Goal: Task Accomplishment & Management: Complete application form

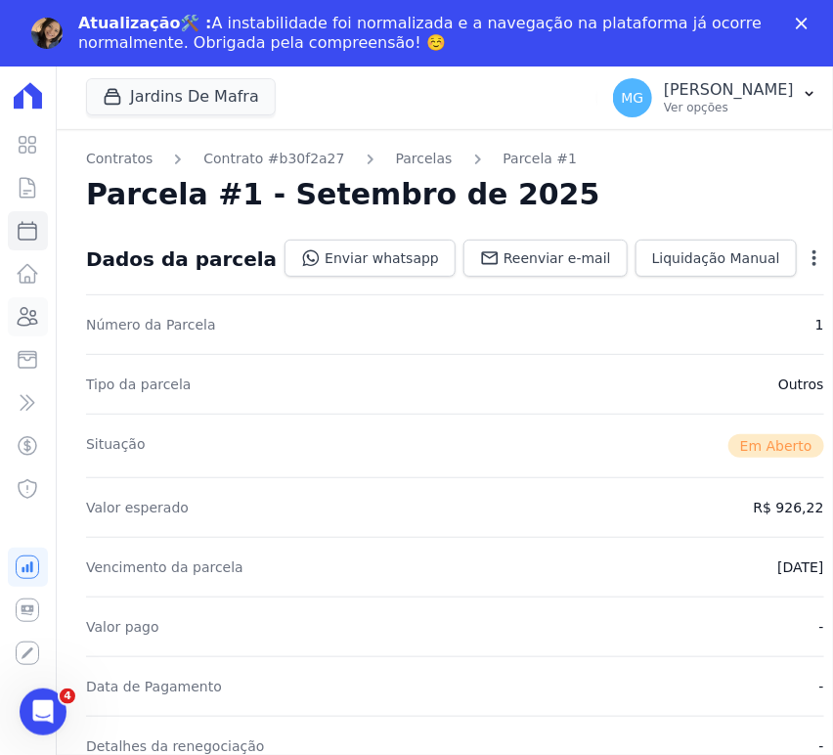
click at [33, 318] on icon at bounding box center [27, 316] width 23 height 23
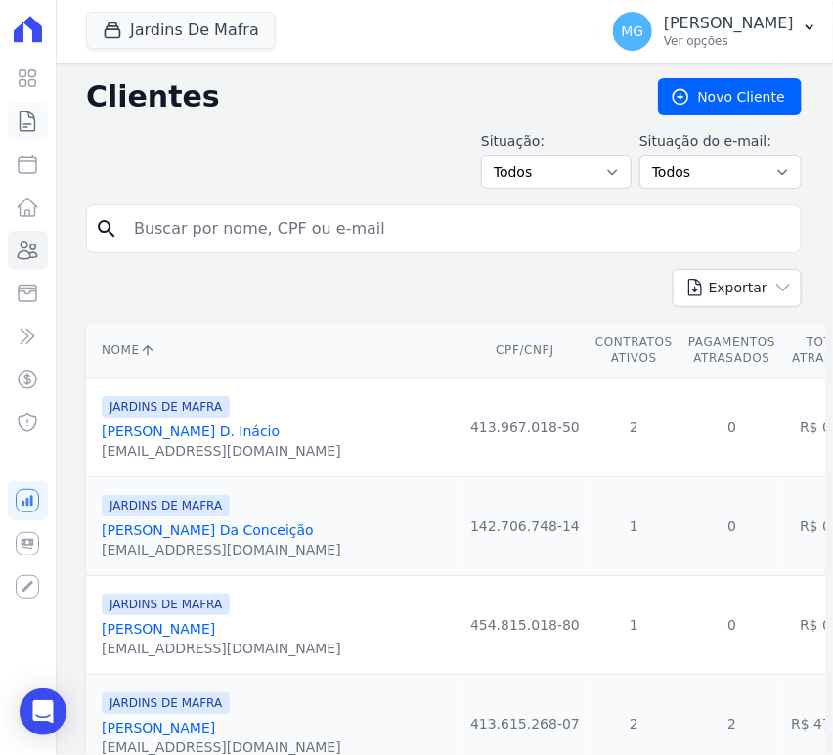
click at [26, 129] on icon at bounding box center [27, 120] width 23 height 23
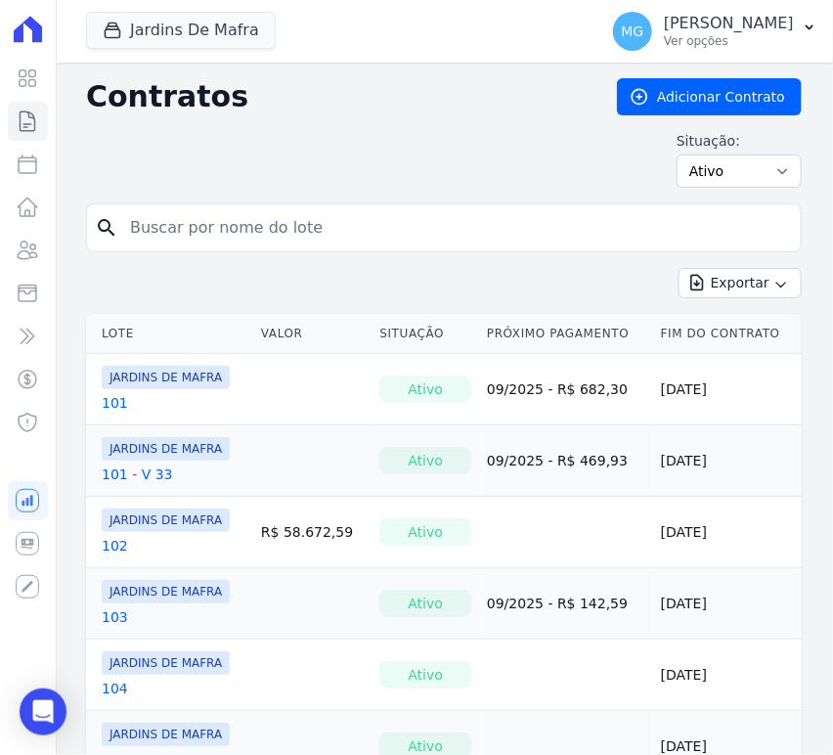
click at [180, 210] on input "search" at bounding box center [455, 227] width 675 height 39
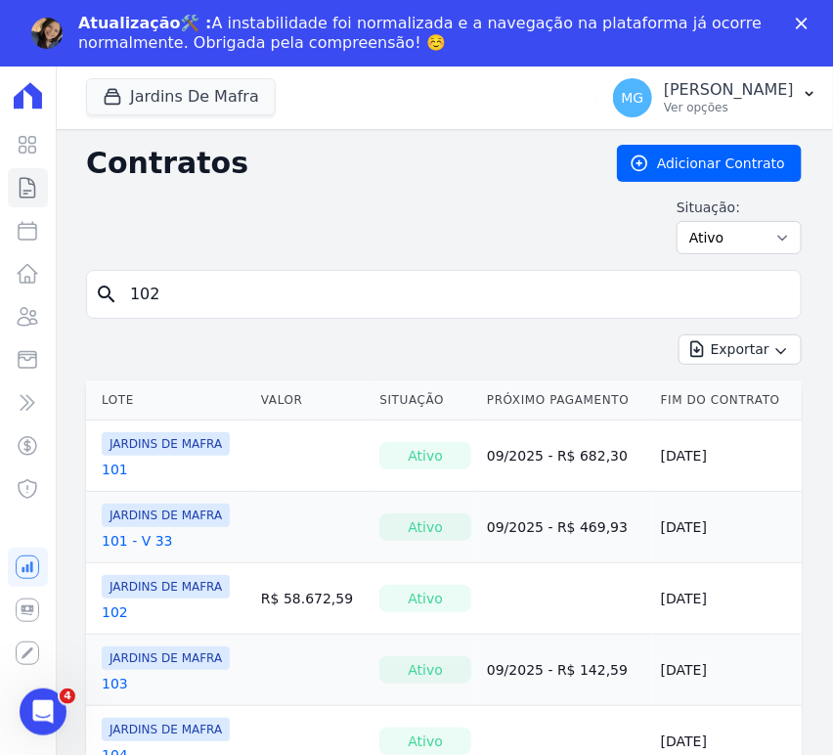
type input "102"
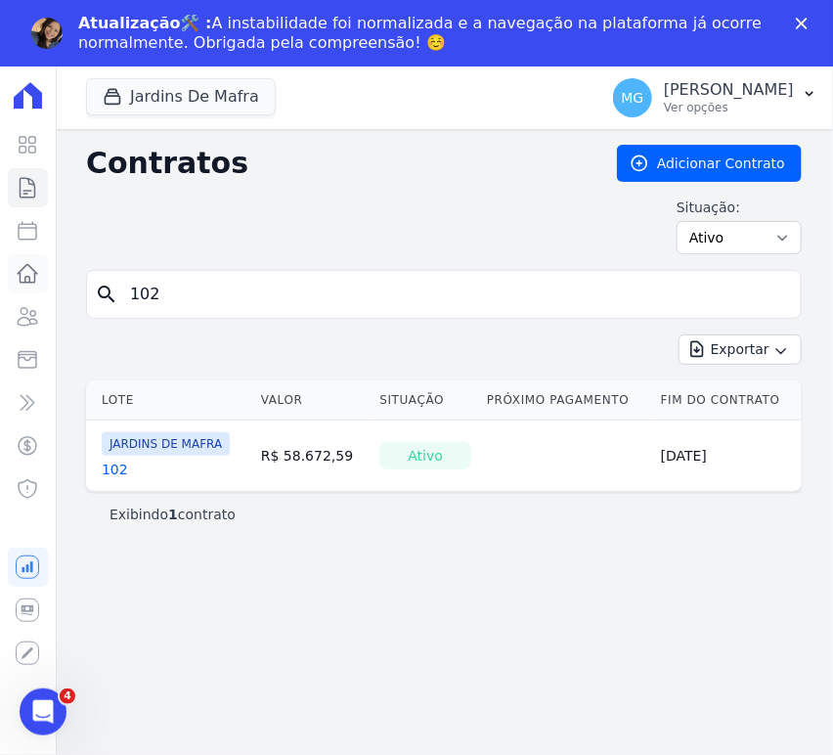
click at [28, 275] on icon at bounding box center [27, 273] width 23 height 23
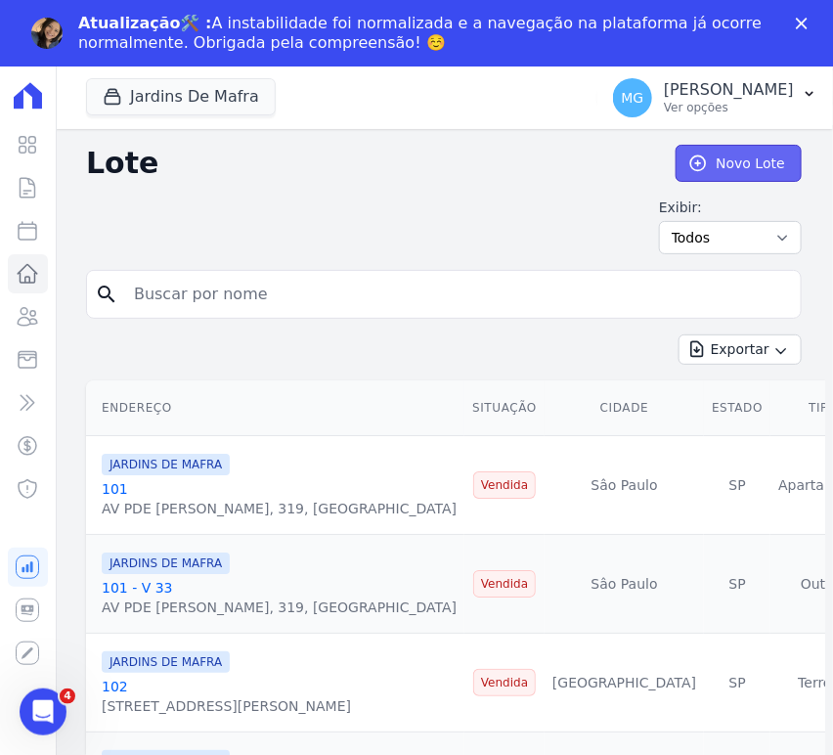
click at [754, 154] on link "Novo Lote" at bounding box center [739, 163] width 126 height 37
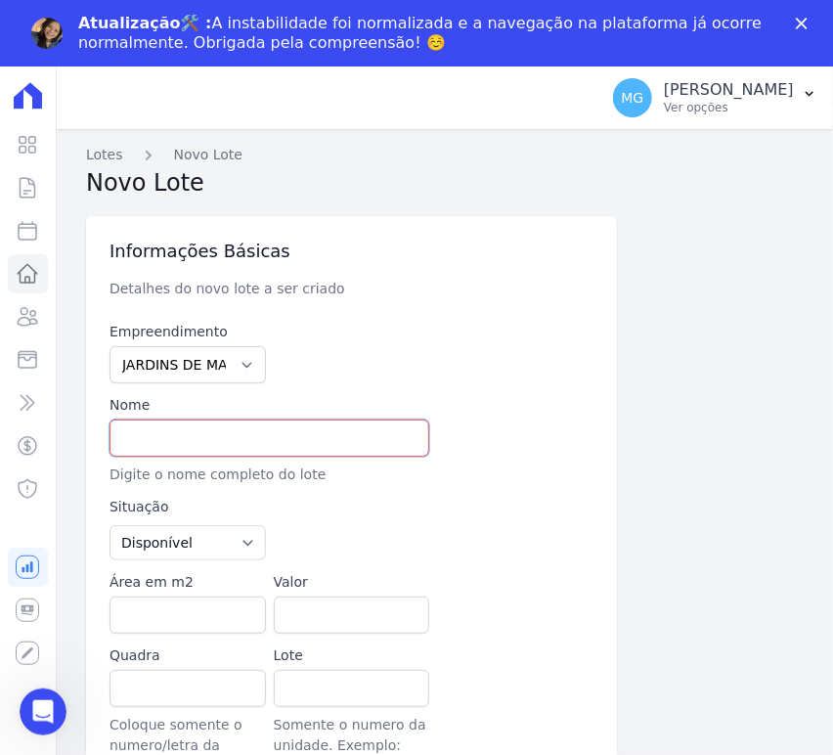
click at [172, 437] on input "text" at bounding box center [269, 437] width 320 height 37
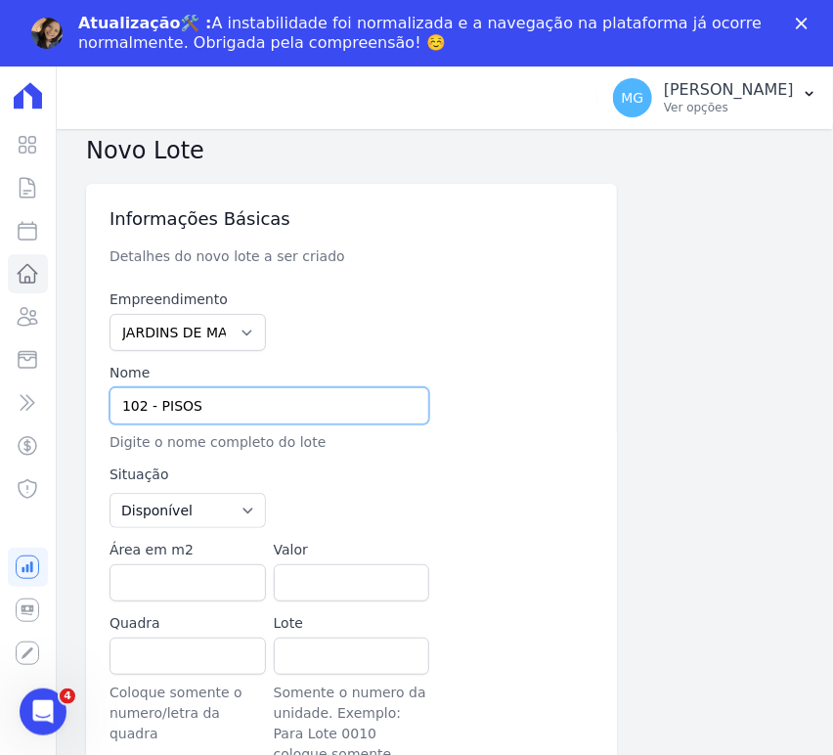
scroll to position [71, 0]
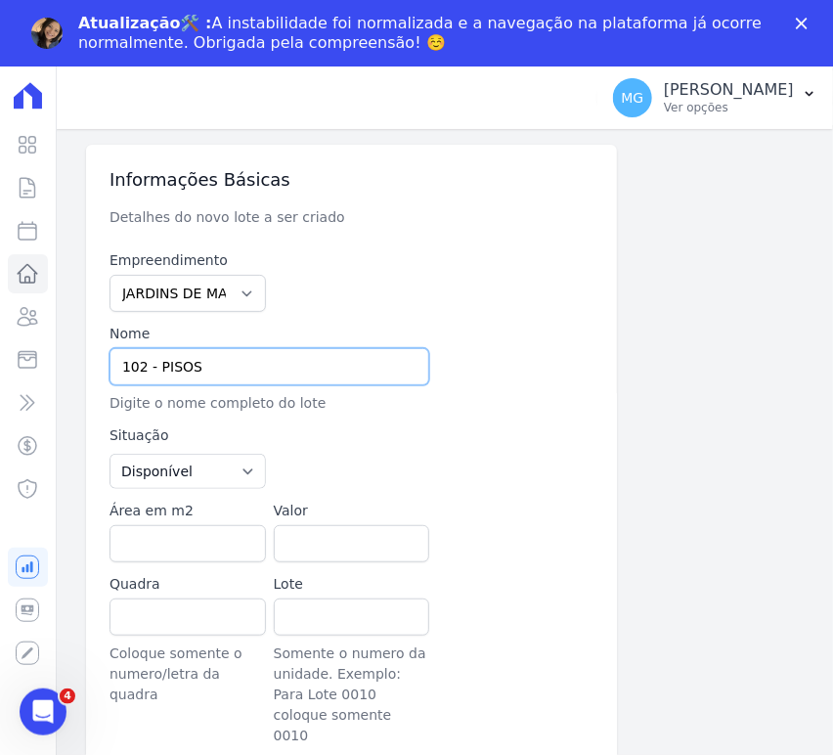
type input "102 - PISOS"
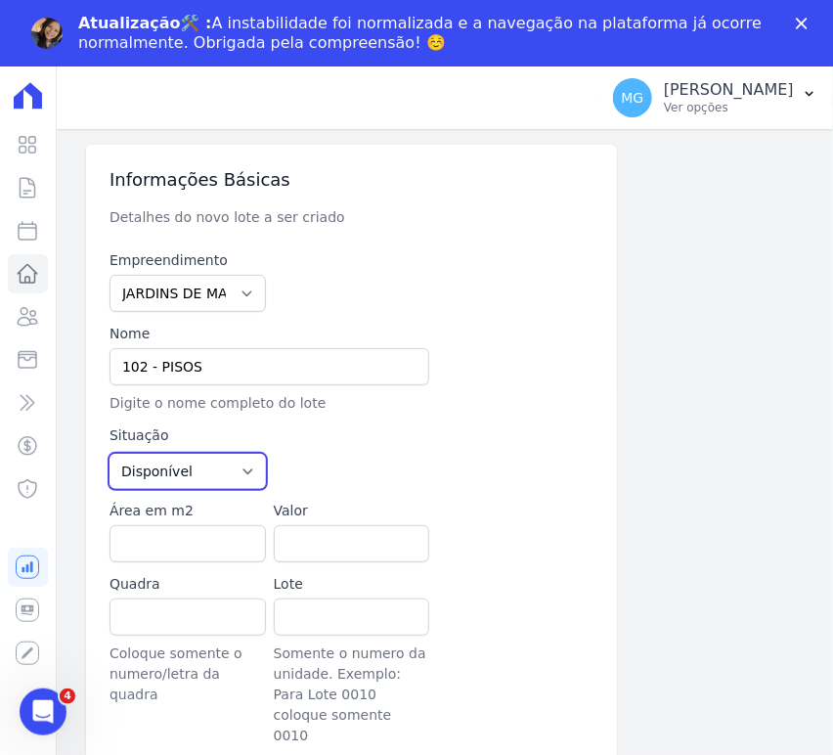
drag, startPoint x: 171, startPoint y: 468, endPoint x: 169, endPoint y: 485, distance: 16.7
click at [171, 468] on select "Disponível Vendida Reservada Indisponível" at bounding box center [187, 471] width 156 height 35
select select "sold"
click at [109, 454] on select "Disponível Vendida Reservada Indisponível" at bounding box center [187, 471] width 156 height 35
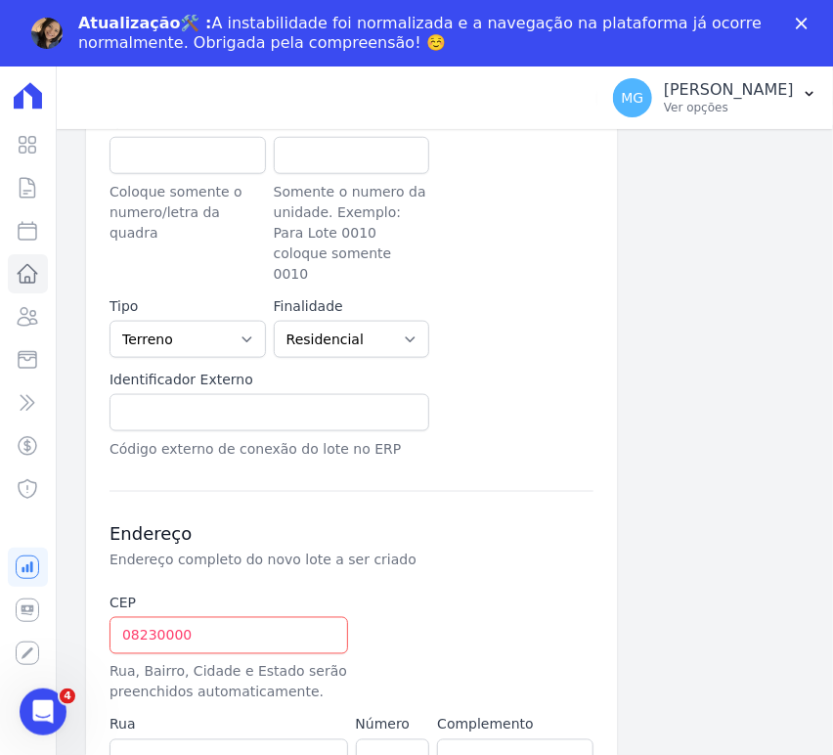
scroll to position [579, 0]
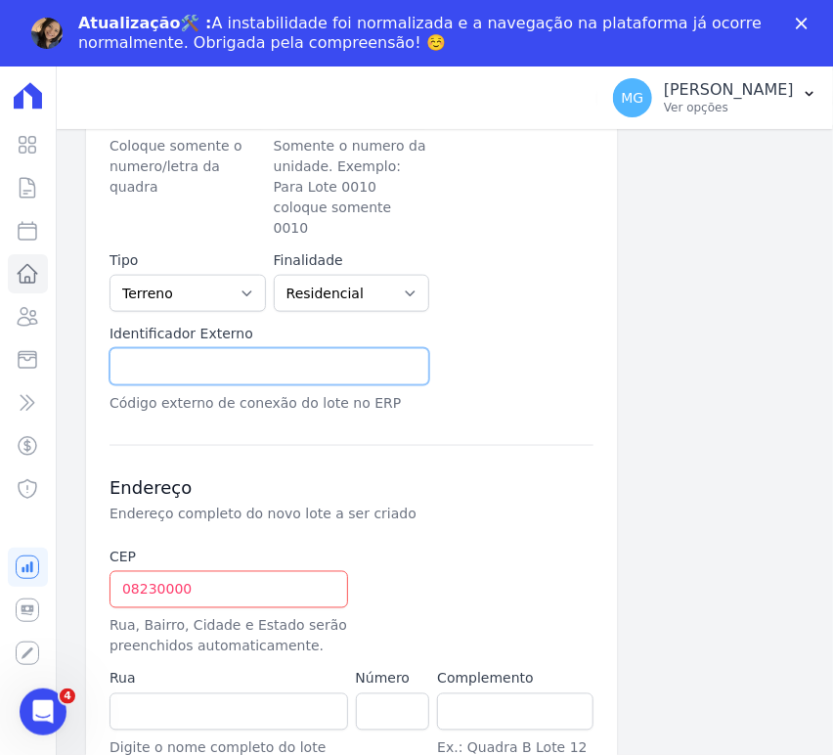
click at [189, 348] on input "text" at bounding box center [269, 366] width 320 height 37
type input "102 - PISOS"
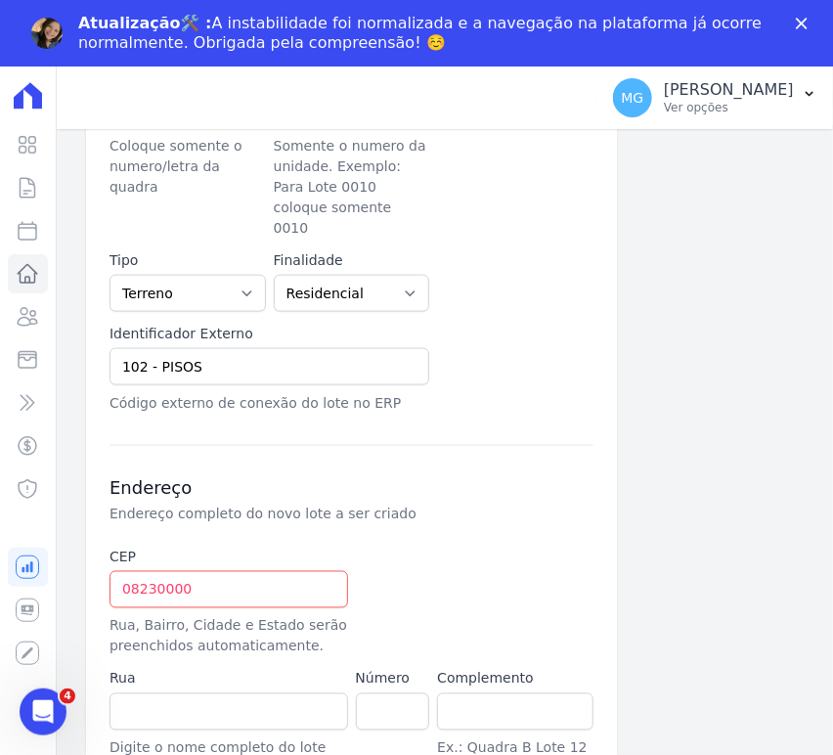
click at [334, 477] on h3 "Endereço" at bounding box center [351, 488] width 484 height 23
click at [217, 583] on input "08230000" at bounding box center [228, 589] width 239 height 37
type input "08.230-000"
click at [411, 521] on div "Endereço Endereço completo do novo lote a ser criado CEP 08.230-000 Rua, Bairro…" at bounding box center [351, 638] width 484 height 387
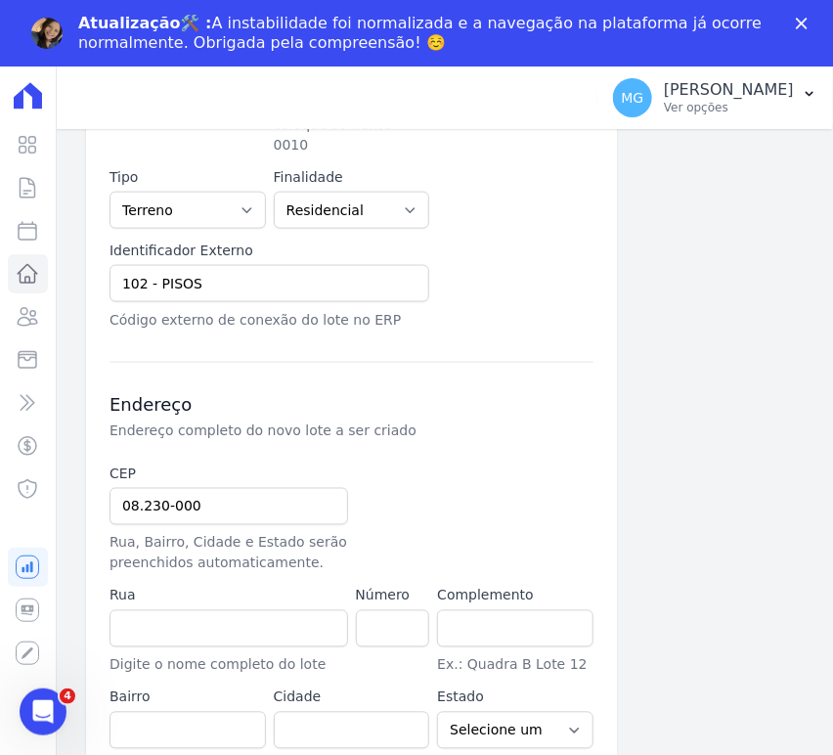
scroll to position [665, 0]
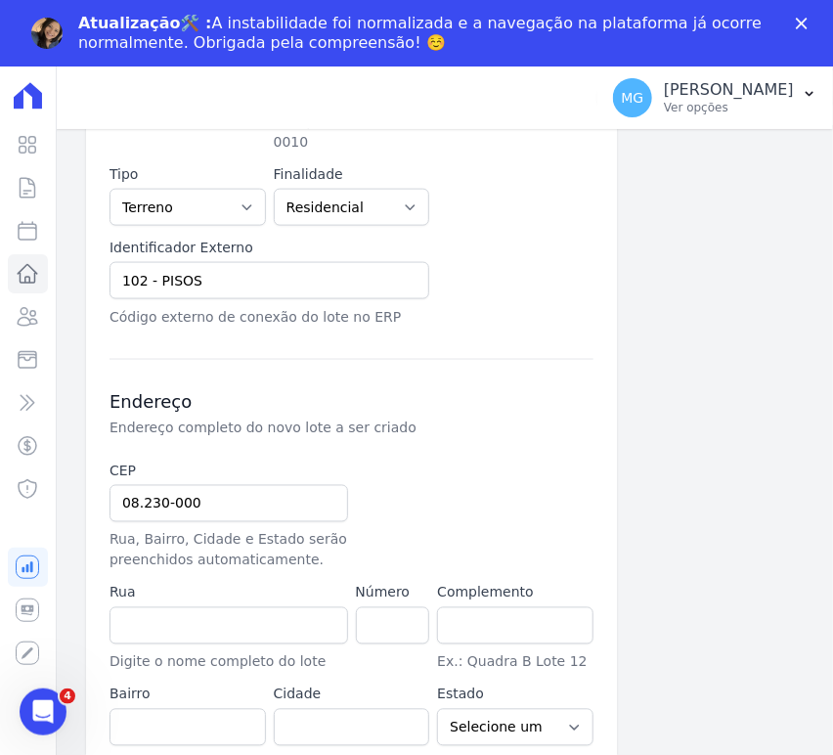
type input "Avenida Padre Gregório Mafra"
type input "Vila Taquari"
type input "São Paulo"
select select "SP"
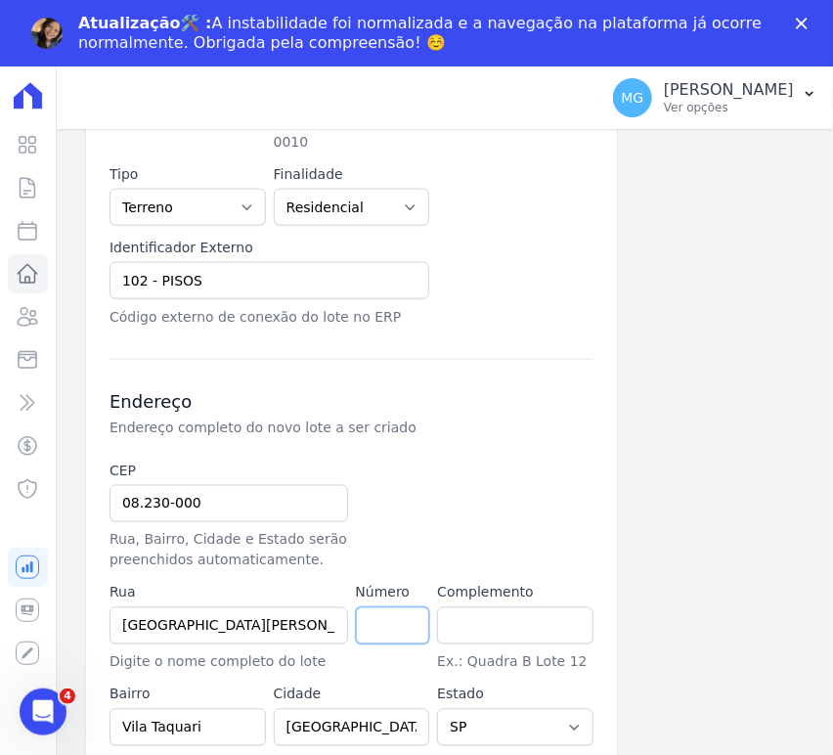
click at [375, 607] on input "number" at bounding box center [393, 625] width 74 height 37
type input "136"
click at [665, 476] on div "Informações Básicas Detalhes do novo lote a ser criado Empreendimento JARDINS D…" at bounding box center [444, 185] width 716 height 1290
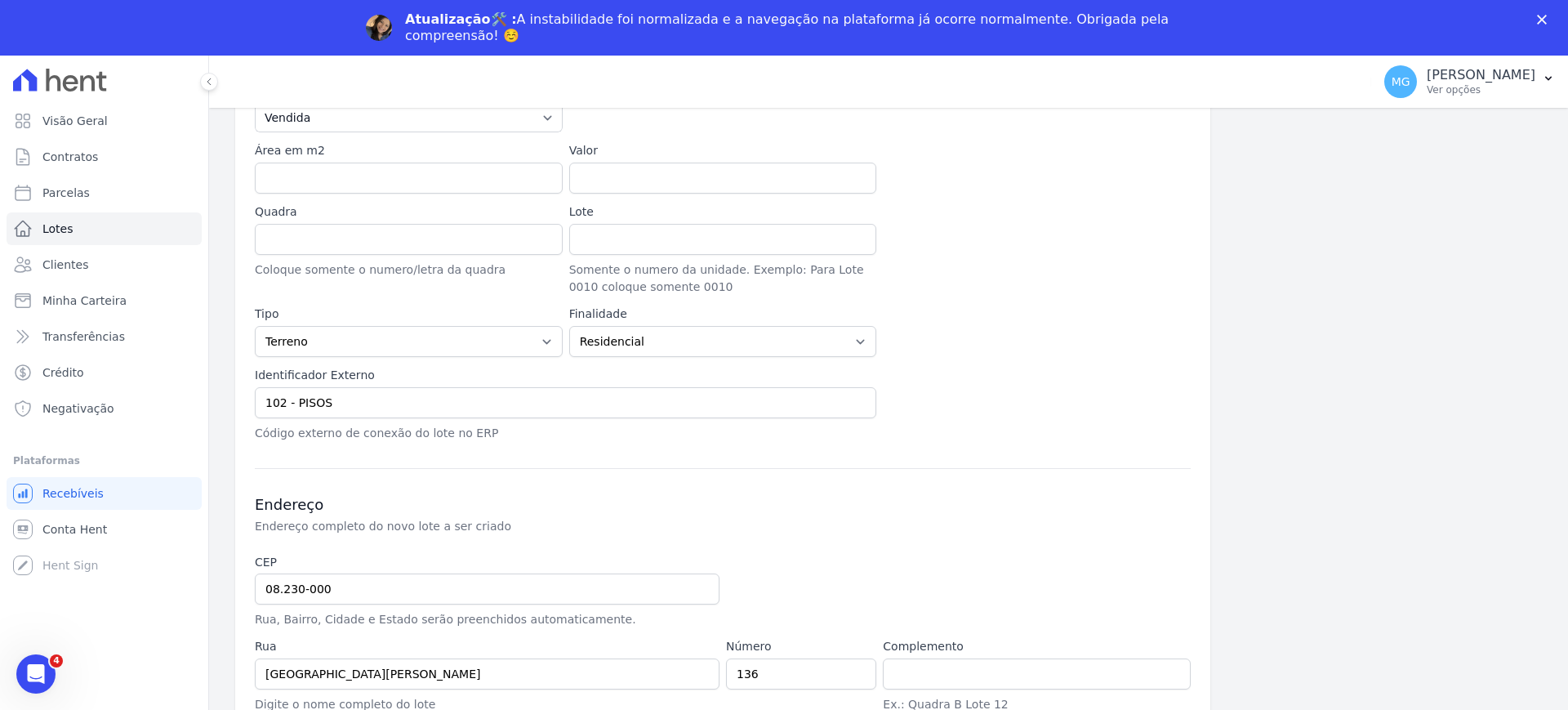
scroll to position [428, 0]
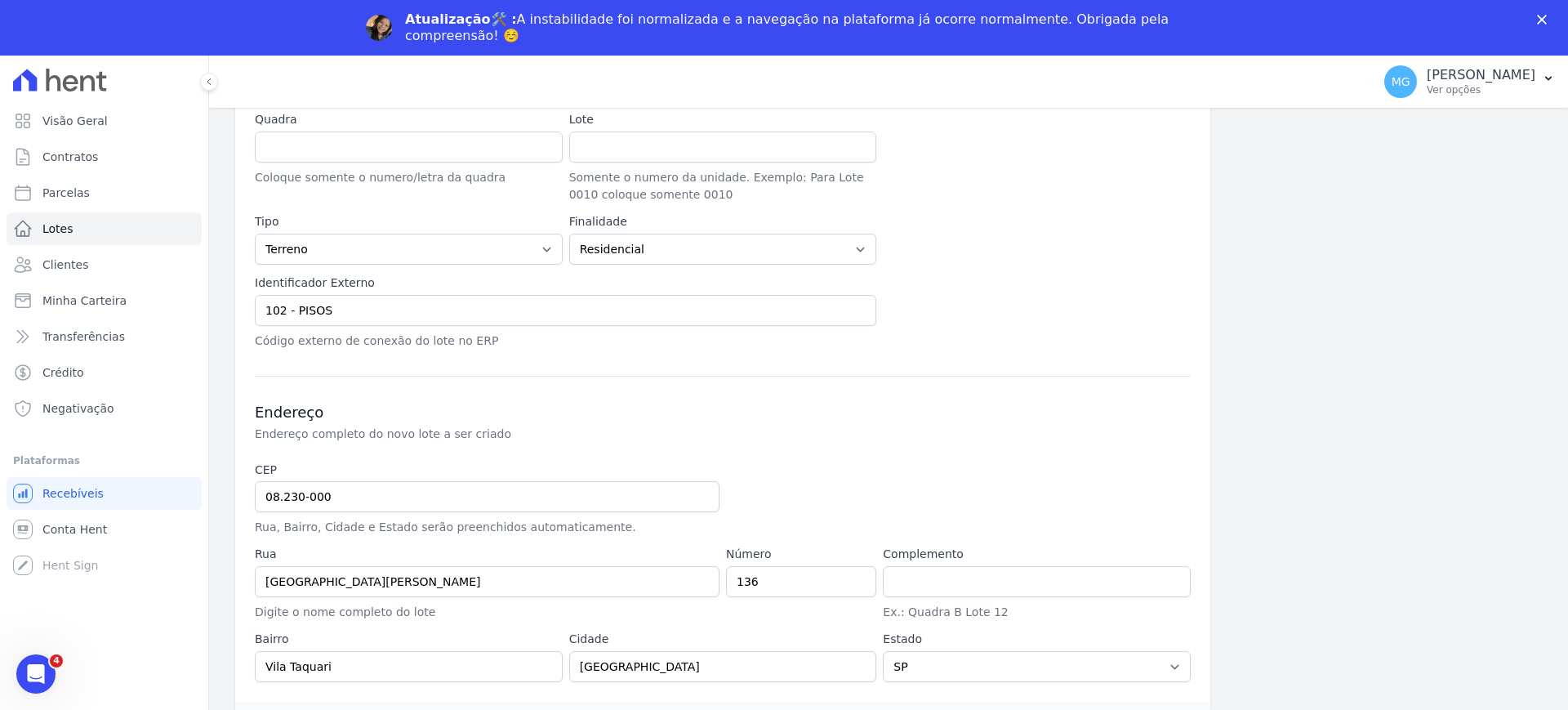
click at [695, 352] on div "Informações Básicas Detalhes do novo lote a ser criado Empreendimento JARDINS D…" at bounding box center [723, 227] width 975 height 949
click at [658, 308] on input "102 - PISOS" at bounding box center [566, 310] width 622 height 31
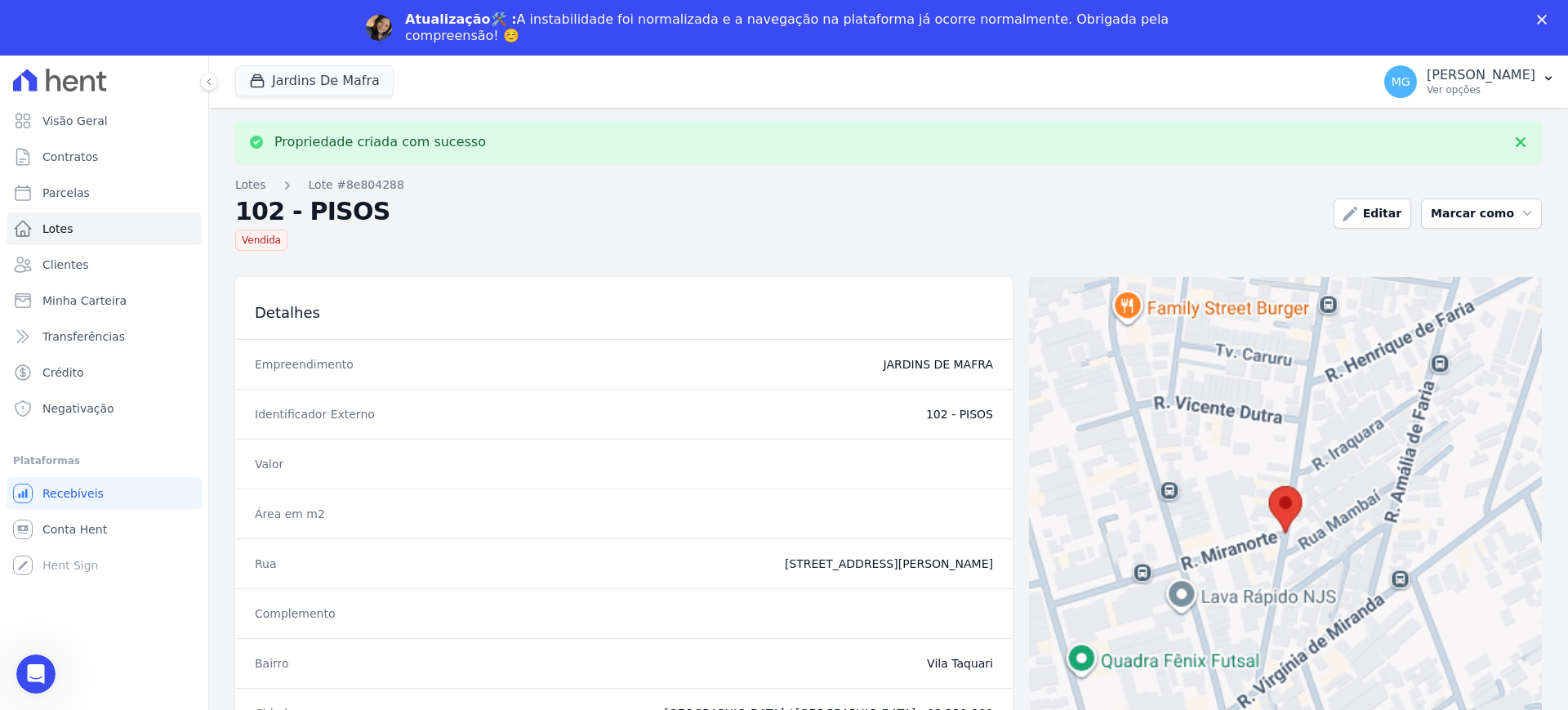
click at [628, 229] on div "Vendida" at bounding box center [778, 236] width 1085 height 28
click at [48, 151] on span "Contratos" at bounding box center [70, 157] width 55 height 17
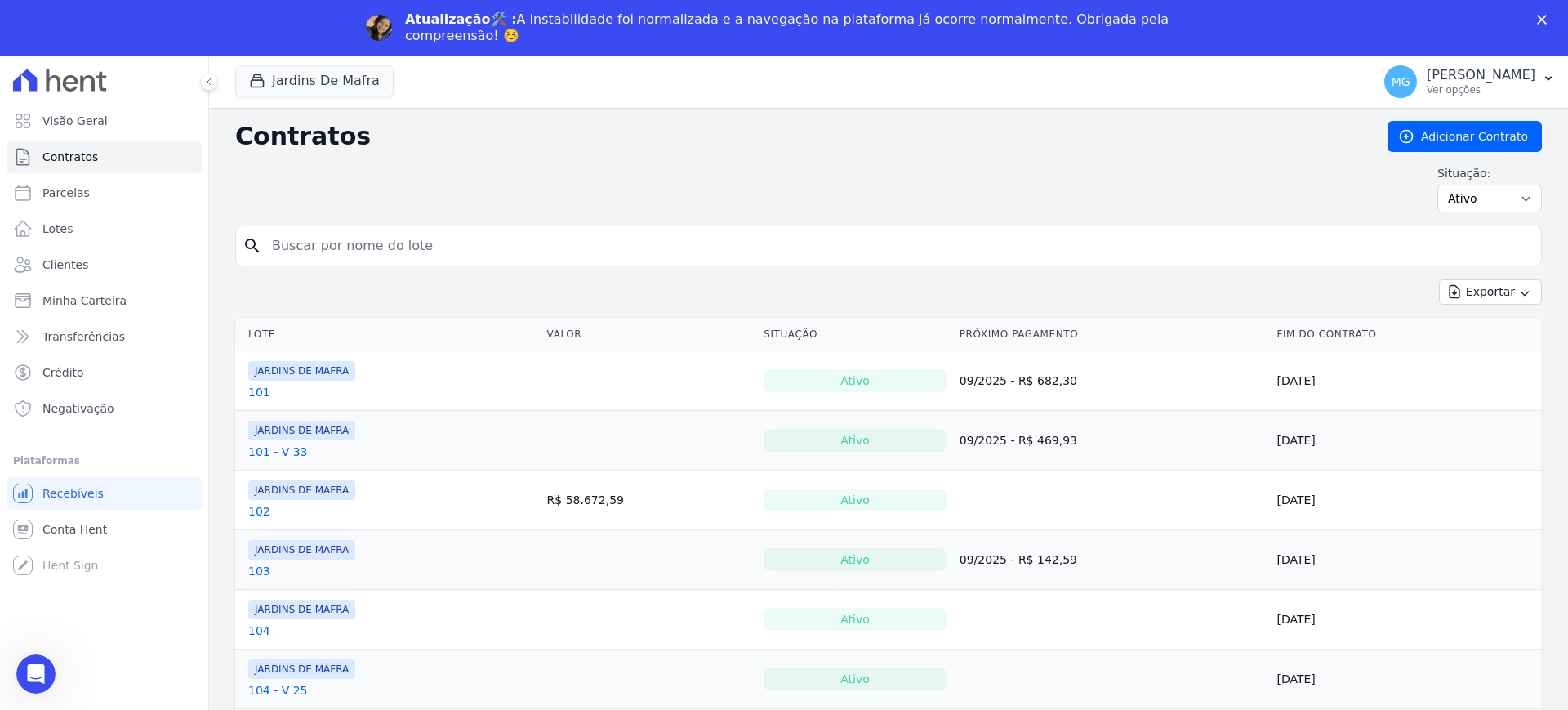
click at [453, 247] on input "search" at bounding box center [898, 246] width 1272 height 33
type input "102"
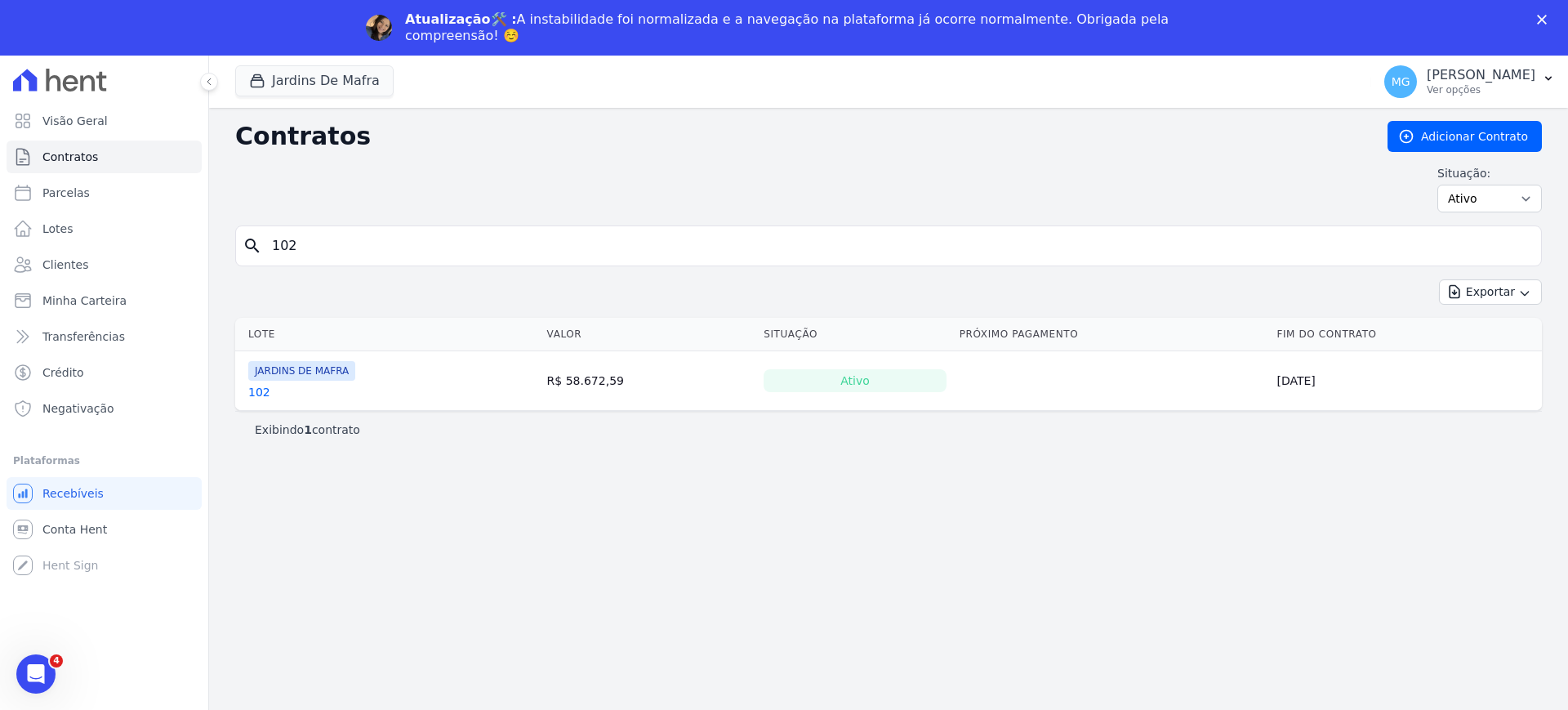
click at [654, 149] on h2 "Contratos" at bounding box center [799, 136] width 1126 height 29
click at [695, 129] on link "Adicionar Contrato" at bounding box center [1464, 136] width 155 height 31
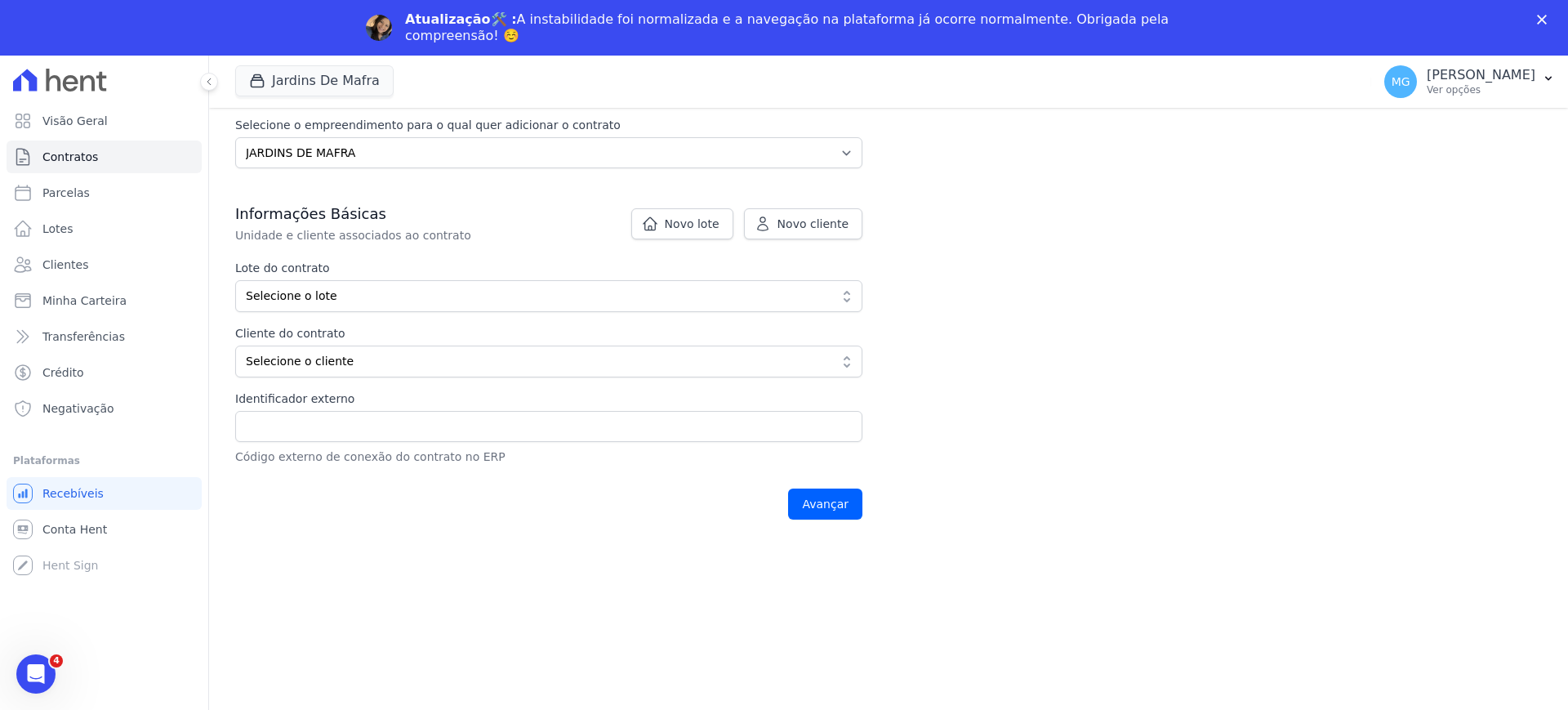
scroll to position [229, 0]
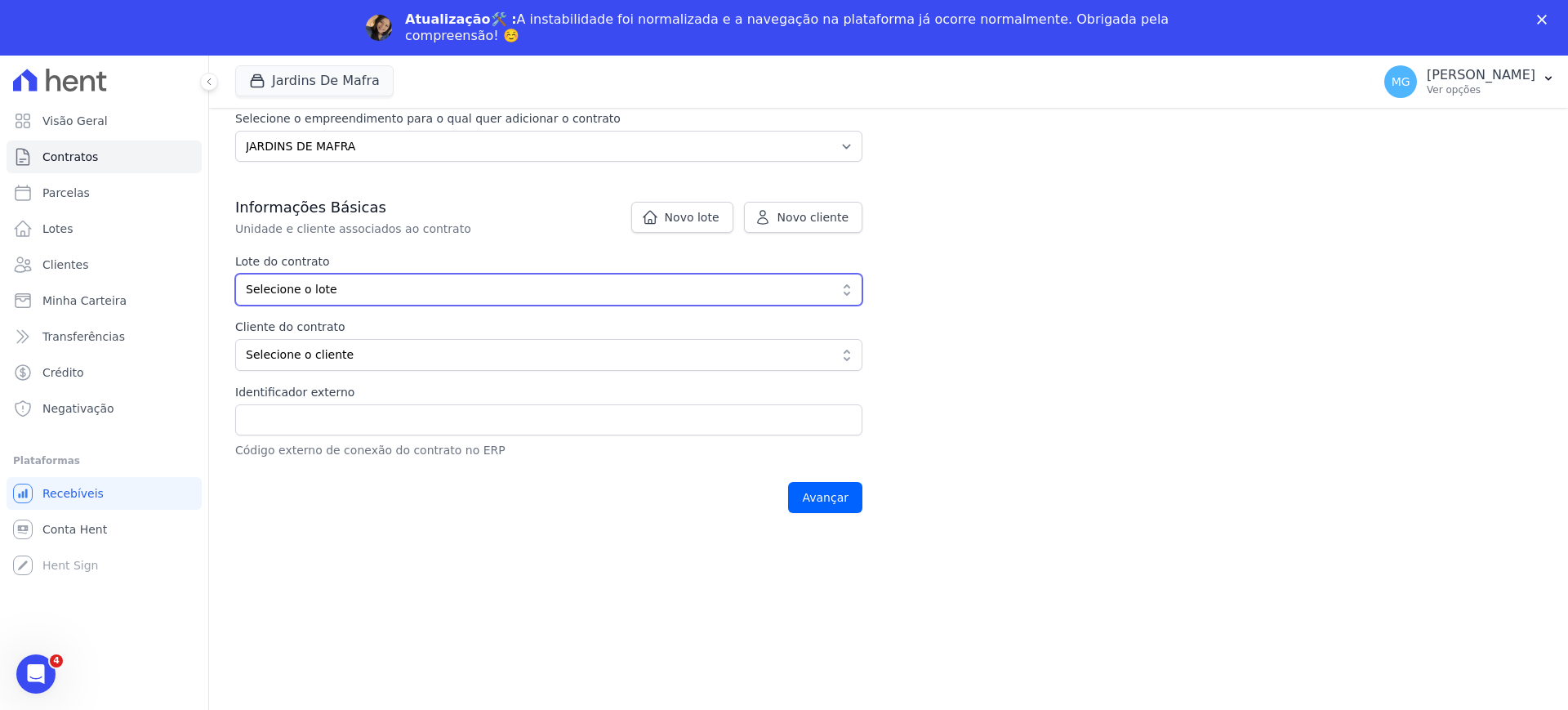
click at [337, 285] on span "Selecione o lote" at bounding box center [537, 289] width 583 height 18
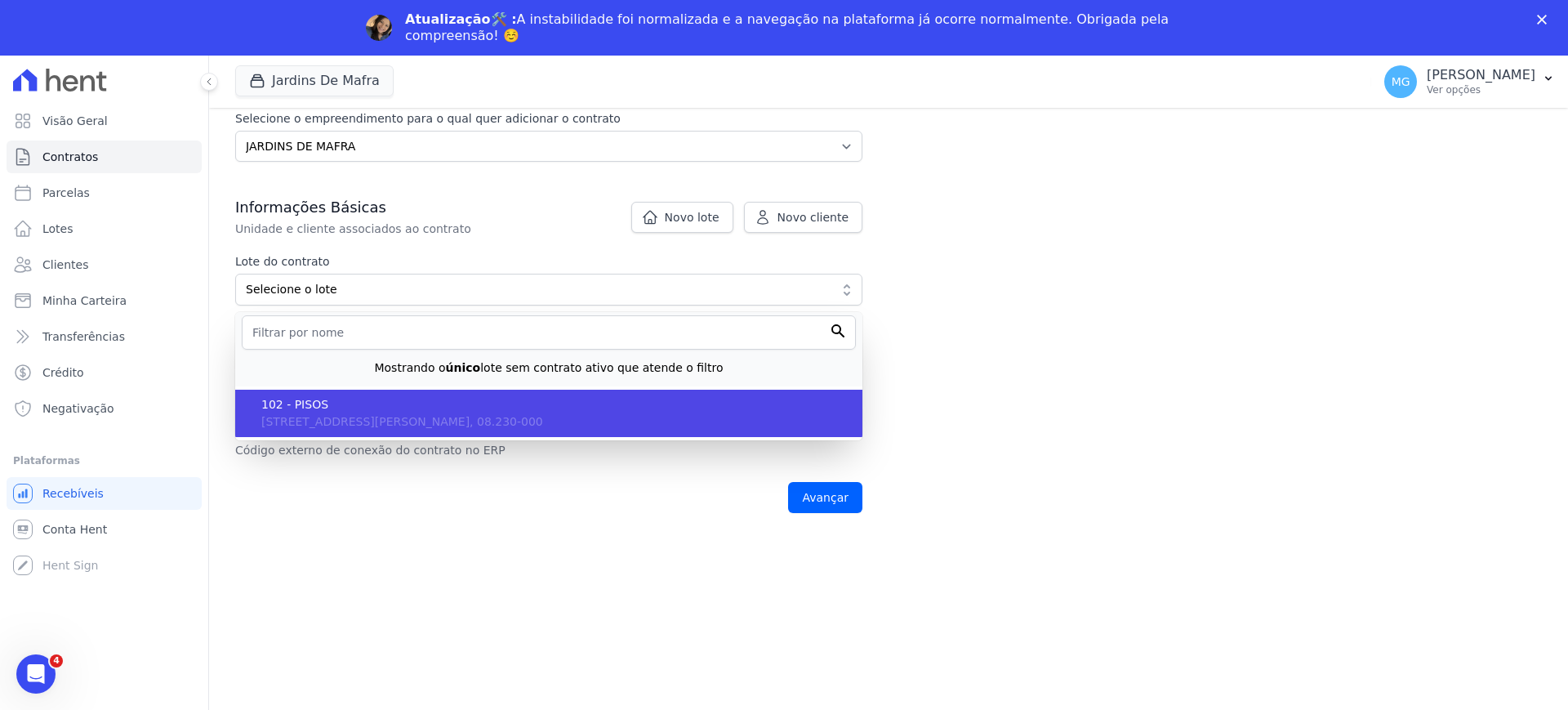
click at [322, 402] on span "102 - PISOS" at bounding box center [556, 404] width 588 height 18
type input "8e804288-cd2a-4a74-bf48-f4eb4cde0201"
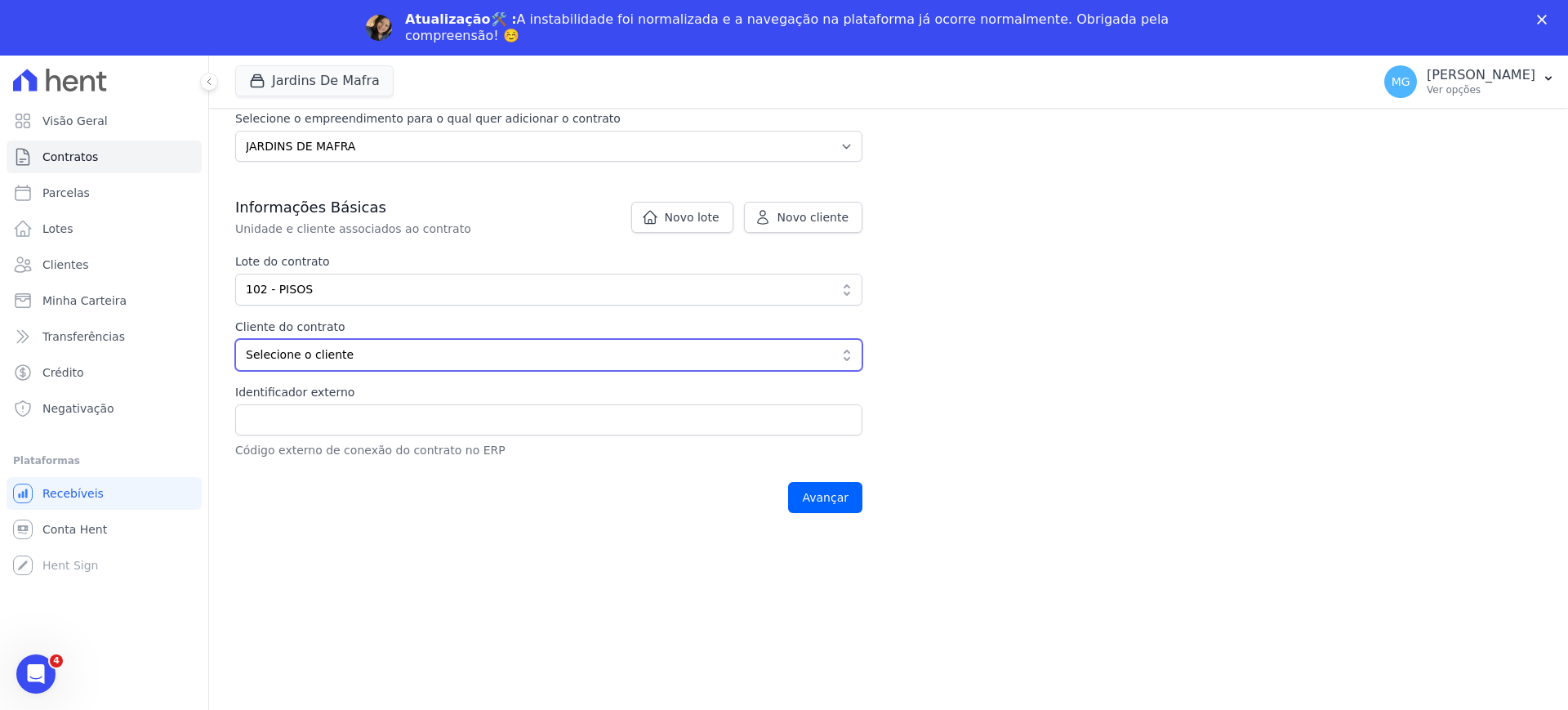
click at [291, 356] on span "Selecione o cliente" at bounding box center [537, 355] width 583 height 18
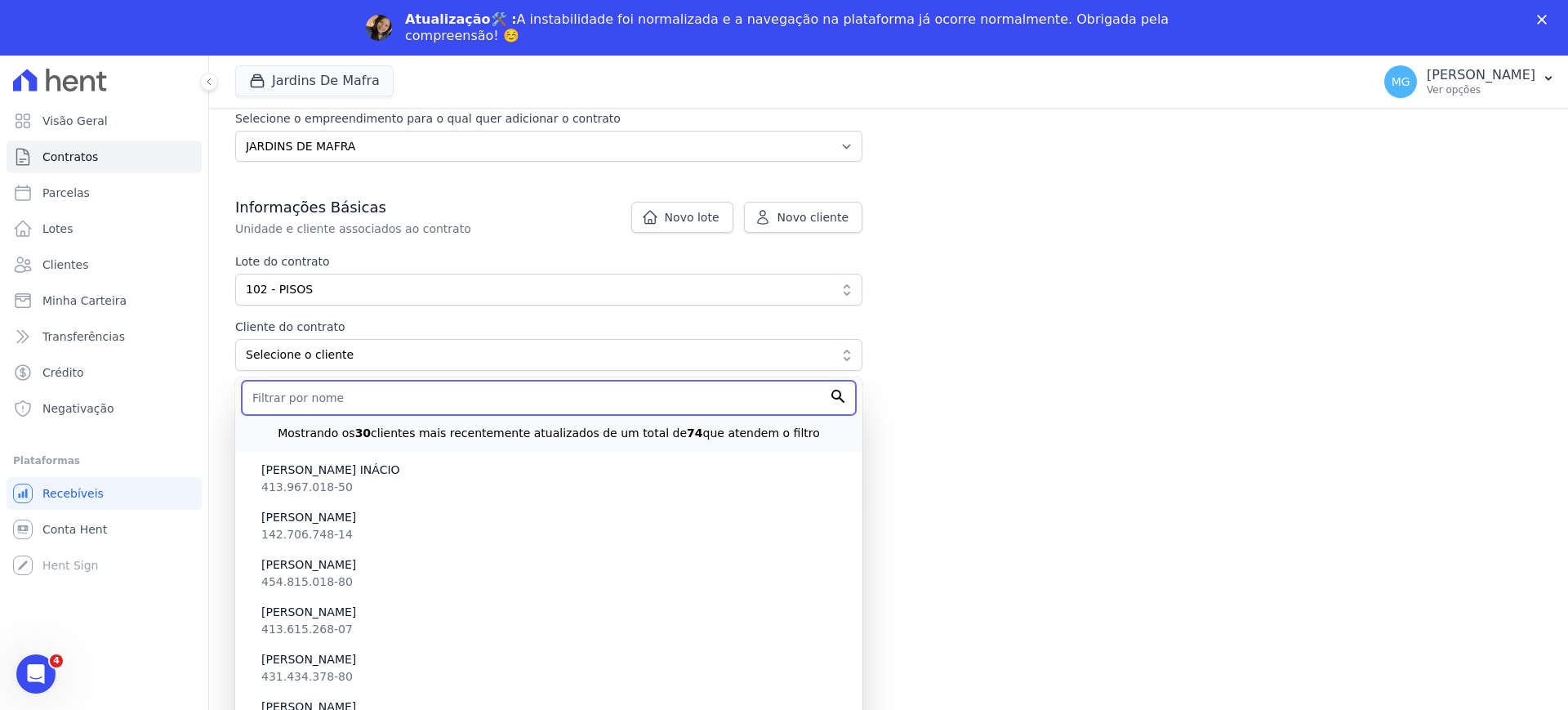
click at [315, 402] on input "text" at bounding box center [548, 398] width 614 height 34
click at [695, 397] on input "LUCAS" at bounding box center [548, 398] width 614 height 34
click at [695, 389] on input "LUCAS" at bounding box center [548, 398] width 614 height 34
type input "LUCAS"
click at [695, 482] on input "Avançar" at bounding box center [825, 497] width 74 height 31
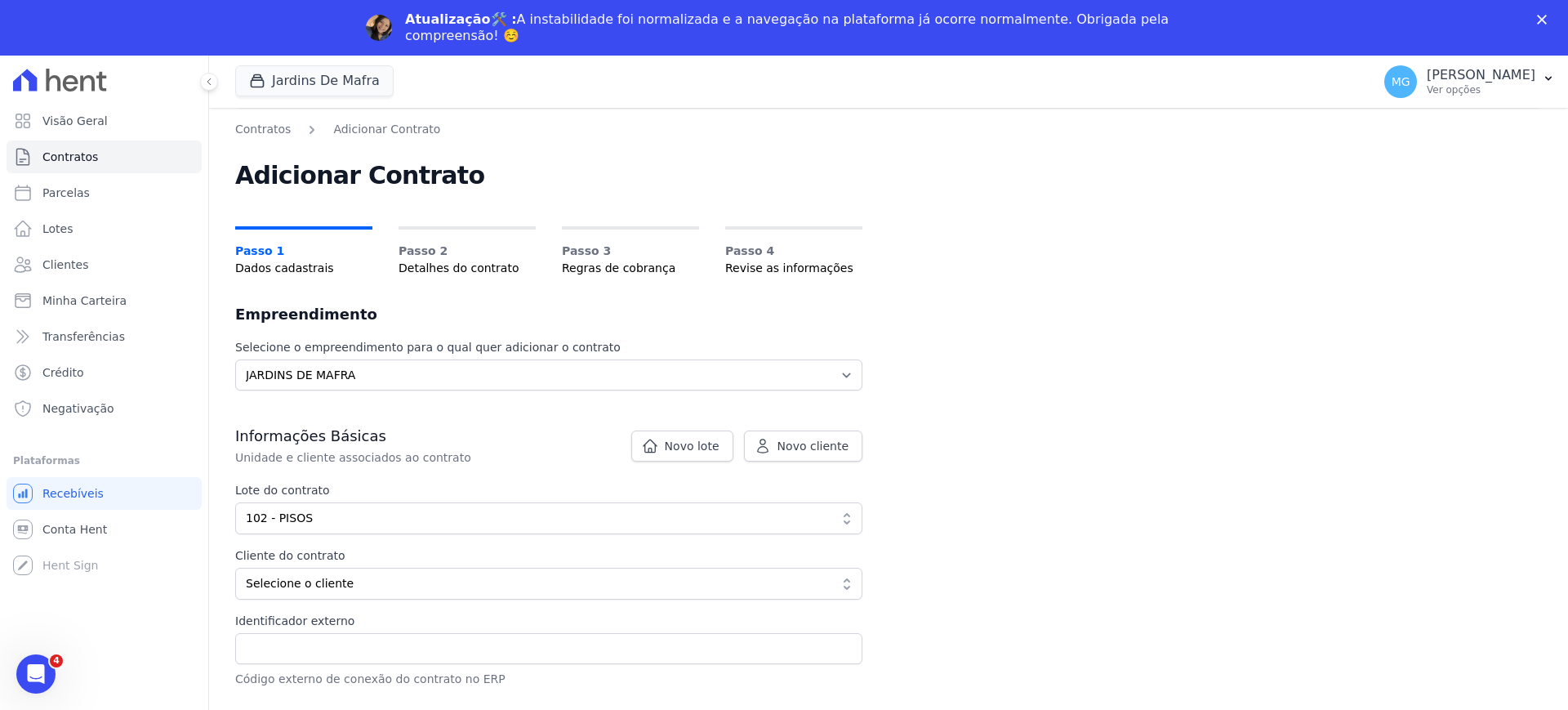
scroll to position [204, 0]
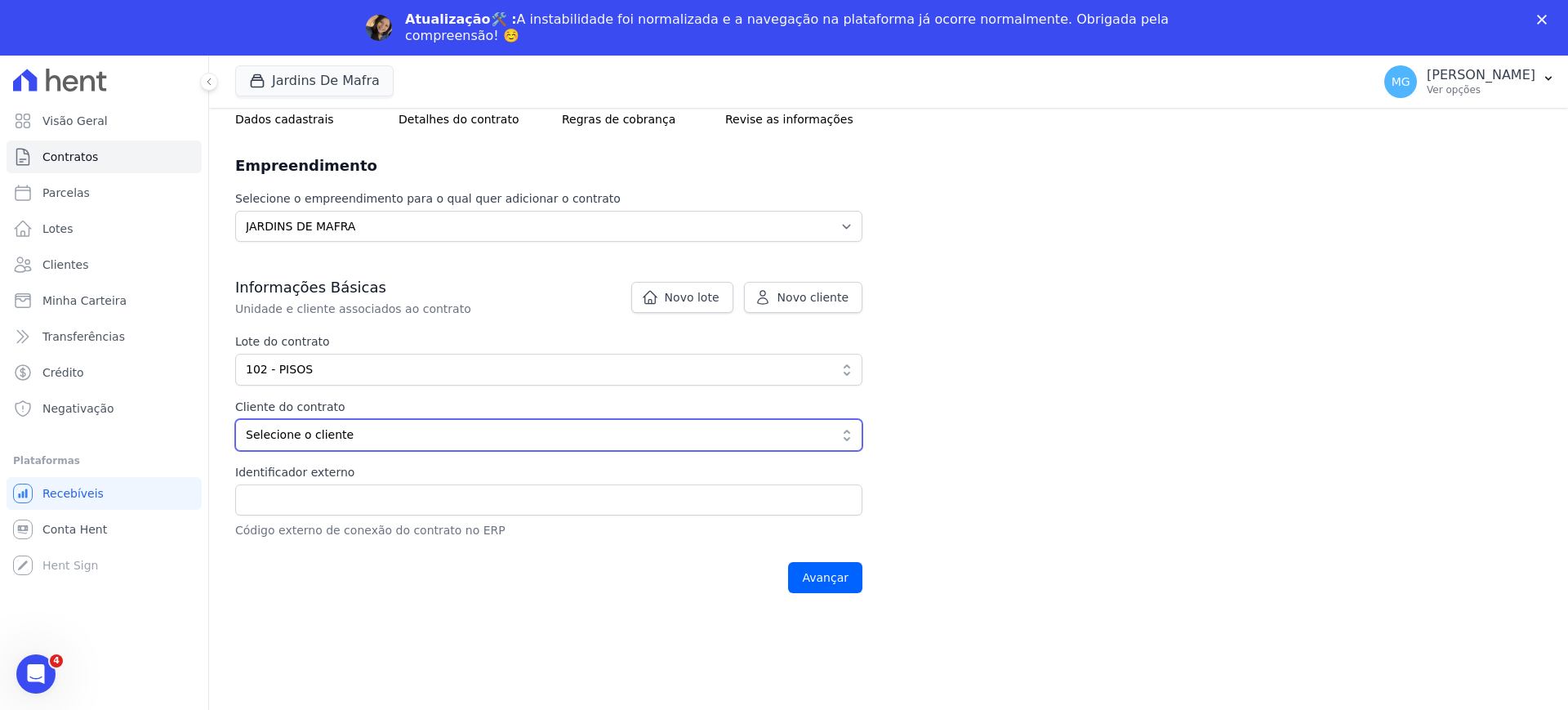
click at [323, 438] on span "Selecione o cliente" at bounding box center [537, 434] width 583 height 18
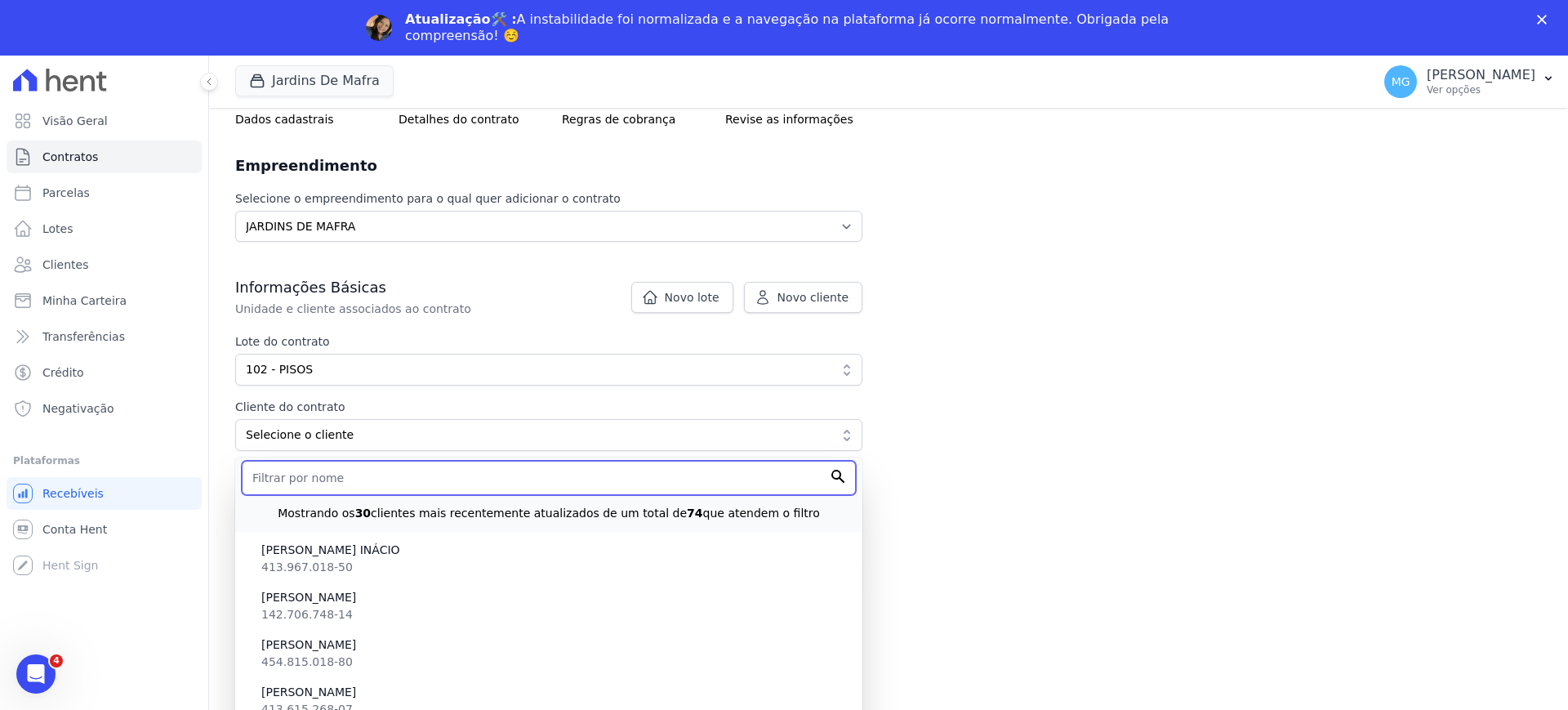
click at [292, 494] on input "text" at bounding box center [548, 477] width 614 height 34
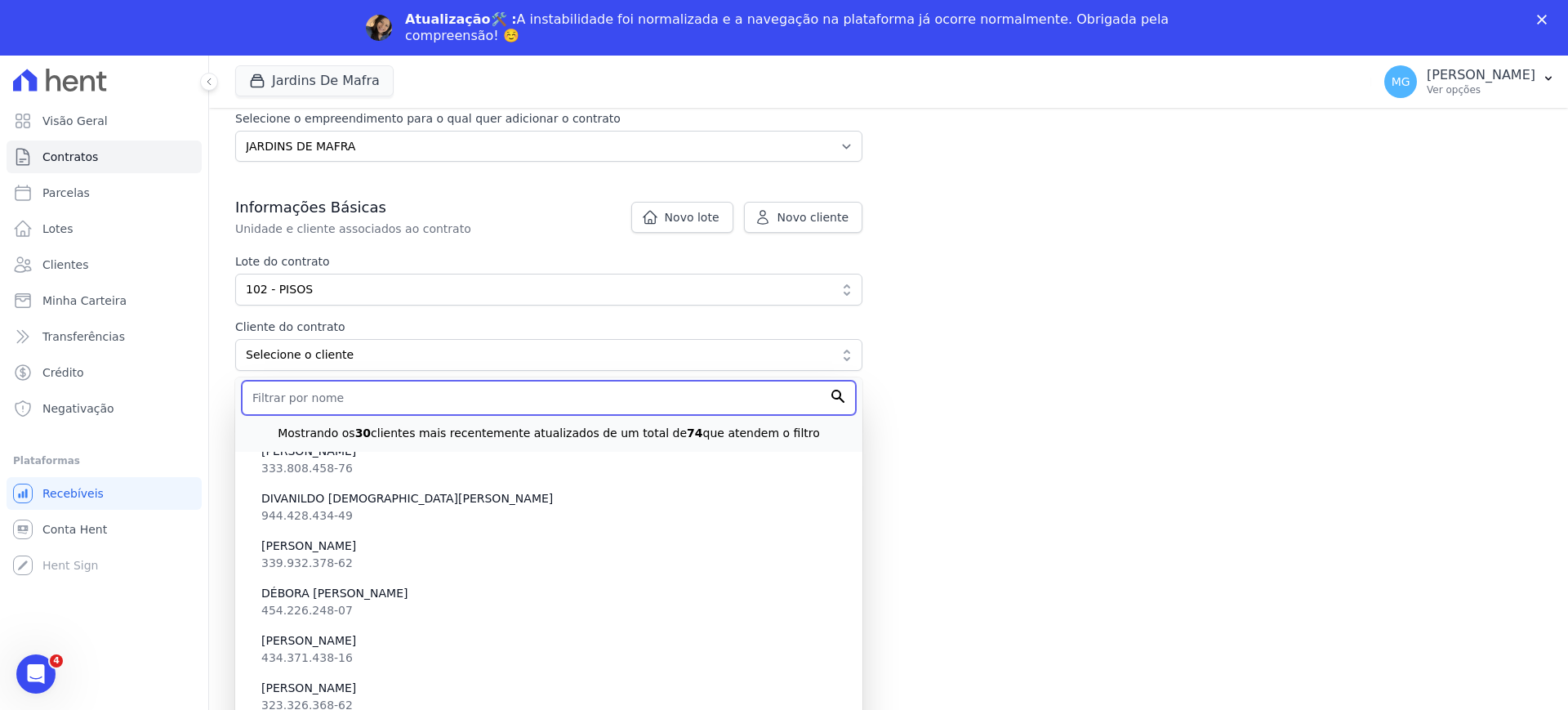
scroll to position [748, 0]
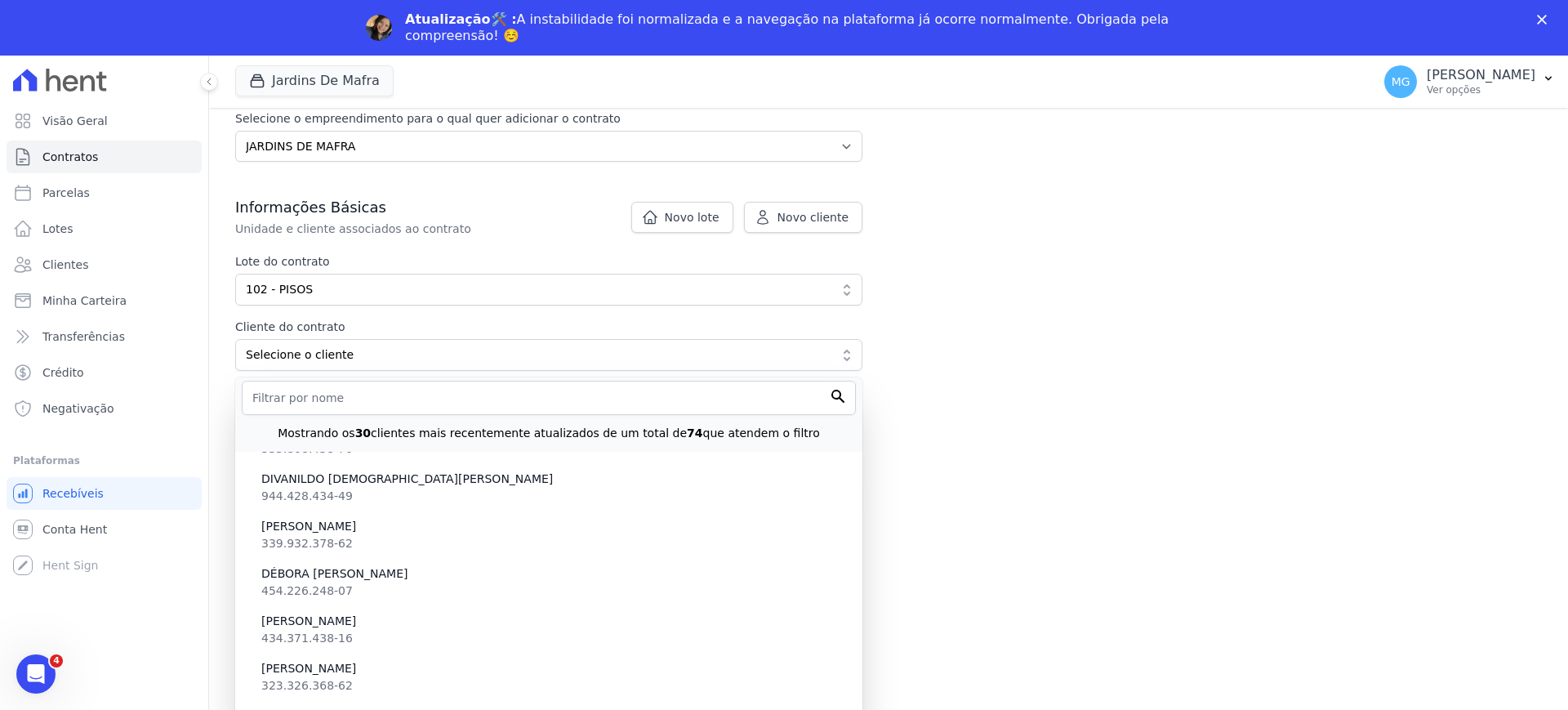
drag, startPoint x: 1123, startPoint y: 408, endPoint x: 1092, endPoint y: 410, distance: 31.1
click at [1119, 407] on div "undefined method `map' for nil Contratos Adicionar Contrato Adicionar Contrato …" at bounding box center [888, 180] width 1359 height 712
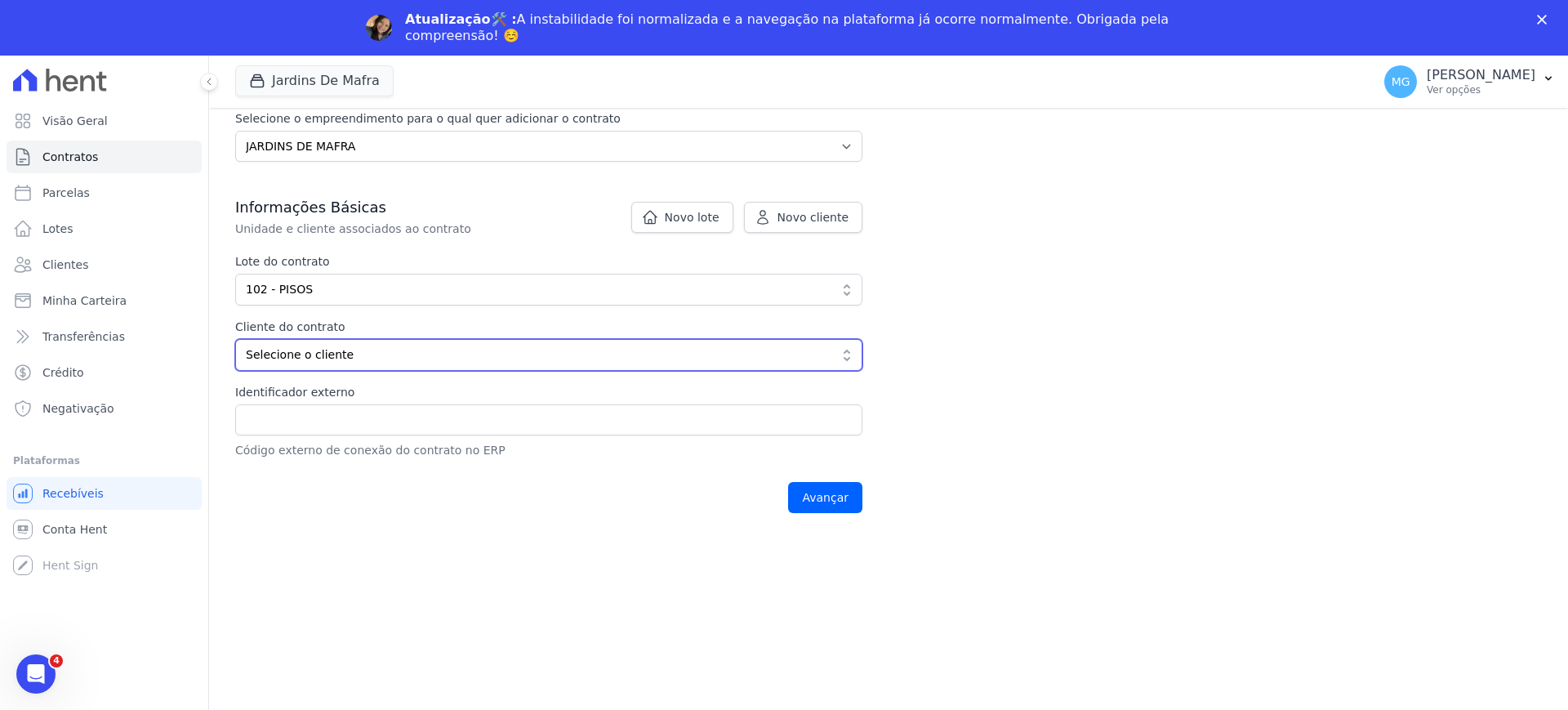
drag, startPoint x: 348, startPoint y: 349, endPoint x: 348, endPoint y: 376, distance: 27.0
click at [348, 350] on span "Selecione o cliente" at bounding box center [537, 355] width 583 height 18
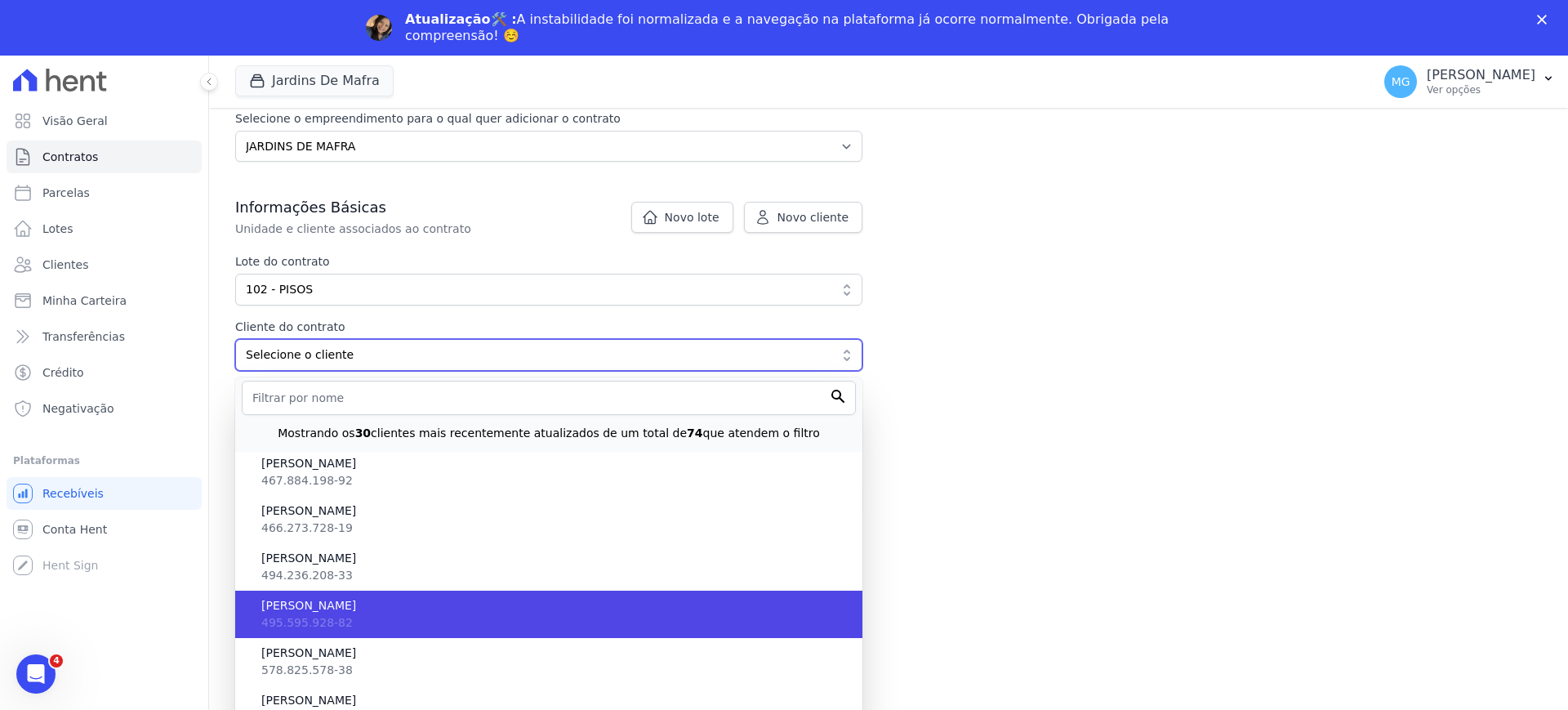
scroll to position [2041, 0]
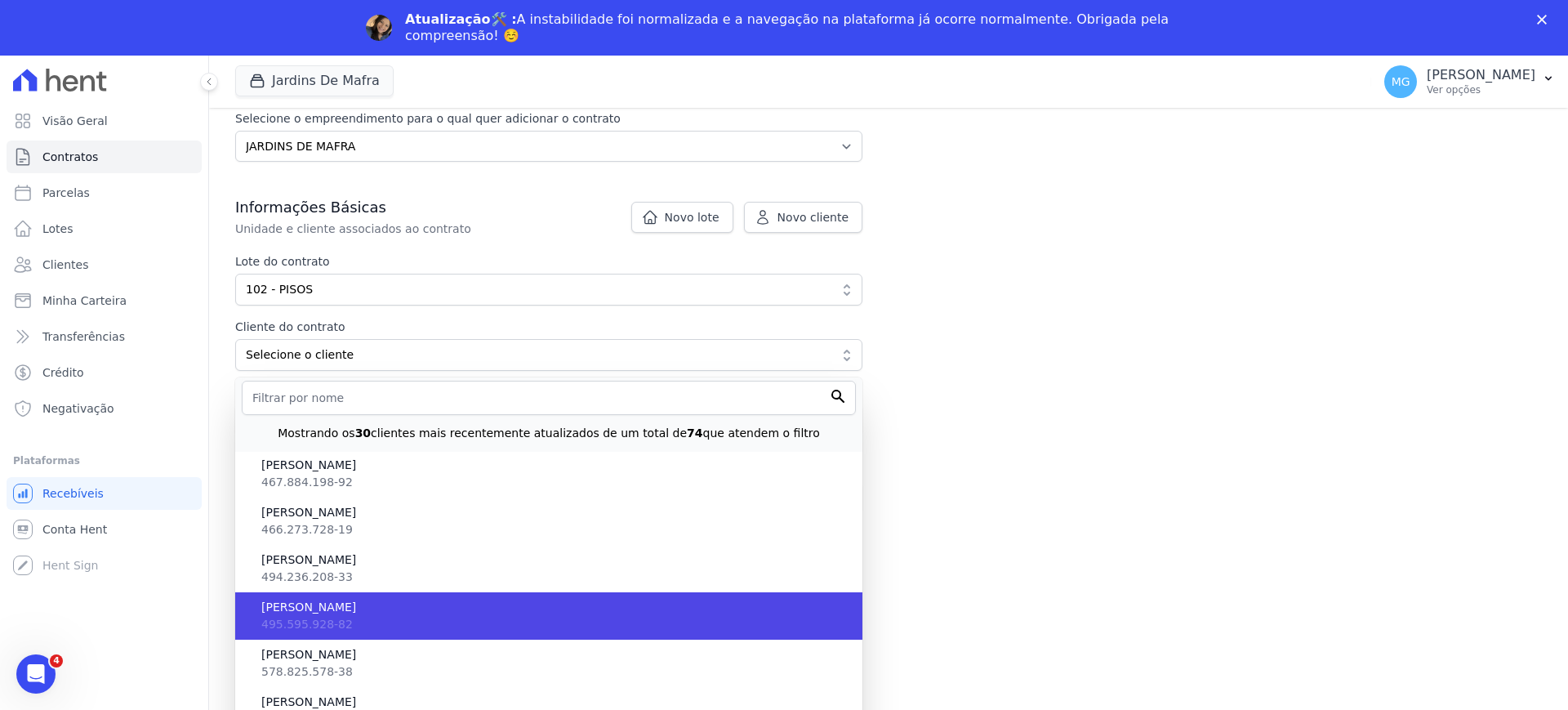
click at [326, 608] on span "[PERSON_NAME]" at bounding box center [556, 607] width 588 height 18
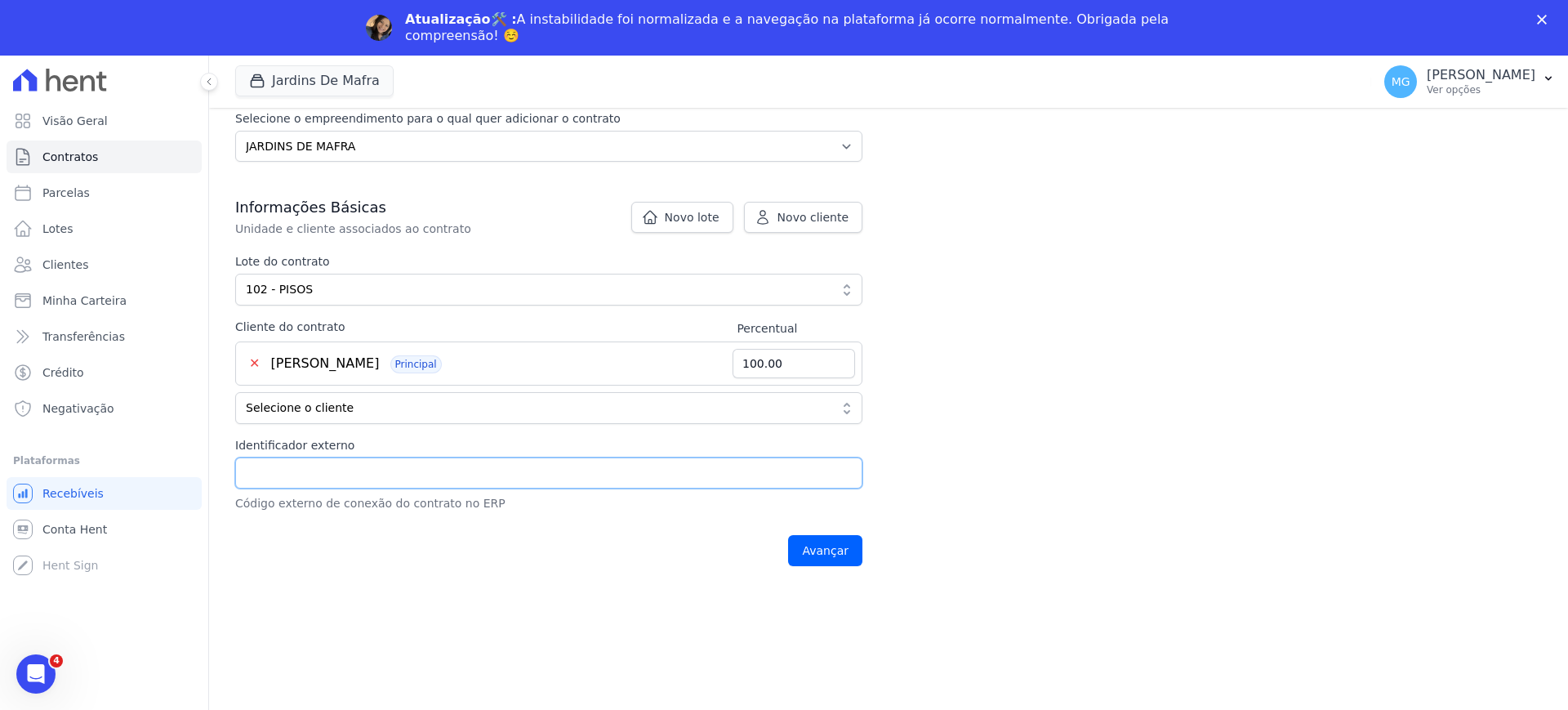
click at [294, 474] on input "Identificador externo" at bounding box center [549, 472] width 627 height 31
click at [275, 459] on input "Identificador externo" at bounding box center [549, 472] width 627 height 31
type input "102 - PISOS"
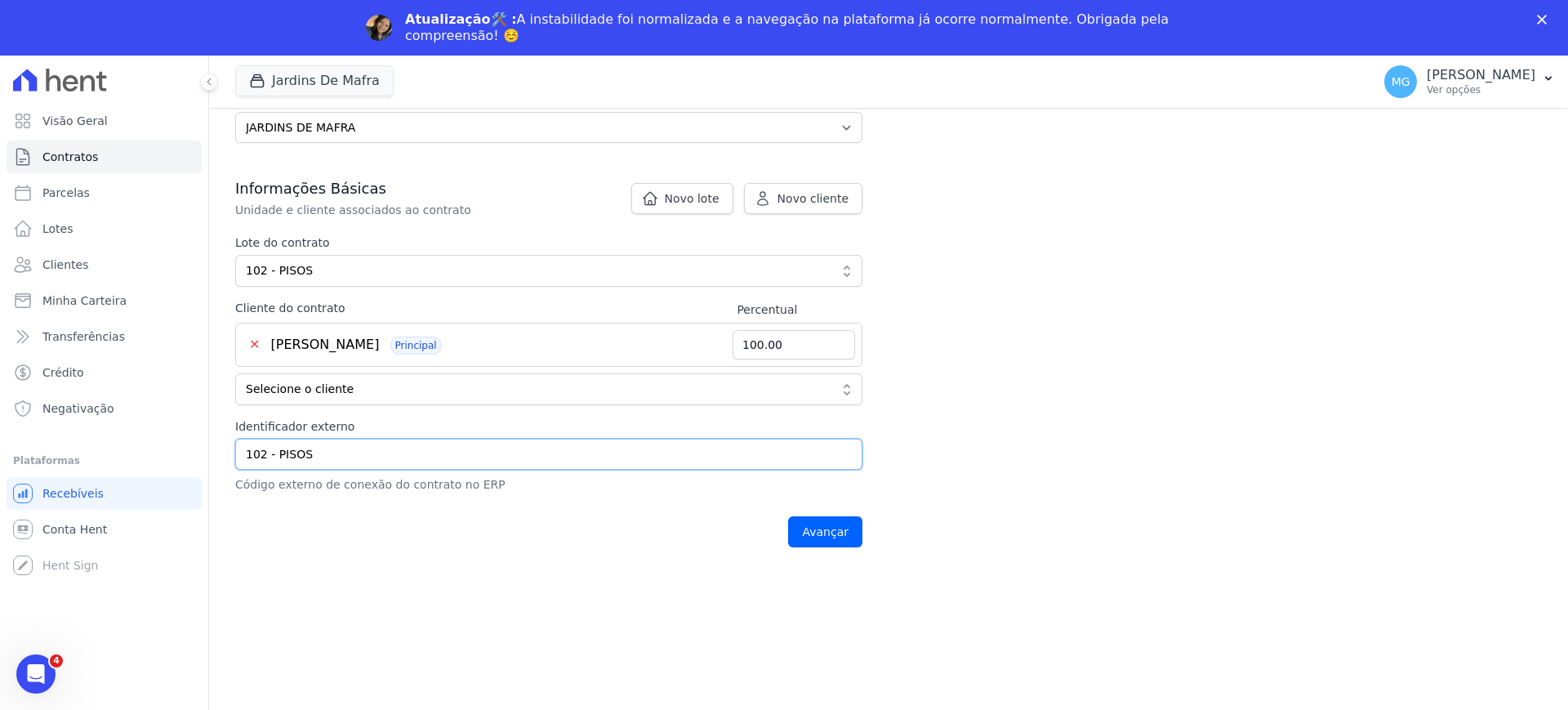
scroll to position [281, 0]
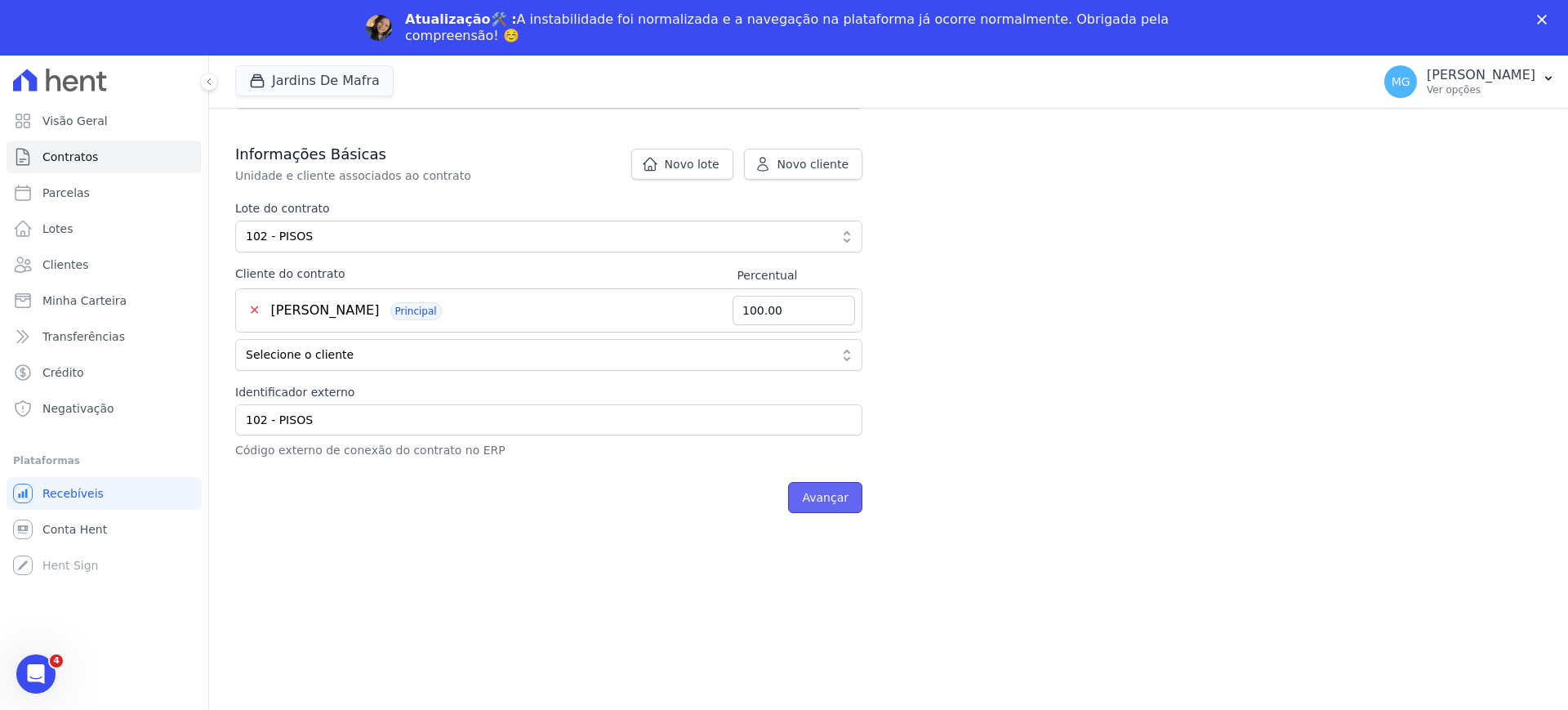
click at [825, 501] on input "Avançar" at bounding box center [825, 497] width 74 height 31
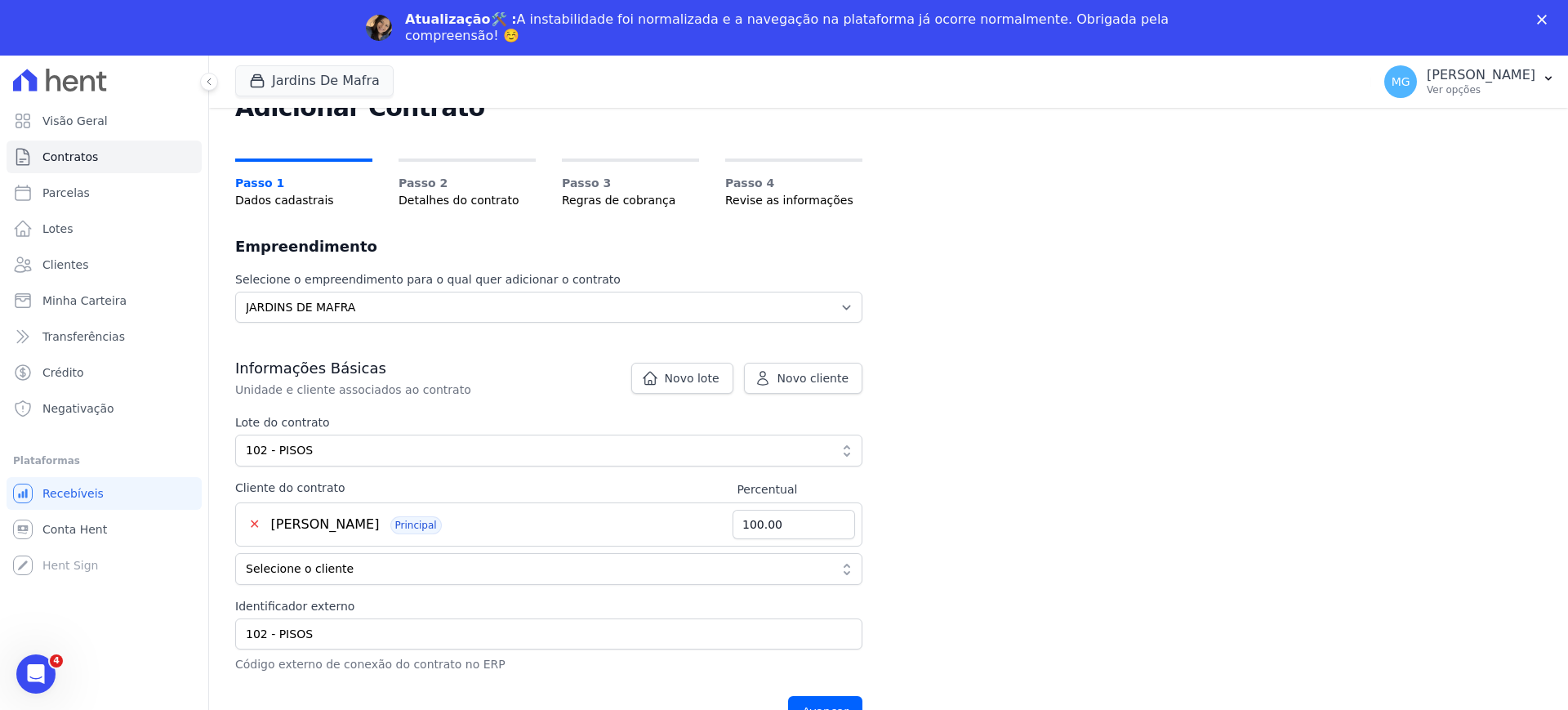
scroll to position [0, 0]
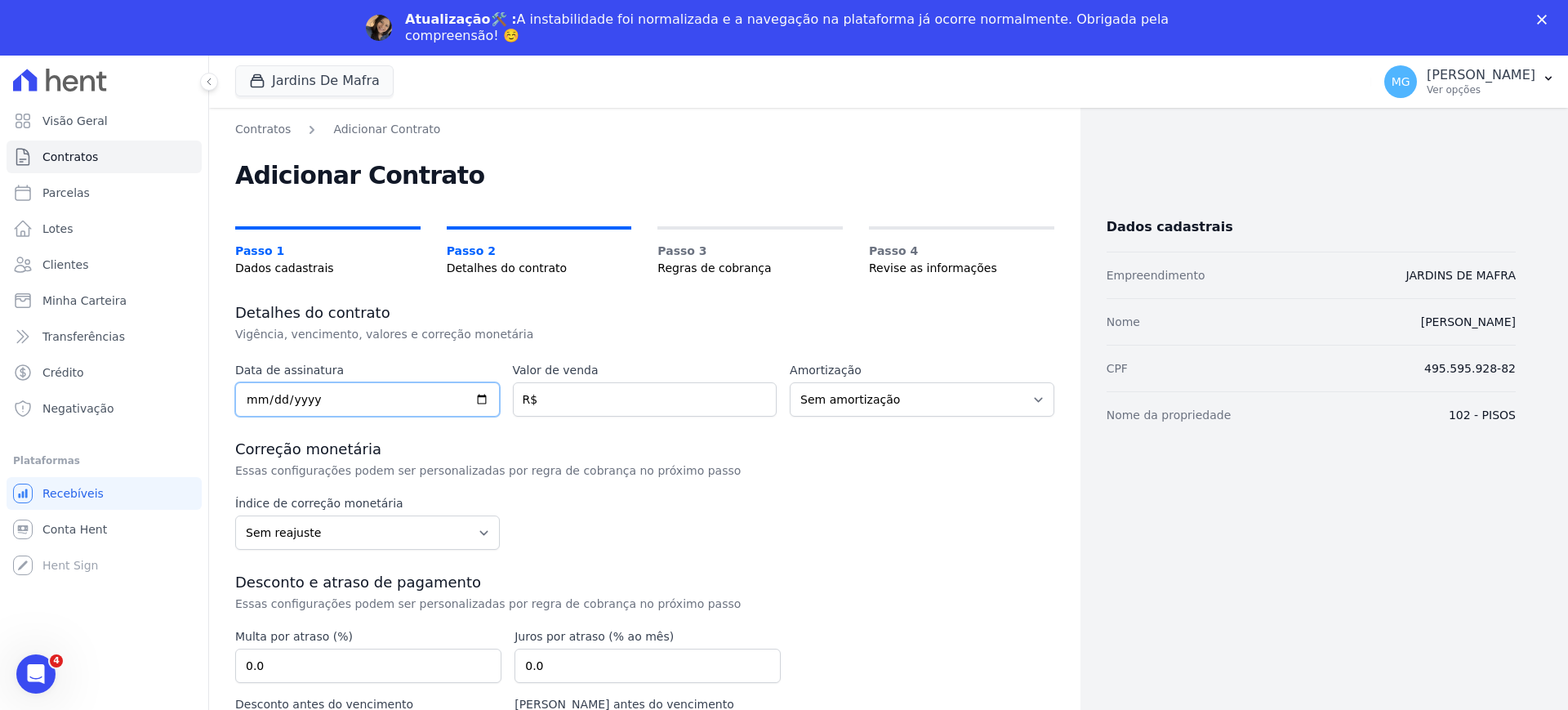
click at [250, 398] on input "date" at bounding box center [368, 399] width 265 height 34
type input "2025-09-01"
drag, startPoint x: 383, startPoint y: 276, endPoint x: 378, endPoint y: 289, distance: 13.9
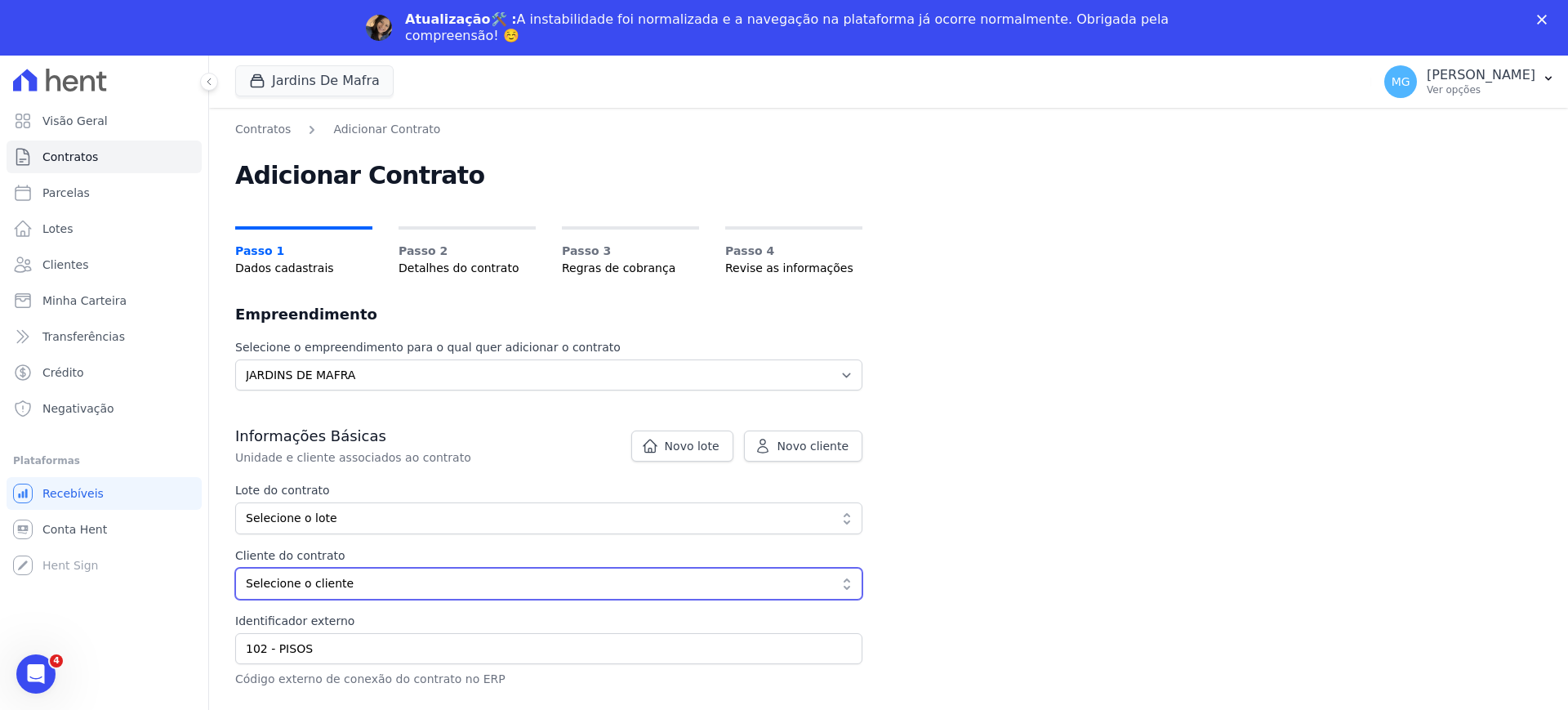
click at [328, 577] on span "Selecione o cliente" at bounding box center [537, 583] width 583 height 18
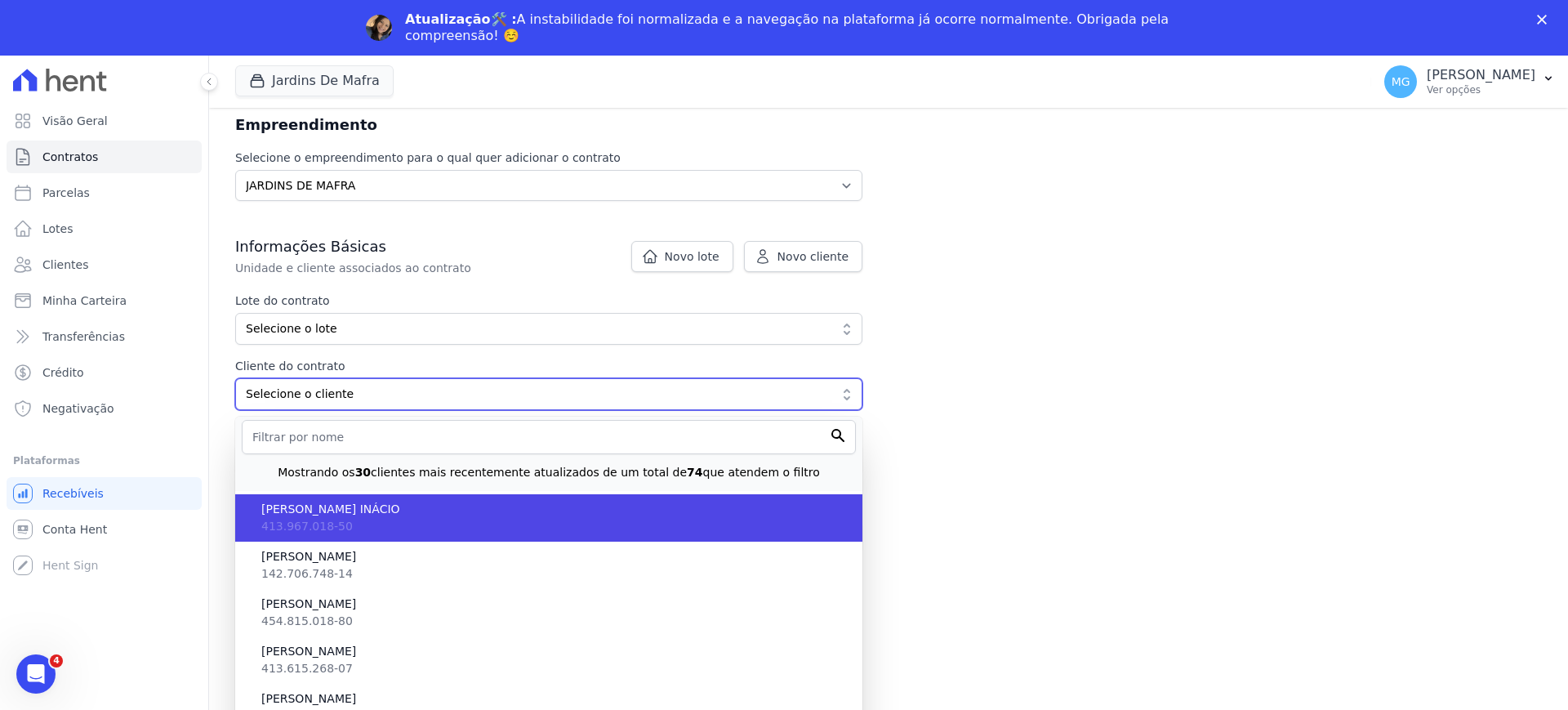
scroll to position [229, 0]
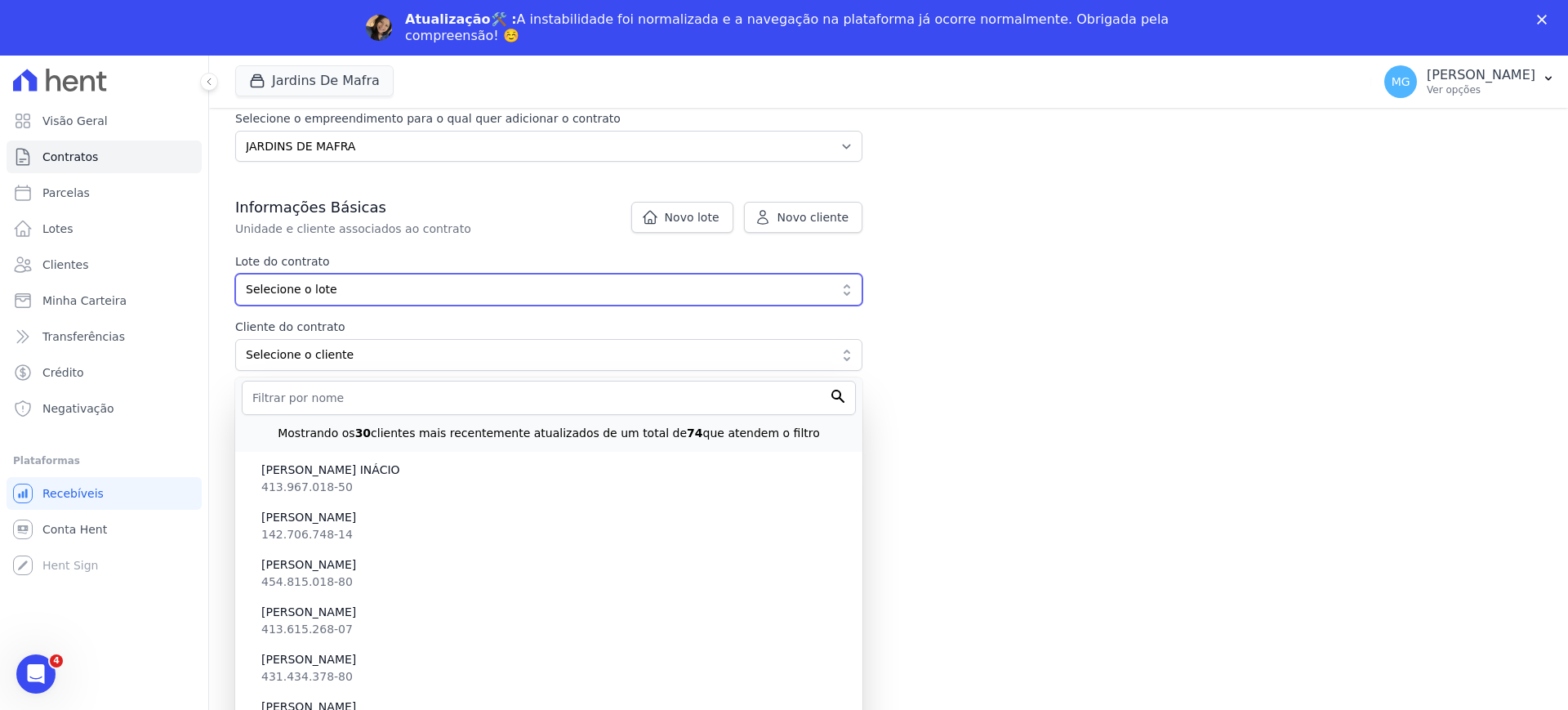
click at [308, 281] on span "Selecione o lote" at bounding box center [537, 289] width 583 height 18
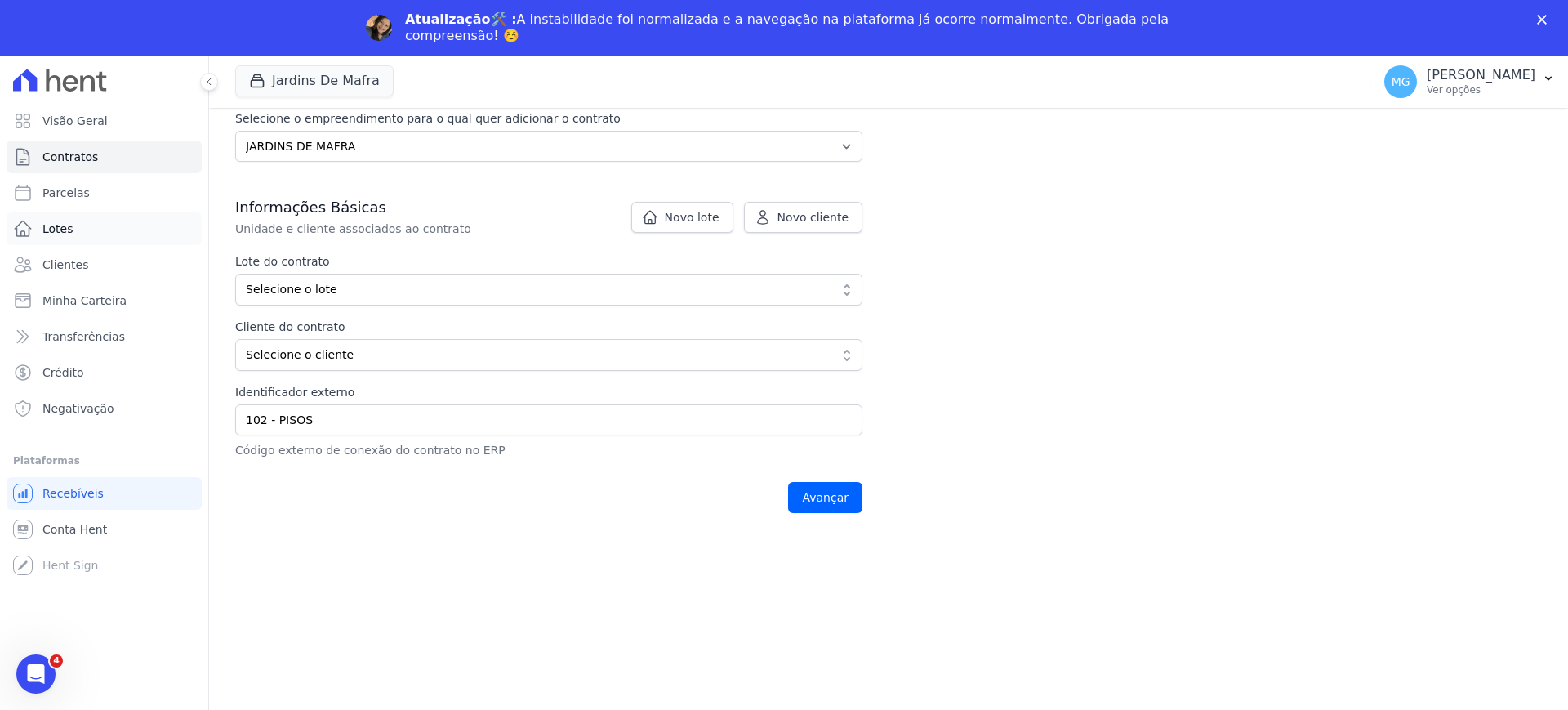
click at [68, 234] on span "Lotes" at bounding box center [58, 229] width 31 height 17
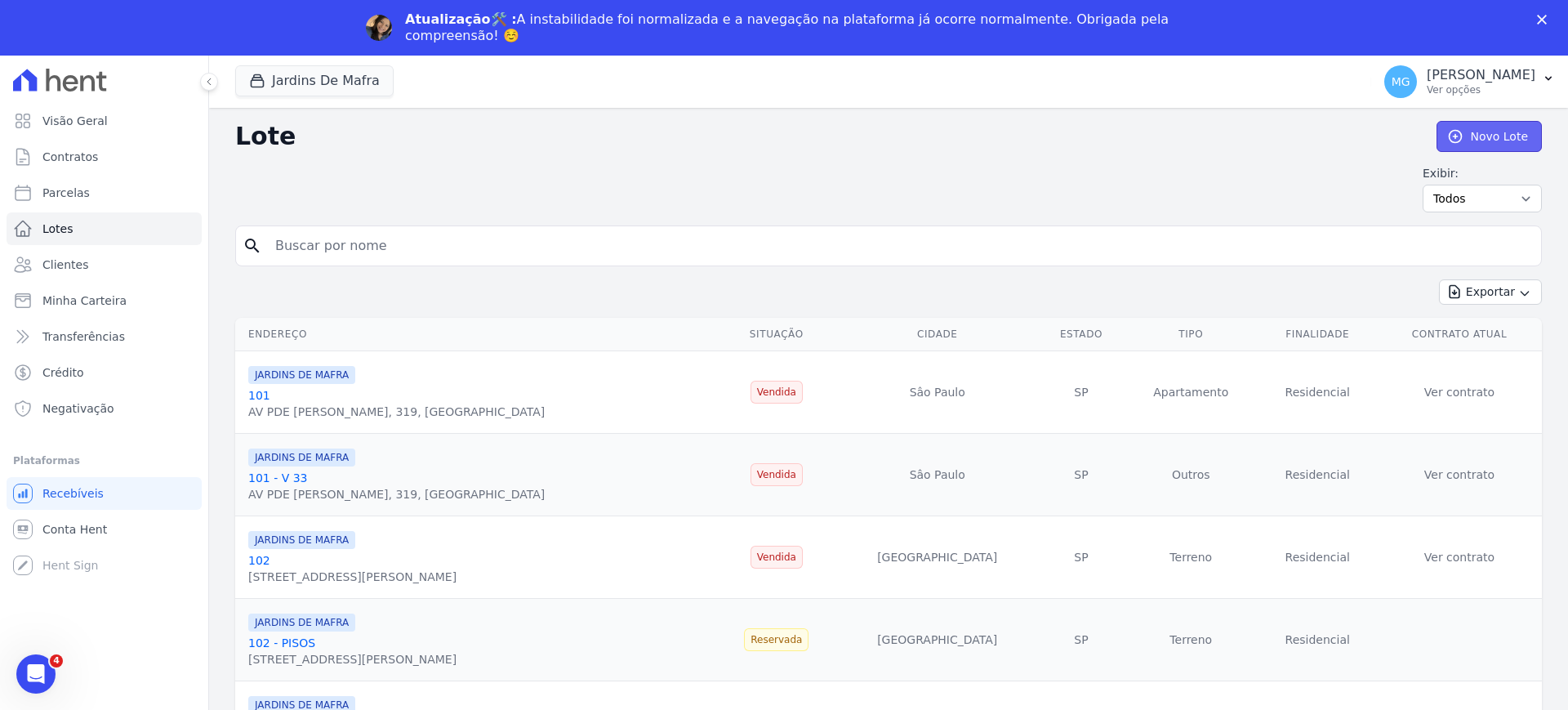
click at [1467, 138] on link "Novo Lote" at bounding box center [1489, 136] width 105 height 31
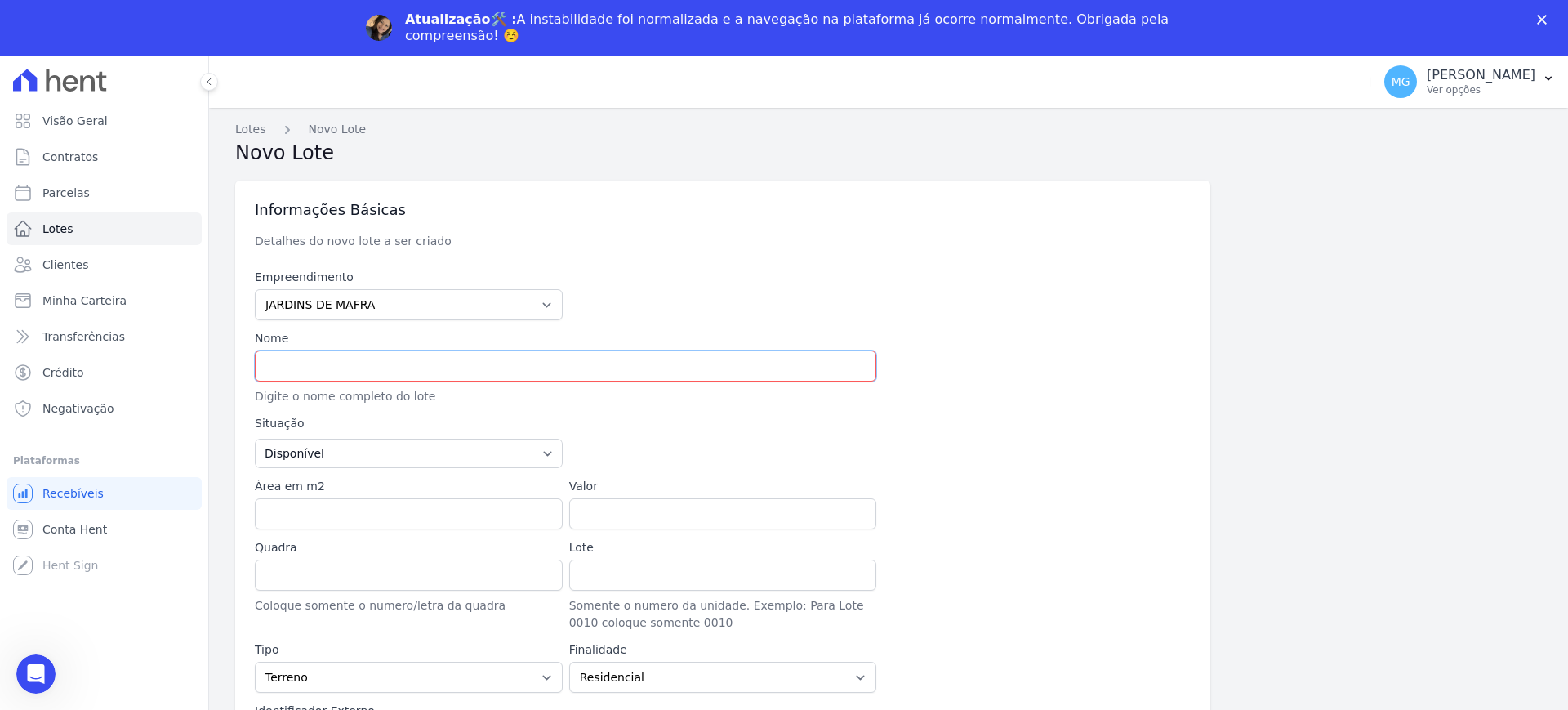
click at [288, 370] on input "text" at bounding box center [566, 365] width 622 height 31
type input "102 - VAGA 29"
click at [388, 436] on div "Situação Disponível Vendida Reservada Indisponível" at bounding box center [408, 442] width 308 height 53
click at [368, 454] on select "Disponível Vendida Reservada Indisponível" at bounding box center [408, 453] width 308 height 29
select select "sold"
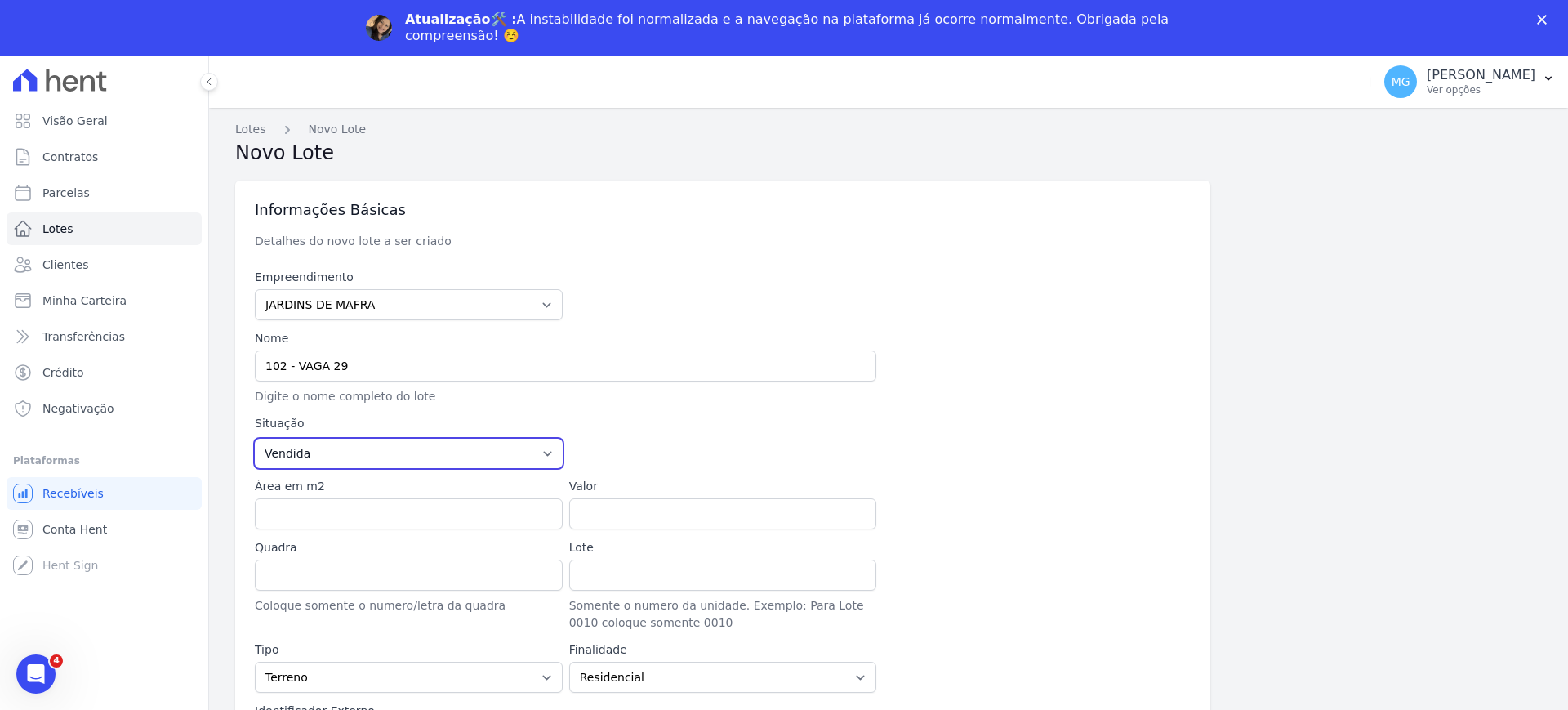
click at [255, 439] on select "Disponível Vendida Reservada Indisponível" at bounding box center [408, 453] width 308 height 29
click at [656, 439] on div at bounding box center [880, 442] width 622 height 53
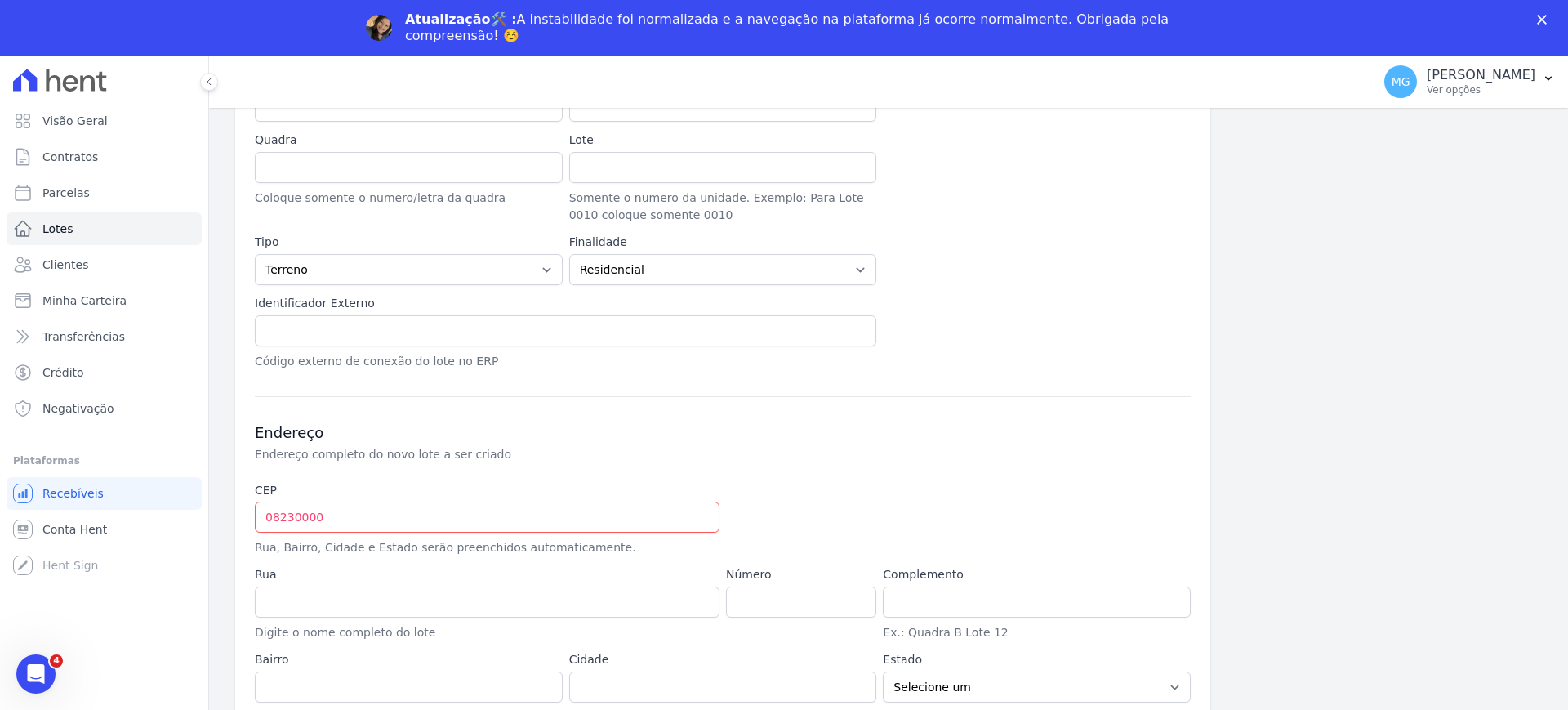
scroll to position [408, 0]
click at [312, 326] on input "text" at bounding box center [566, 329] width 622 height 31
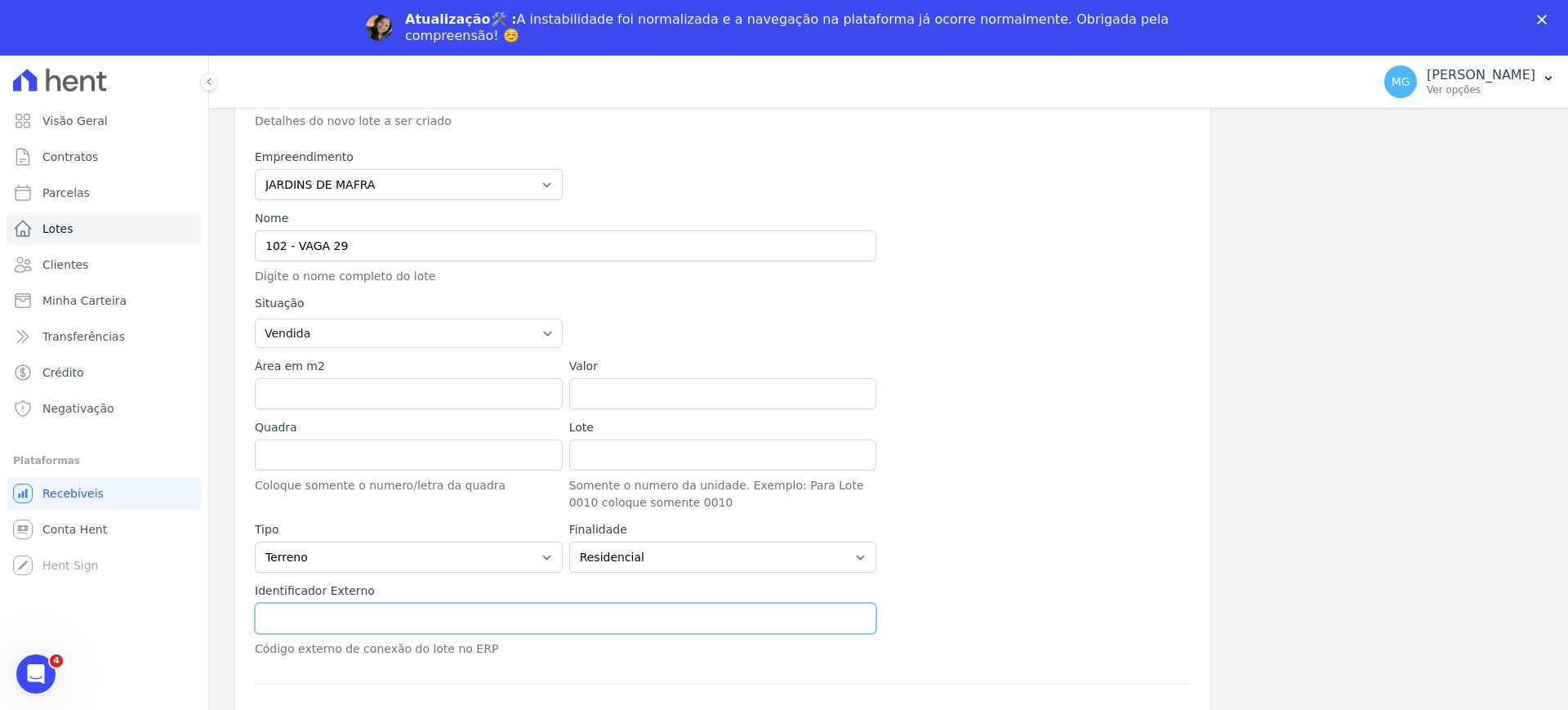
scroll to position [68, 0]
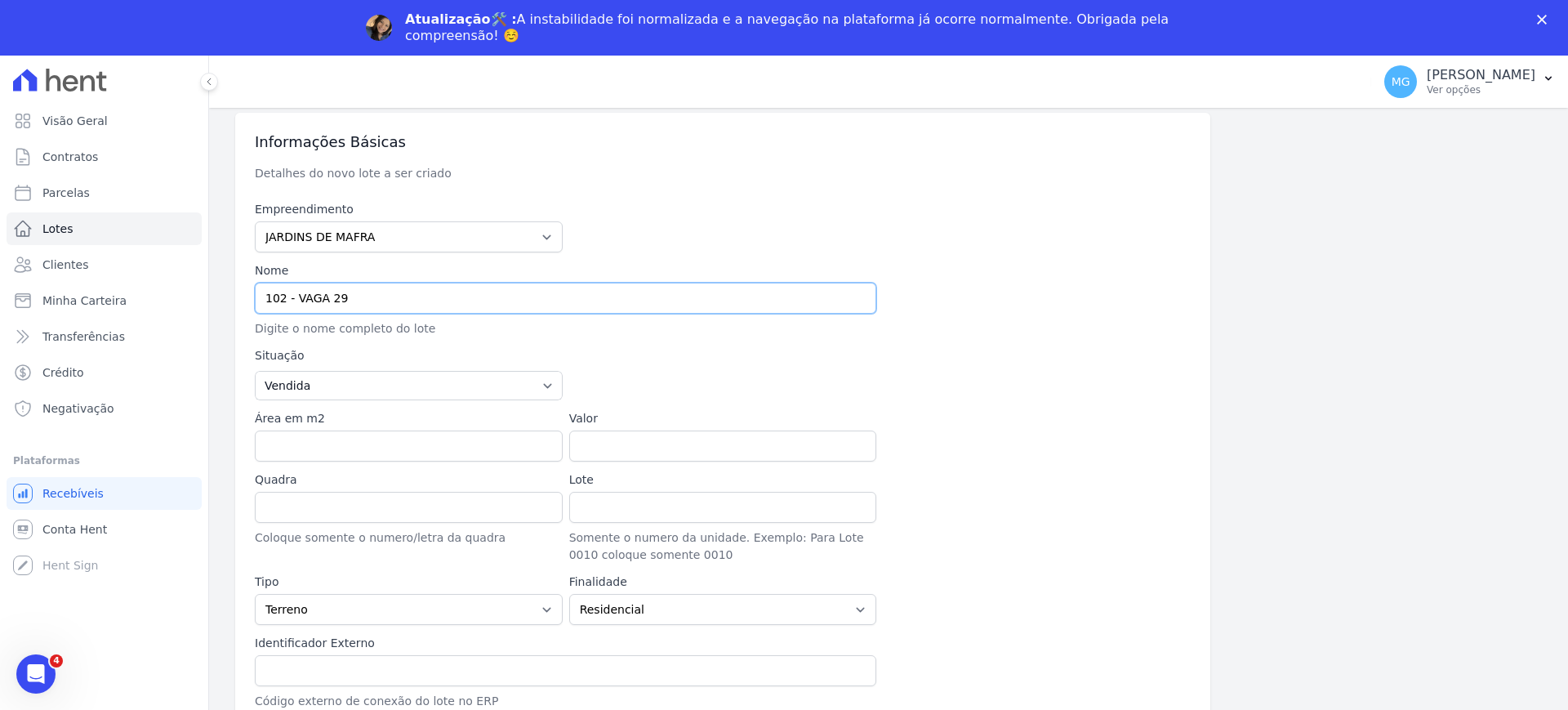
drag, startPoint x: 362, startPoint y: 297, endPoint x: 224, endPoint y: 293, distance: 138.1
click at [224, 293] on div "Lotes Novo Lote Novo Lote Informações Básicas Detalhes do novo lote a ser criad…" at bounding box center [888, 582] width 1359 height 1085
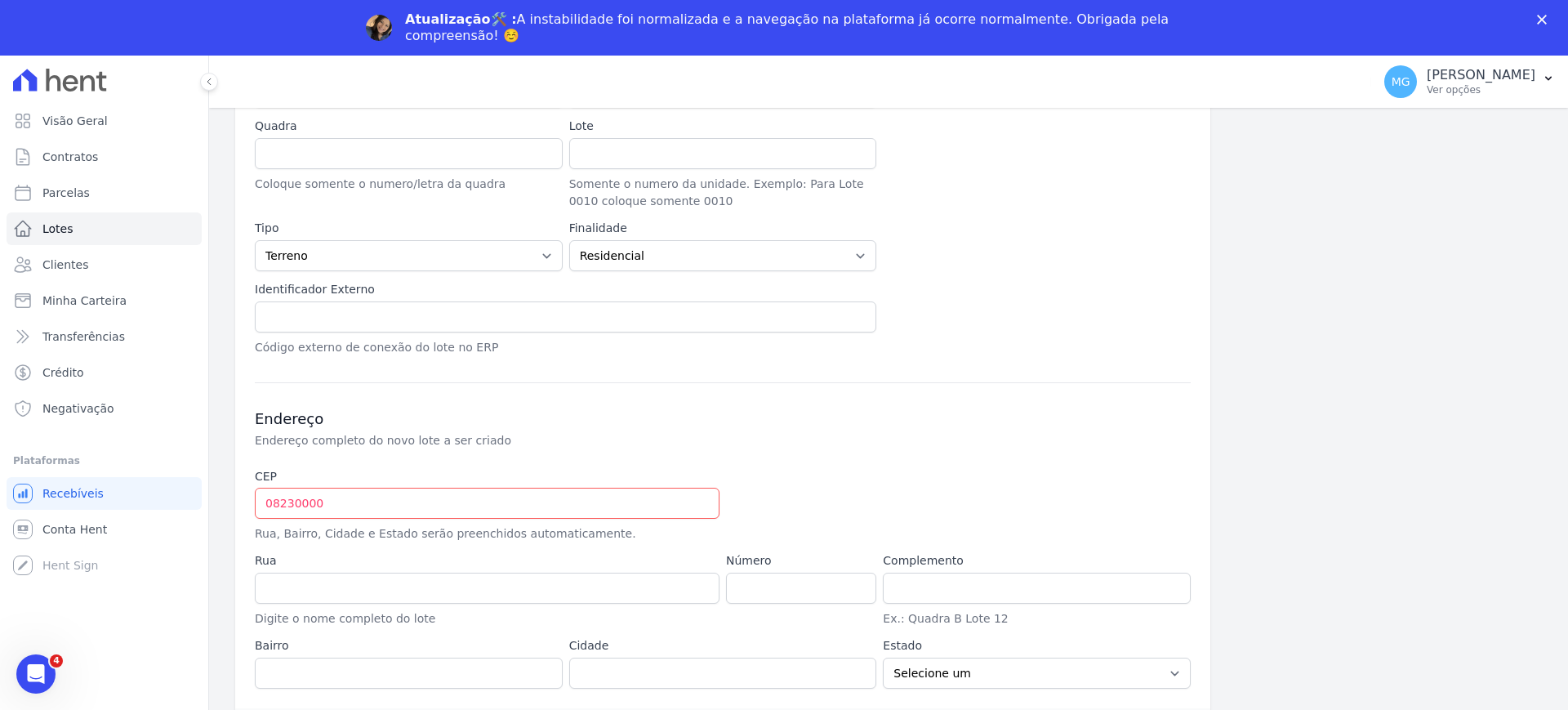
scroll to position [428, 0]
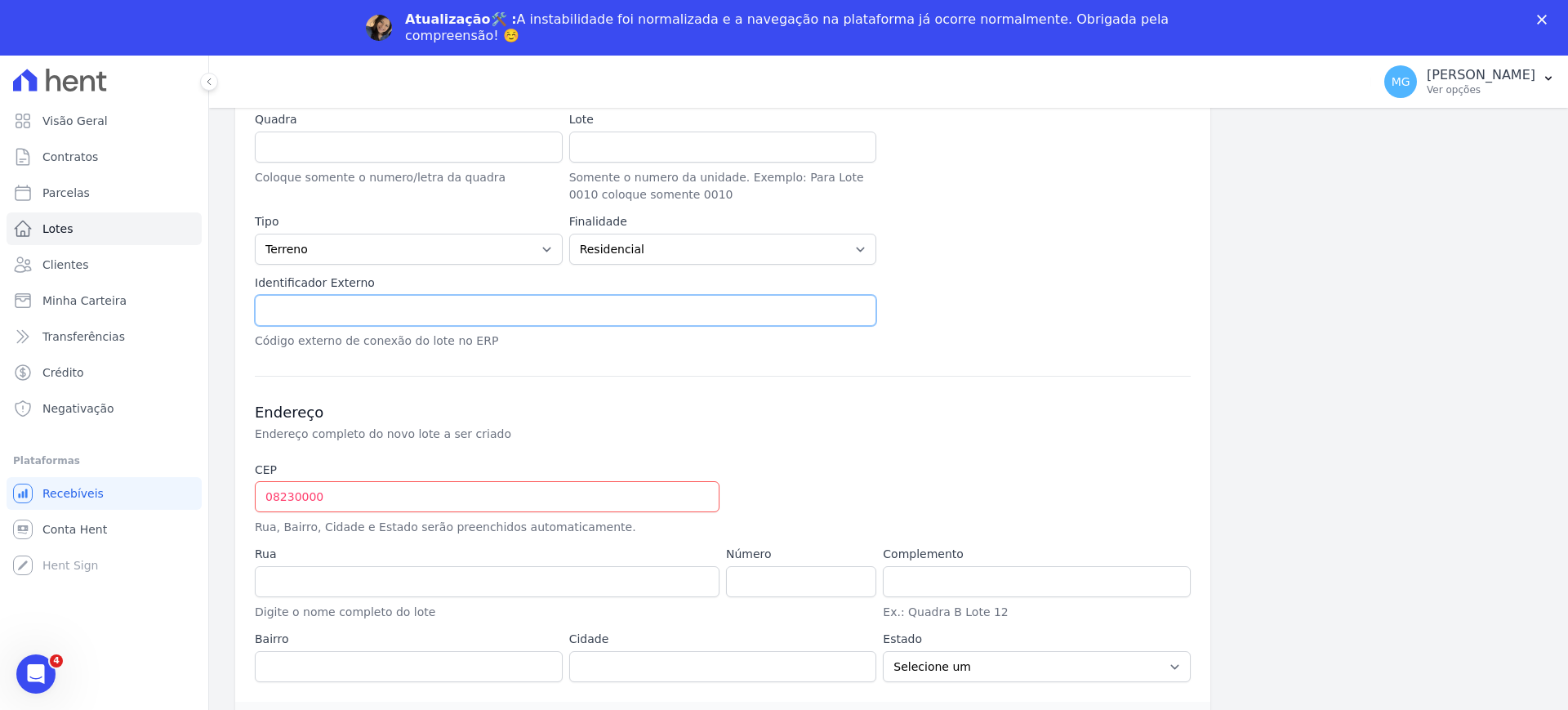
click at [344, 322] on input "text" at bounding box center [566, 310] width 622 height 31
paste input "102 - VAGA 29"
type input "102 - VAGA 29"
click at [354, 491] on input "08230000" at bounding box center [487, 496] width 464 height 31
type input "08.230-000"
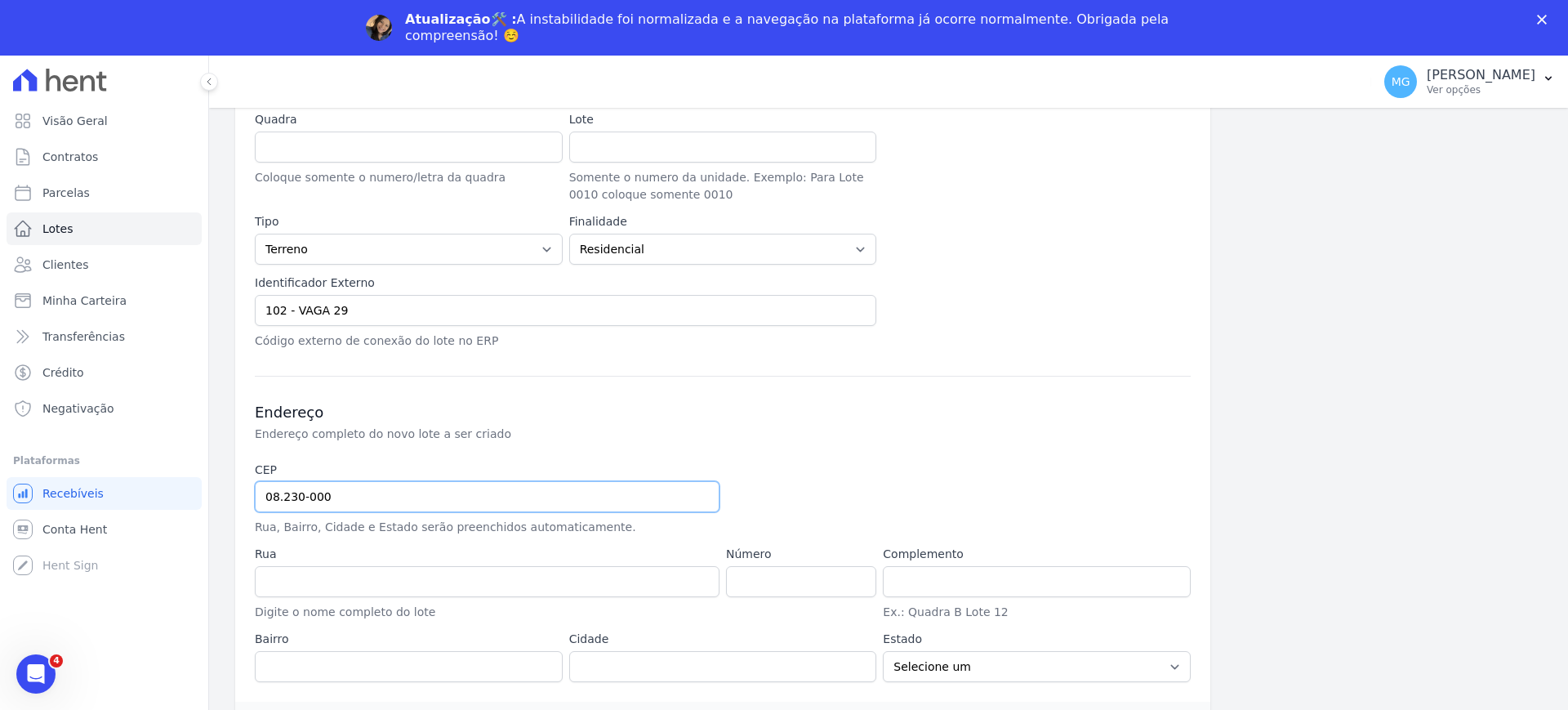
type input "Avenida Padre Gregório Mafra"
type input "Vila Taquari"
type input "São Paulo"
select select "SP"
type input "08.230-000"
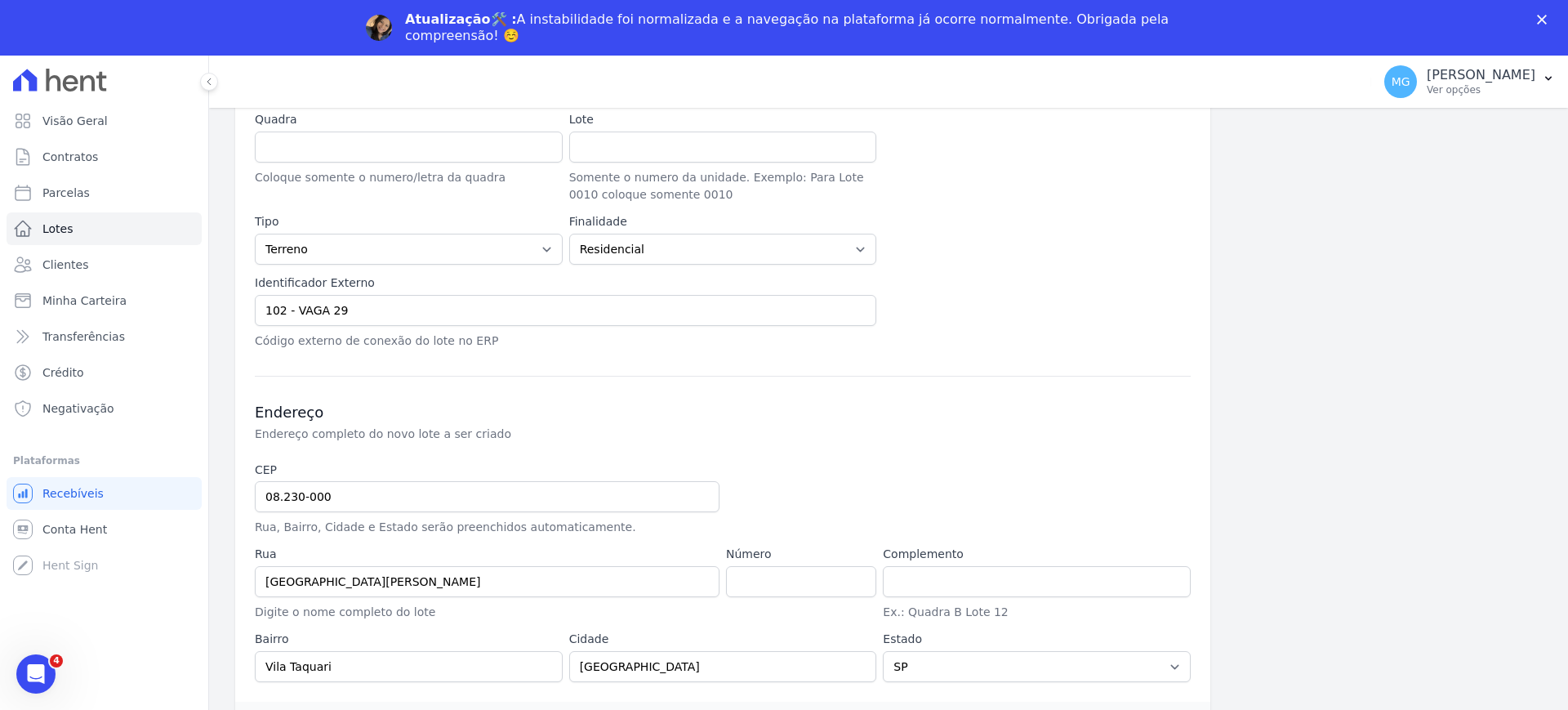
click at [870, 490] on div at bounding box center [880, 498] width 308 height 74
click at [758, 581] on input "number" at bounding box center [801, 581] width 150 height 31
type input "136"
click at [810, 492] on div at bounding box center [880, 498] width 308 height 74
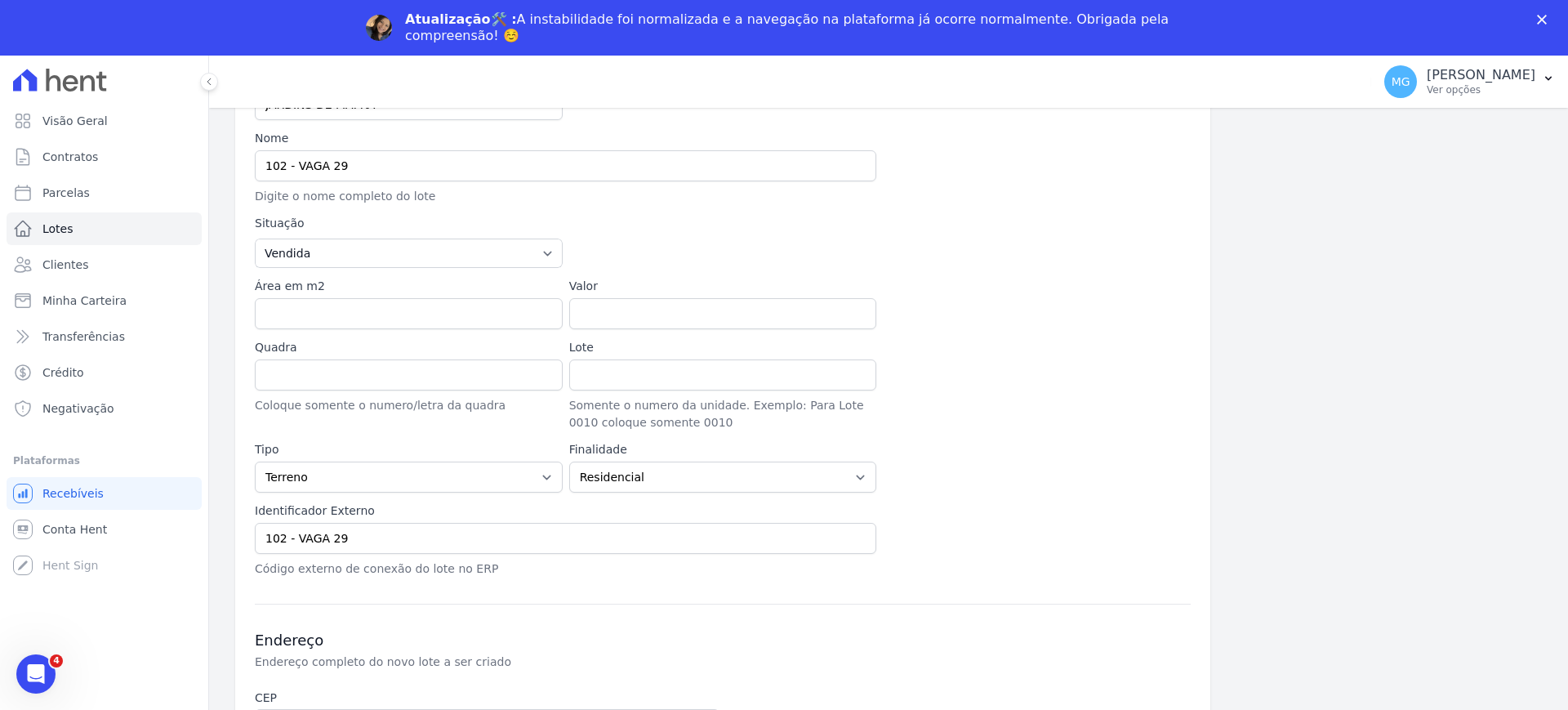
scroll to position [204, 0]
click at [384, 536] on input "102 - VAGA 29" at bounding box center [566, 534] width 622 height 31
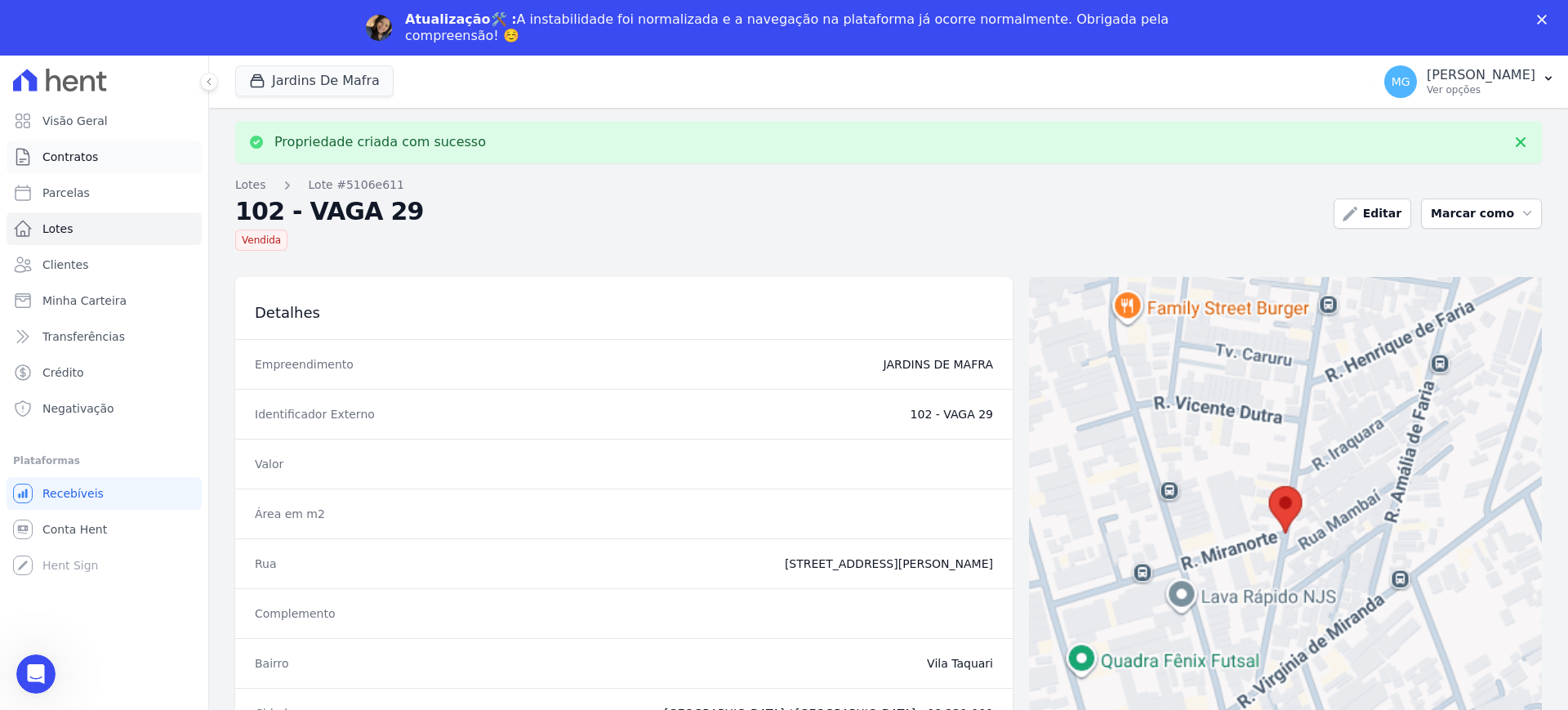
click at [60, 154] on span "Contratos" at bounding box center [70, 157] width 55 height 17
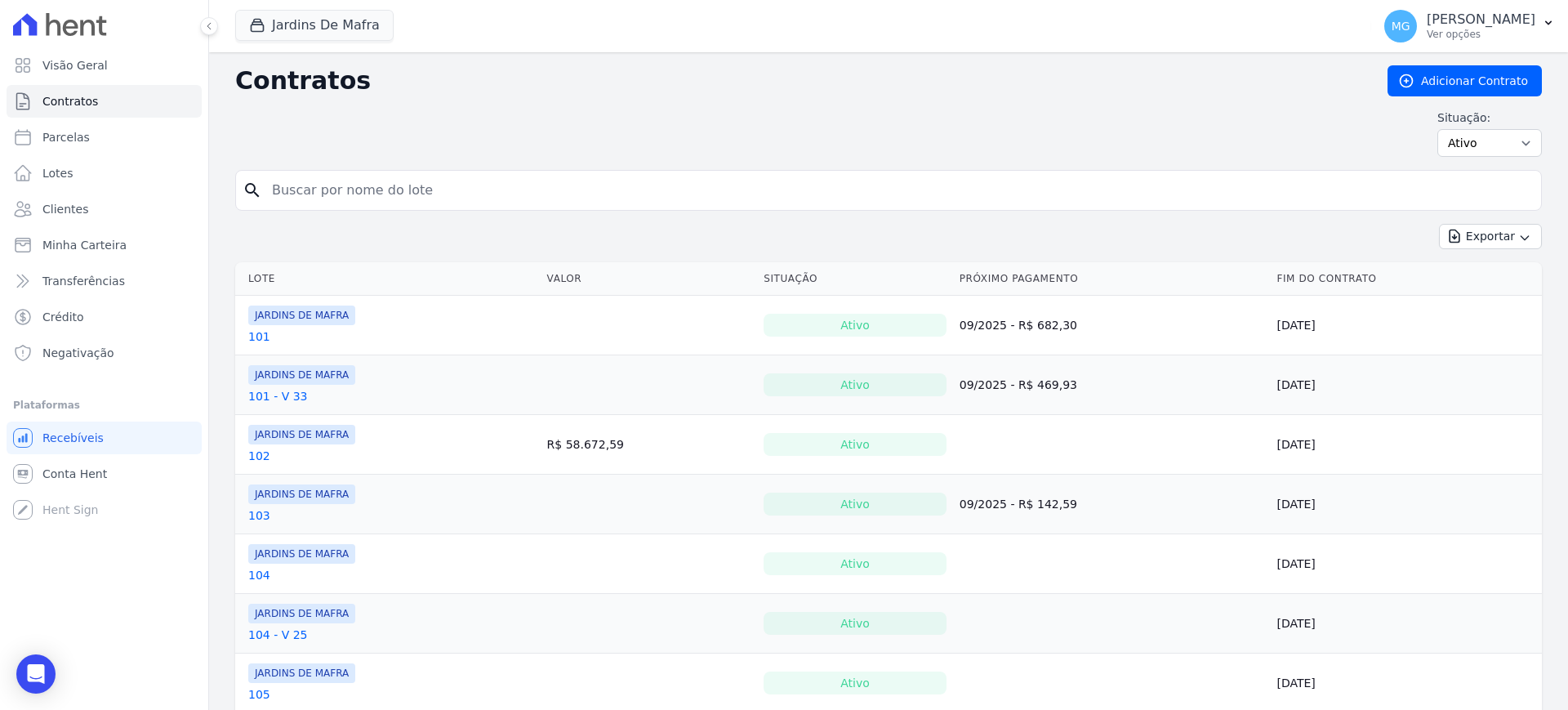
click at [336, 198] on input "search" at bounding box center [898, 190] width 1272 height 33
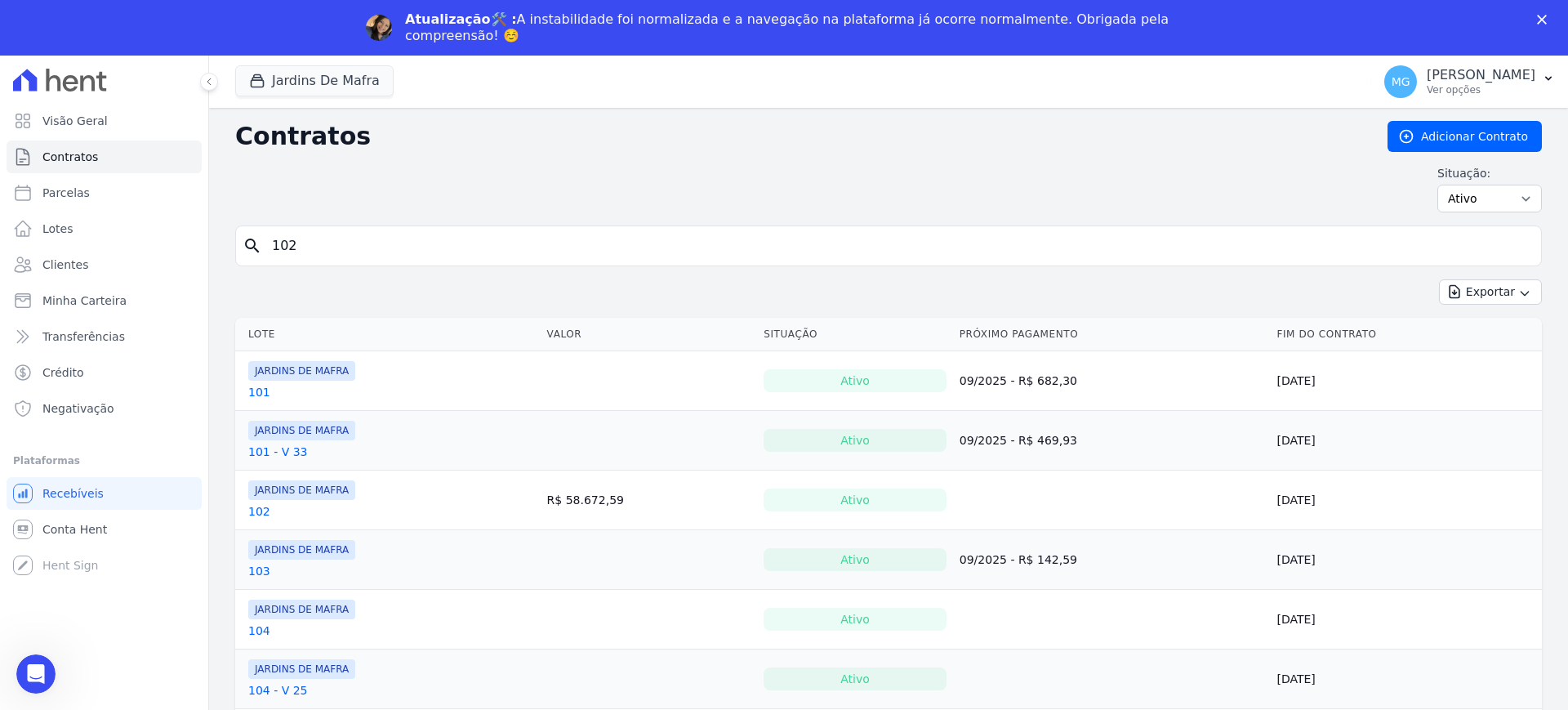
type input "102"
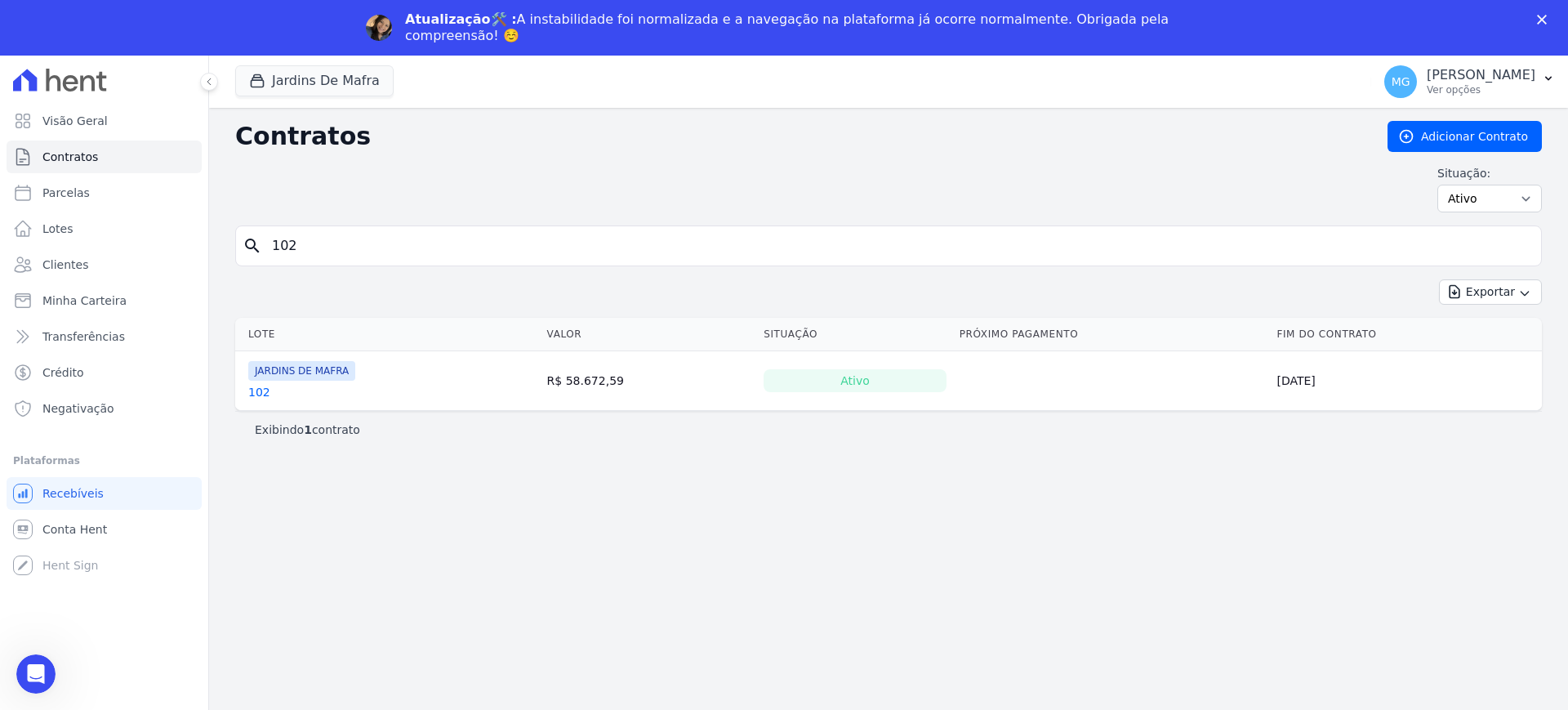
click at [726, 166] on div "Situação: Ativo Todos Pausado Distratado Rascunho Expirado Encerrado" at bounding box center [889, 188] width 1307 height 48
click at [1491, 134] on link "Adicionar Contrato" at bounding box center [1464, 136] width 155 height 31
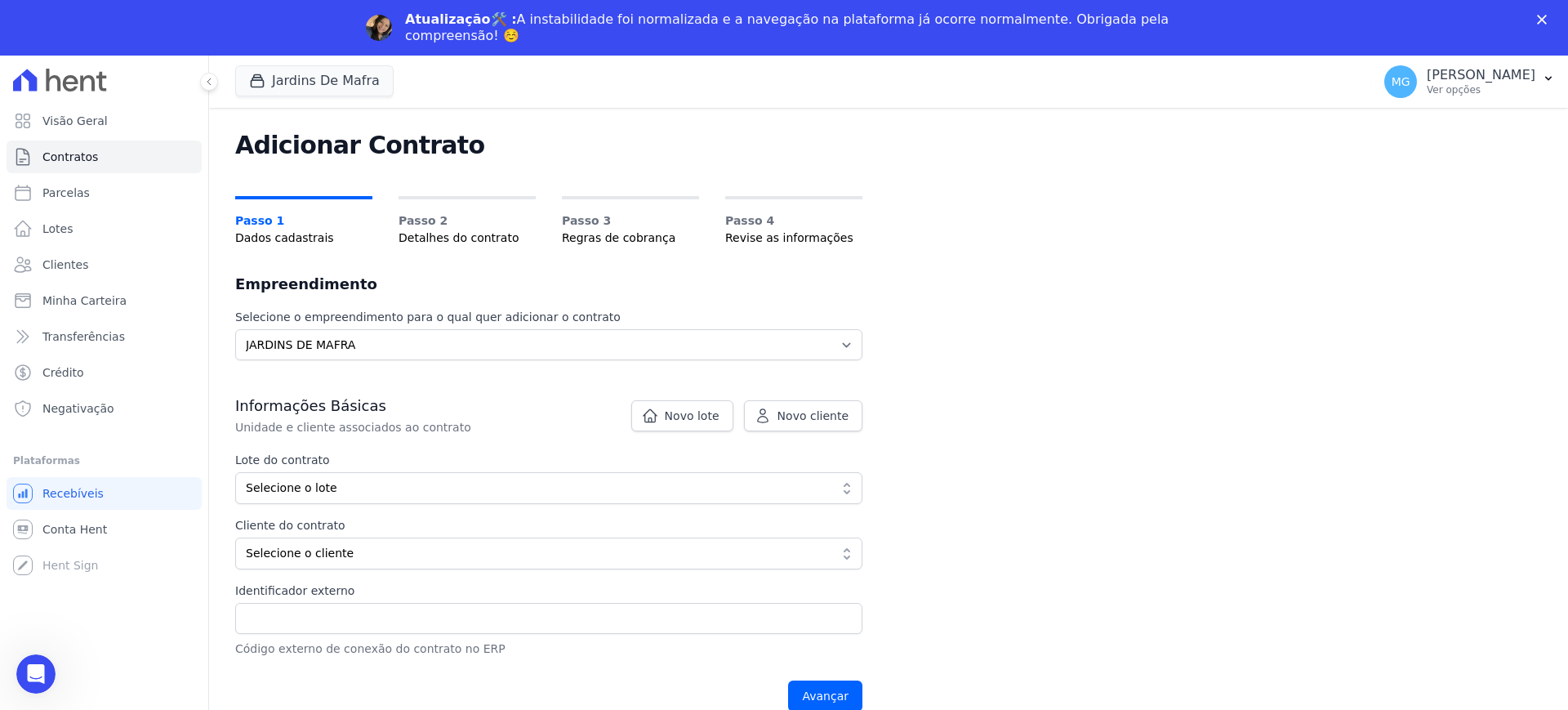
scroll to position [136, 0]
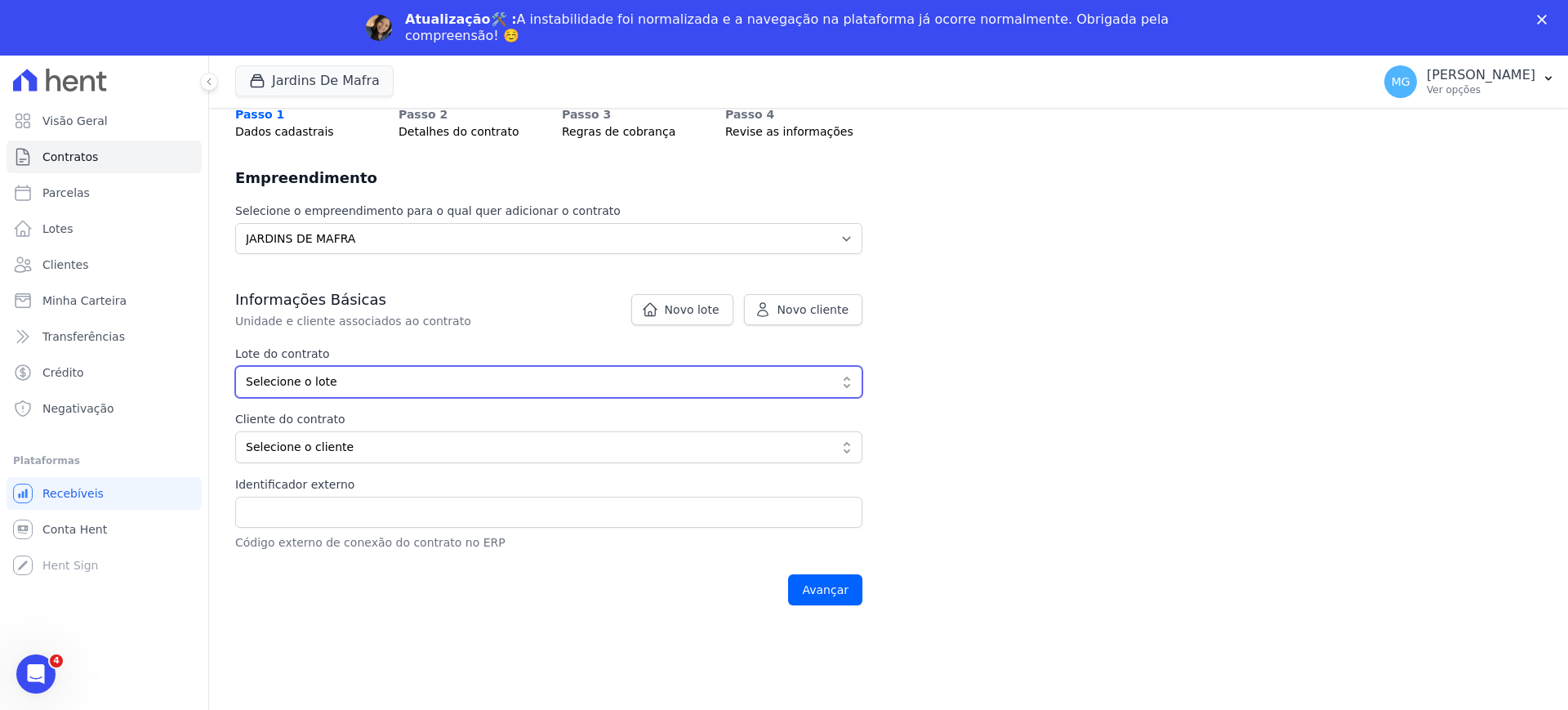
click at [308, 374] on span "Selecione o lote" at bounding box center [537, 382] width 583 height 18
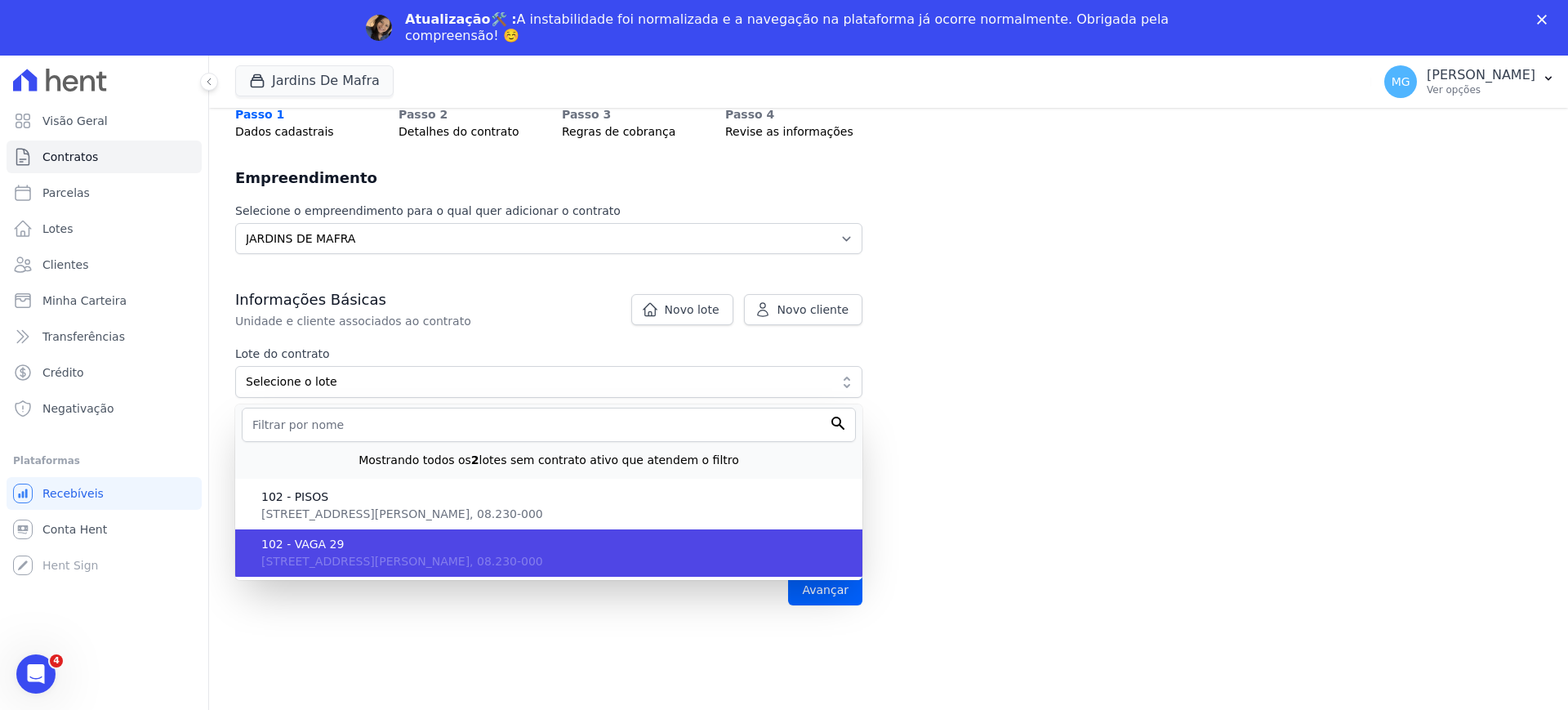
click at [302, 550] on span "102 - VAGA 29" at bounding box center [556, 544] width 588 height 18
type input "5106e611-c104-491c-b066-5ea8695cc49b"
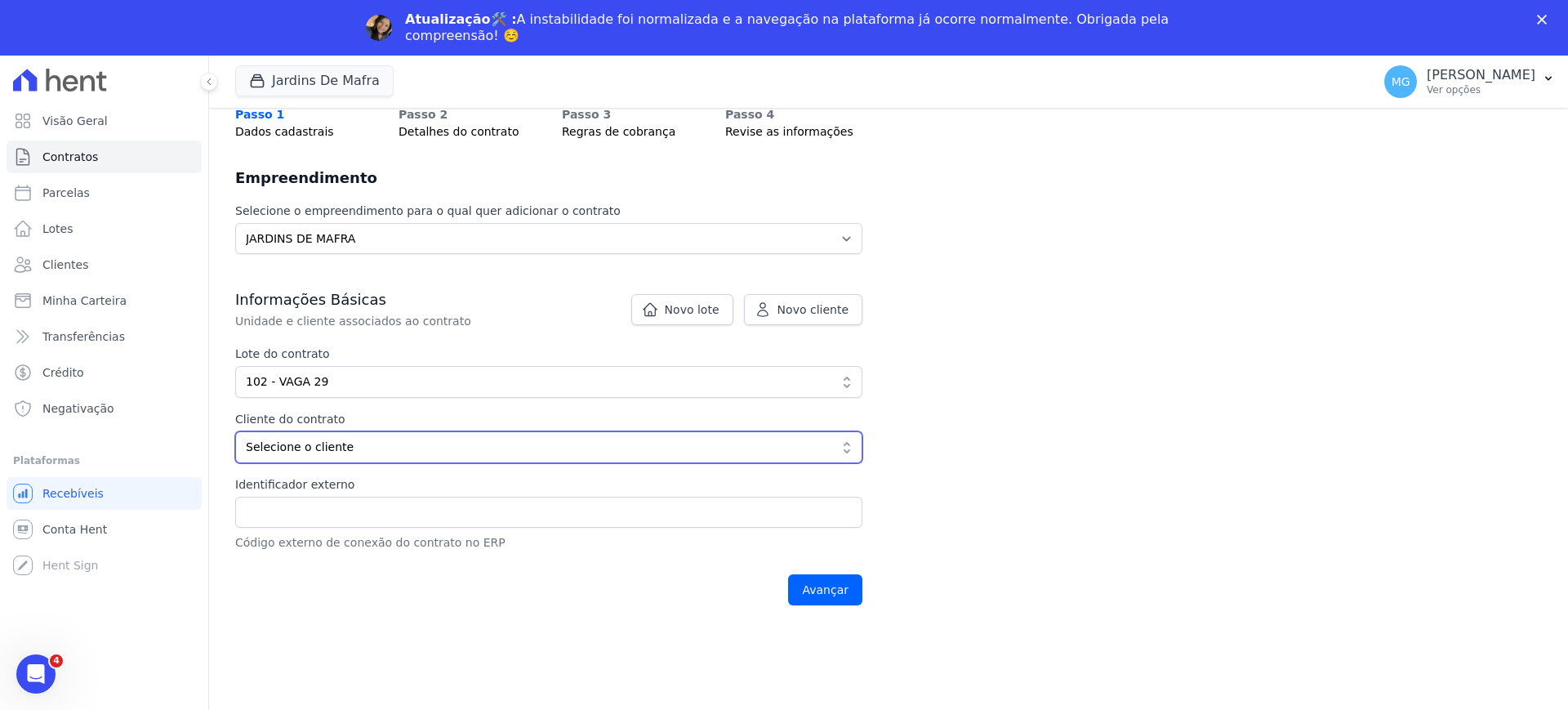
click at [316, 448] on span "Selecione o cliente" at bounding box center [537, 447] width 583 height 18
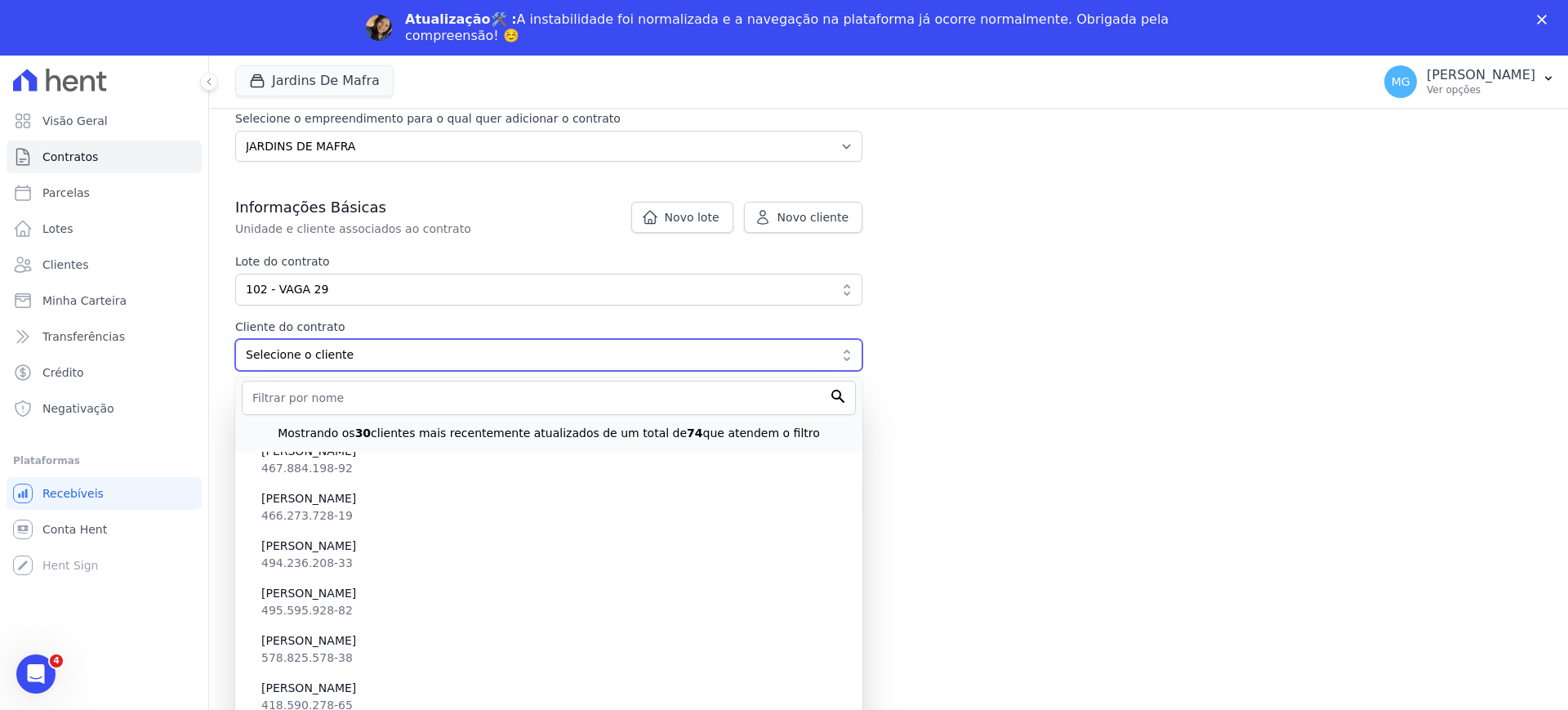
scroll to position [2109, 0]
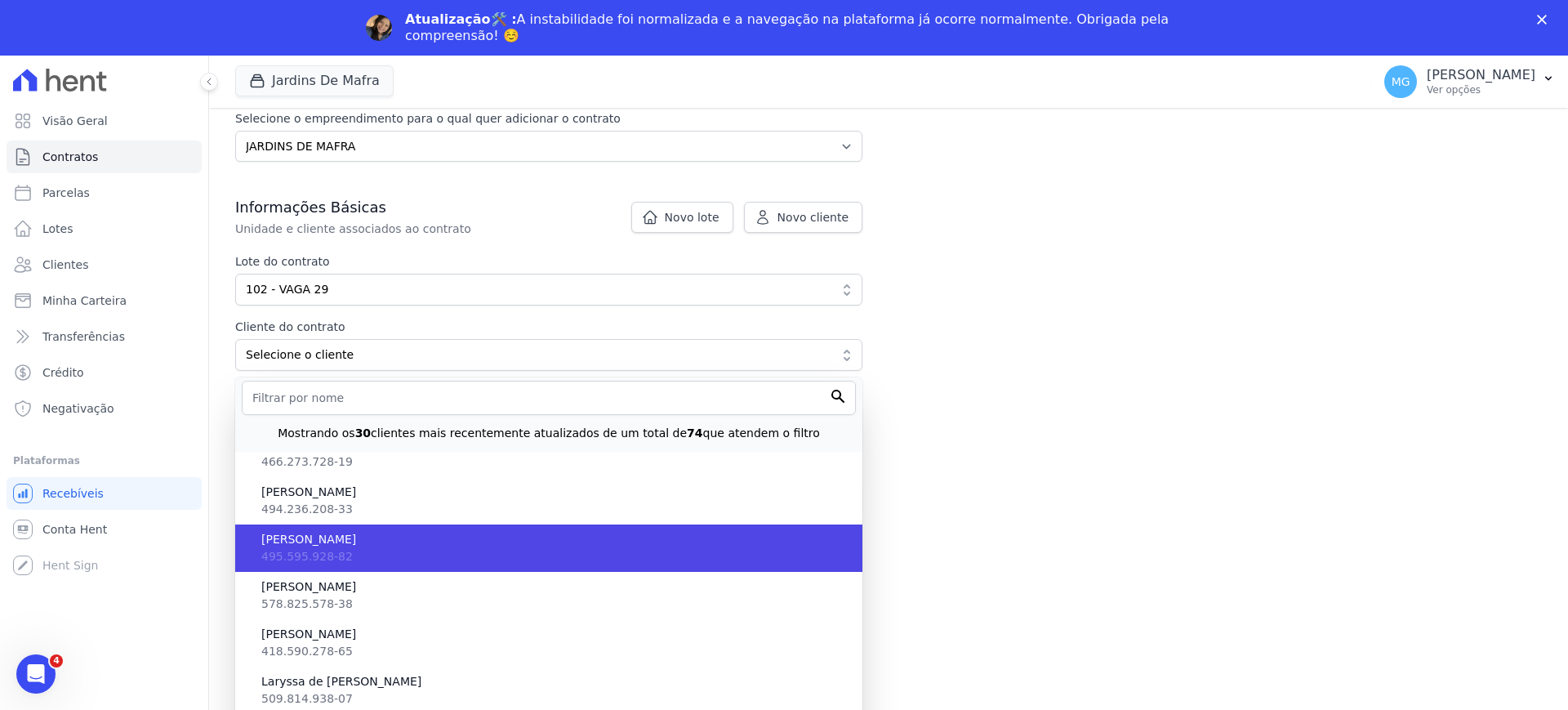
click at [373, 547] on span "[PERSON_NAME]" at bounding box center [556, 539] width 588 height 18
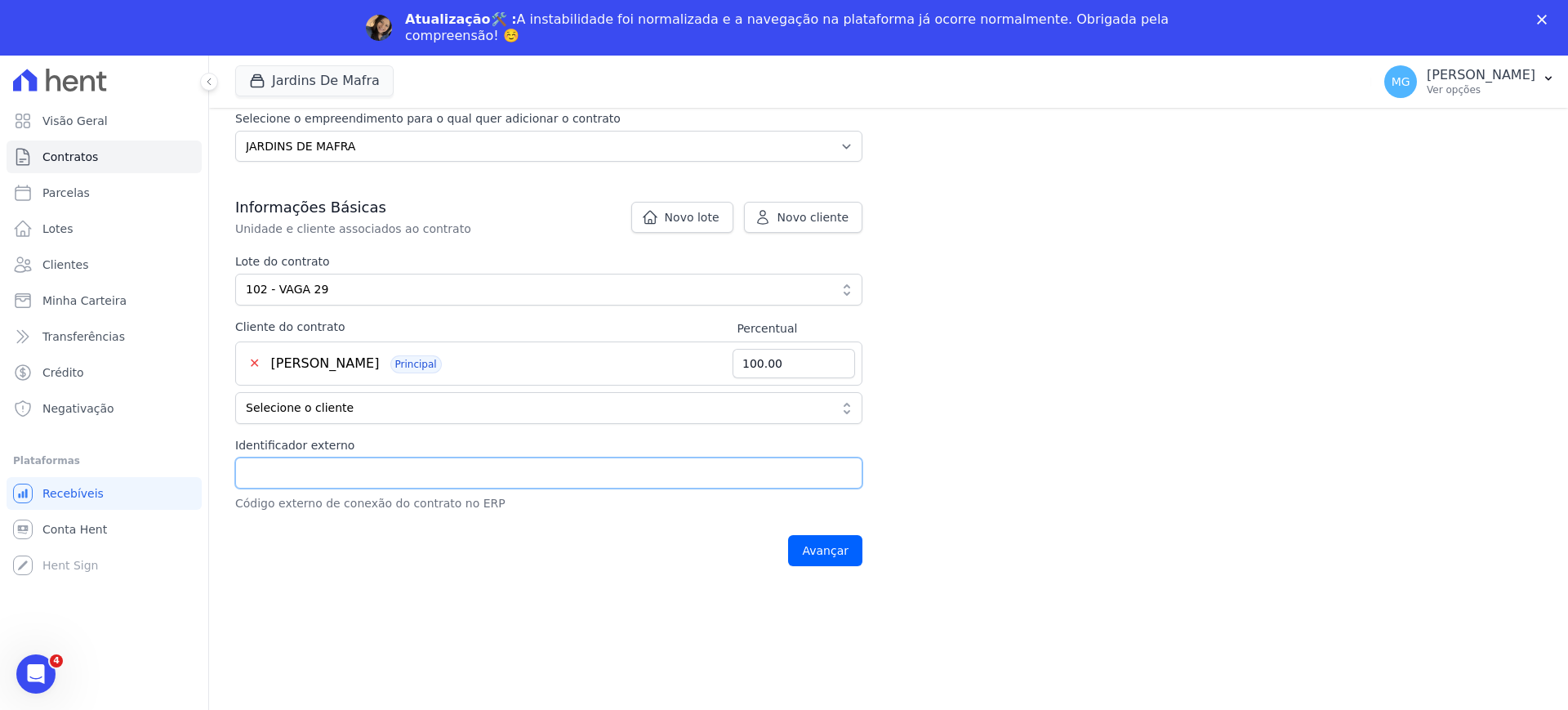
click at [332, 470] on input "Identificador externo" at bounding box center [549, 472] width 627 height 31
type input "102 - VAGA 29"
click at [442, 588] on div "Contratos Adicionar Contrato Adicionar Contrato Passo 1 Dados cadastrais Passo …" at bounding box center [888, 234] width 1359 height 710
click at [820, 551] on input "Avançar" at bounding box center [825, 550] width 74 height 31
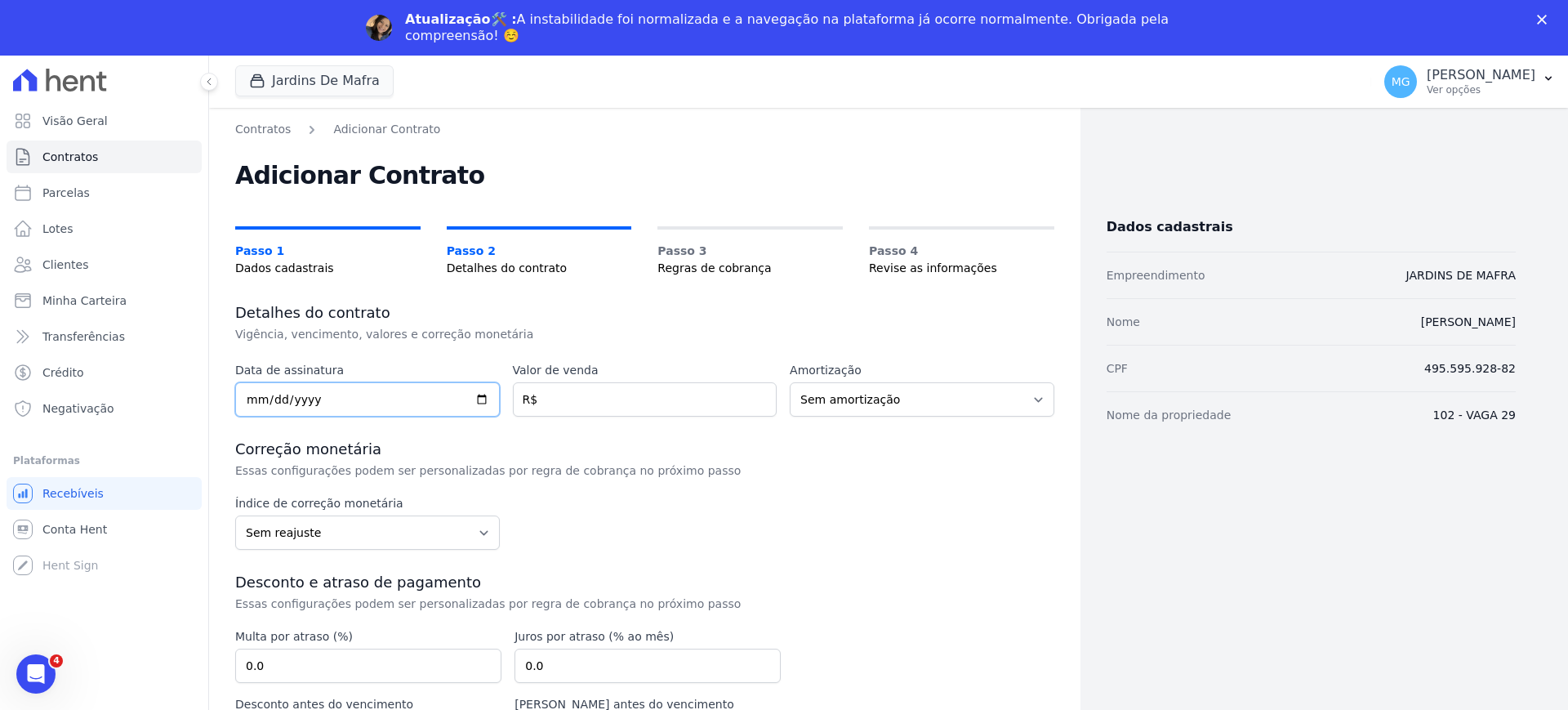
click at [248, 408] on input "date" at bounding box center [368, 399] width 265 height 34
type input "2025-09-01"
type input "38000"
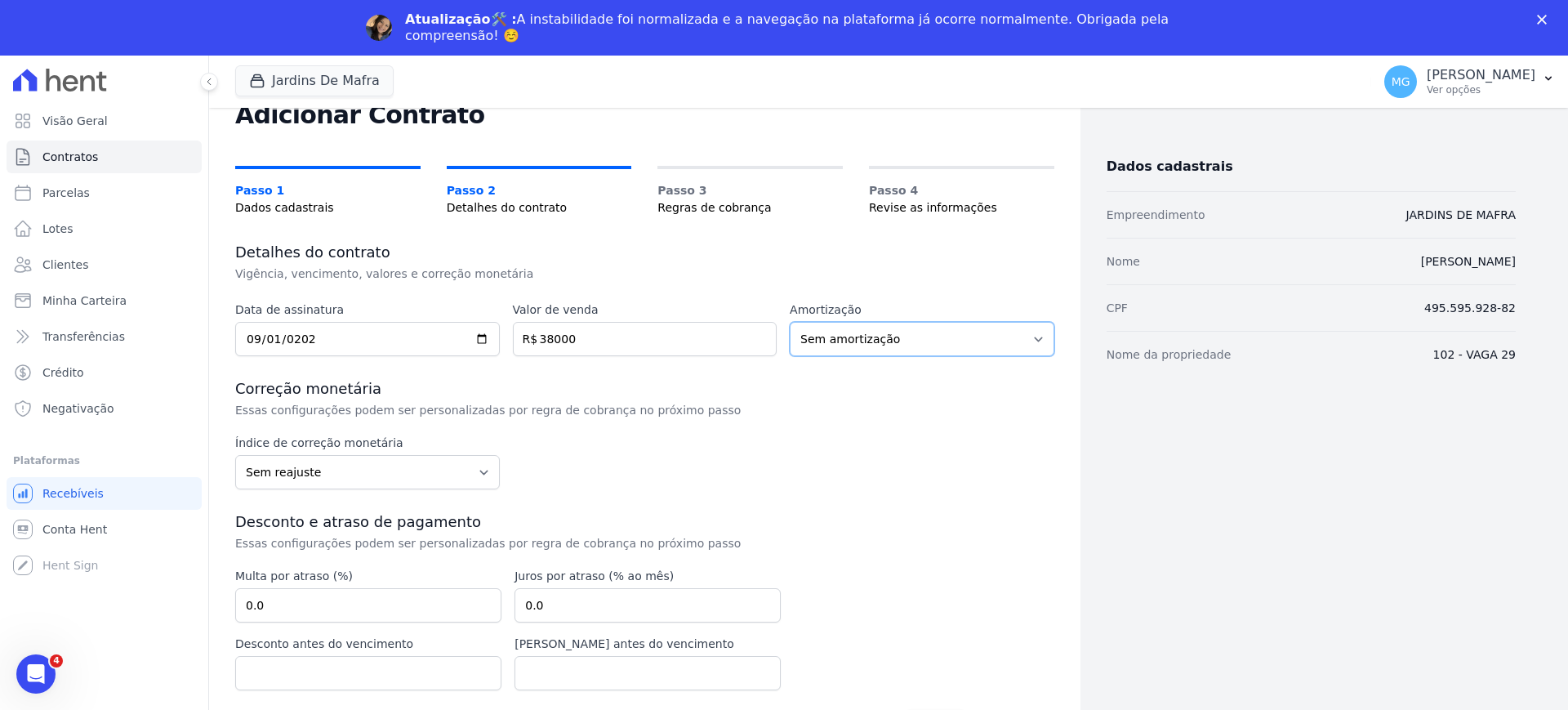
scroll to position [62, 0]
click at [1543, 22] on icon "Fechar" at bounding box center [1542, 20] width 10 height 10
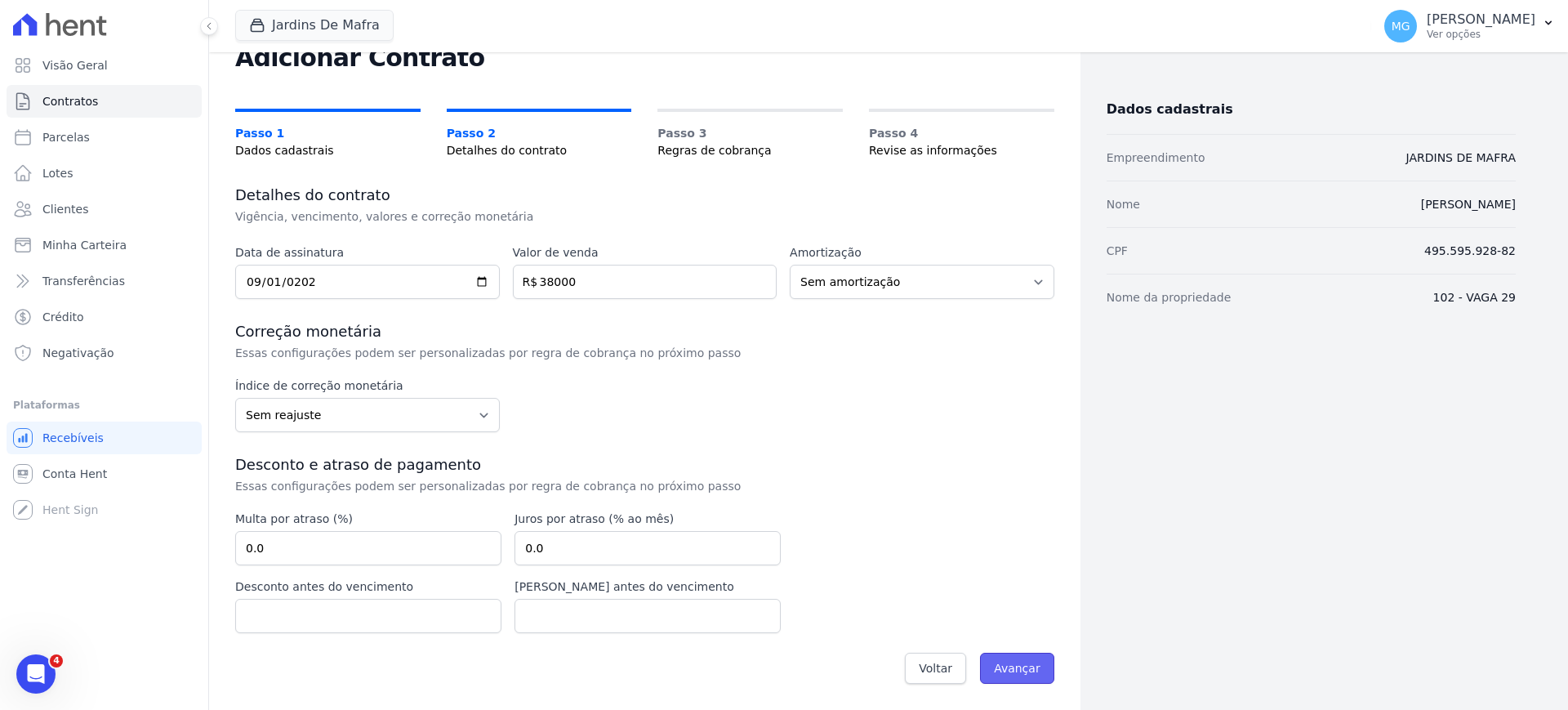
click at [1018, 675] on input "Avançar" at bounding box center [1017, 667] width 74 height 31
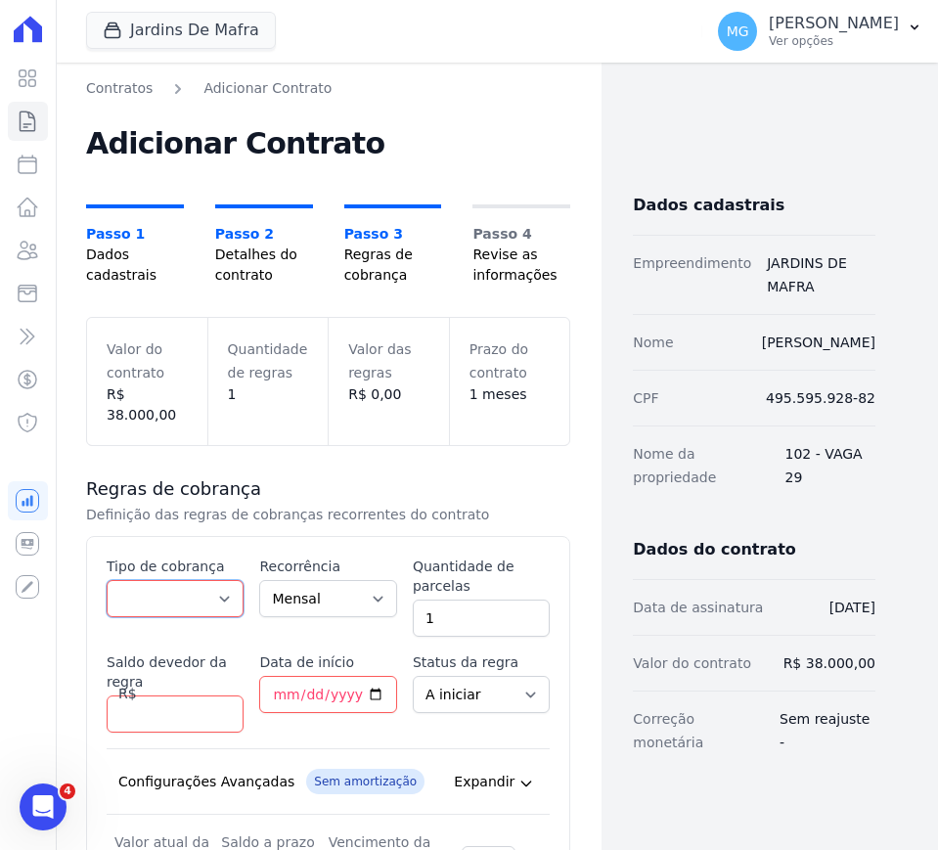
click at [160, 580] on select "Parcela Normal Entrada Sinal Intercalada Chaves Pré-chaves Pós-chaves Impostos …" at bounding box center [175, 598] width 137 height 37
select select "standard"
click at [107, 580] on select "Parcela Normal Entrada Sinal Intercalada Chaves Pré-chaves Pós-chaves Impostos …" at bounding box center [175, 598] width 137 height 37
click at [452, 599] on input "1" at bounding box center [481, 617] width 137 height 37
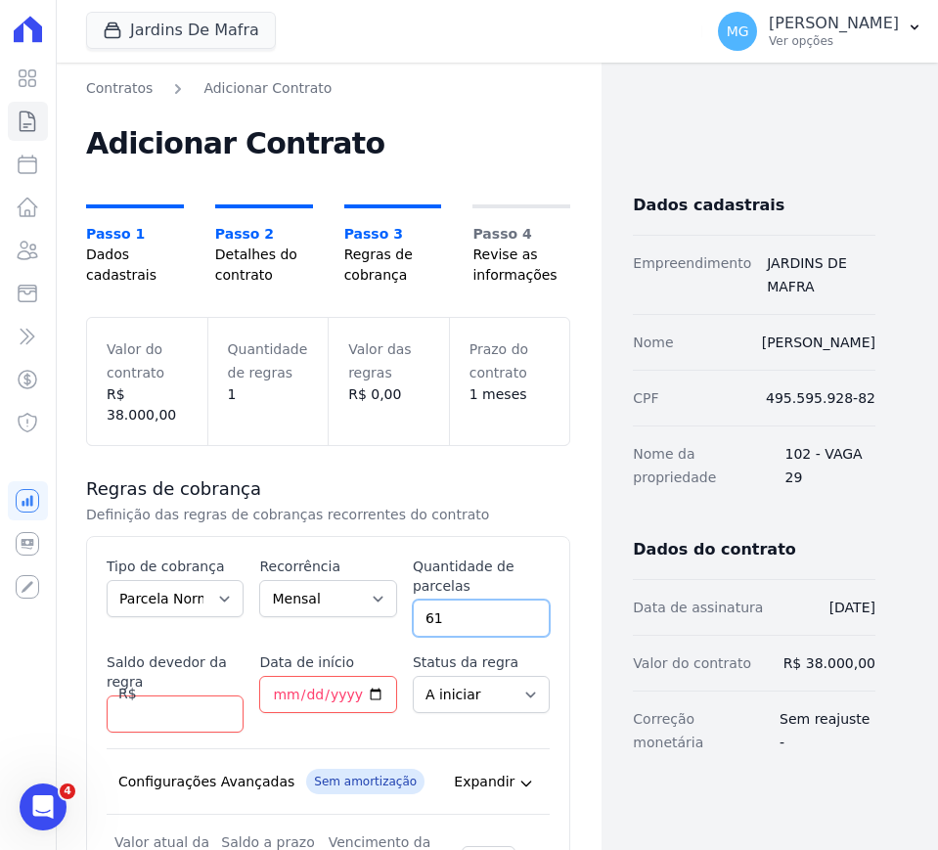
type input "61"
click at [151, 697] on input "Saldo devedor da regra" at bounding box center [175, 713] width 137 height 37
type input "31481.49"
click at [263, 676] on input "Data de início" at bounding box center [327, 694] width 137 height 37
type input "[DATE]"
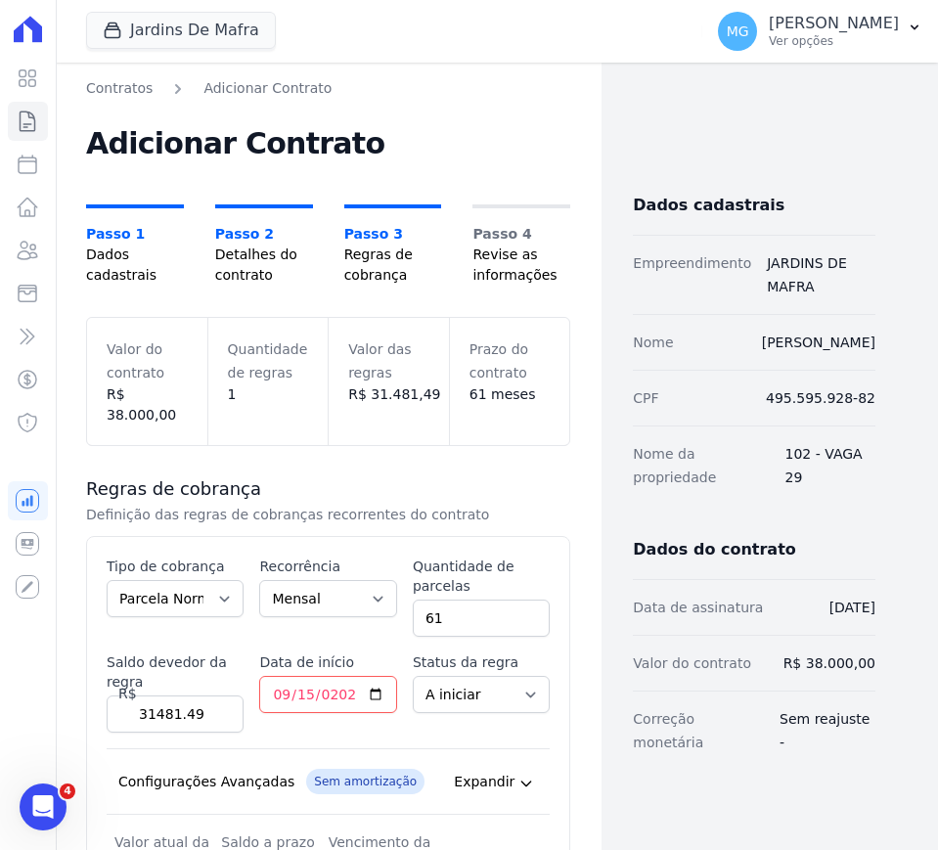
click at [518, 477] on h3 "Regras de cobrança" at bounding box center [328, 488] width 484 height 23
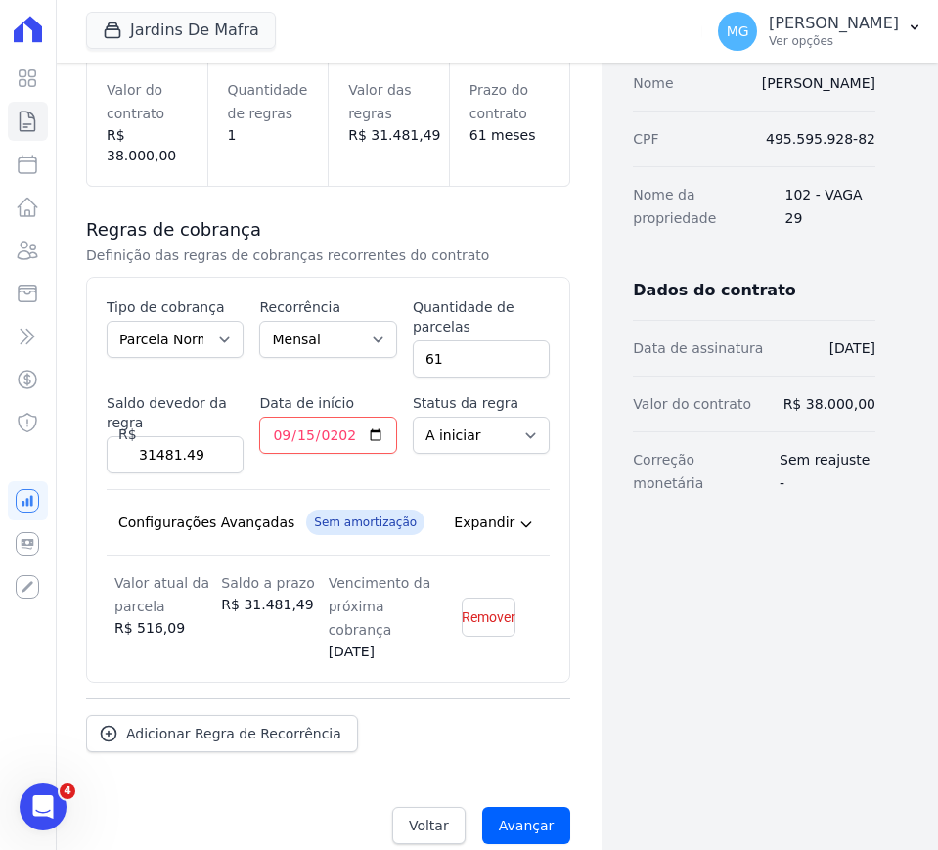
scroll to position [264, 0]
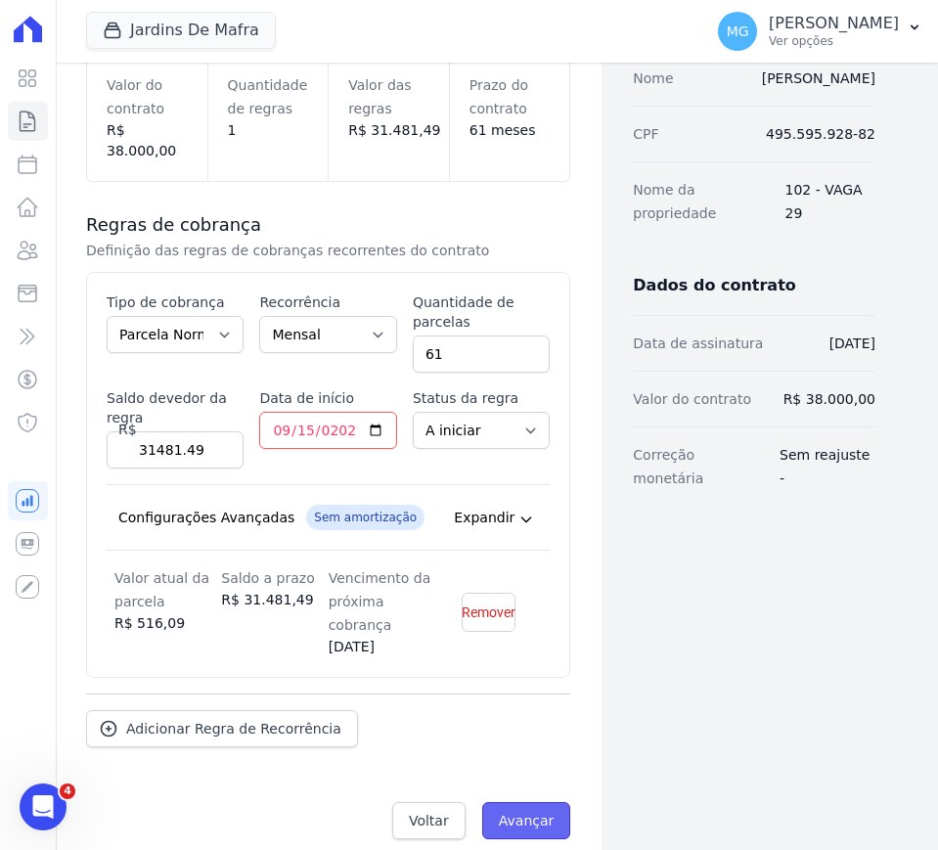
click at [529, 802] on input "Avançar" at bounding box center [526, 820] width 89 height 37
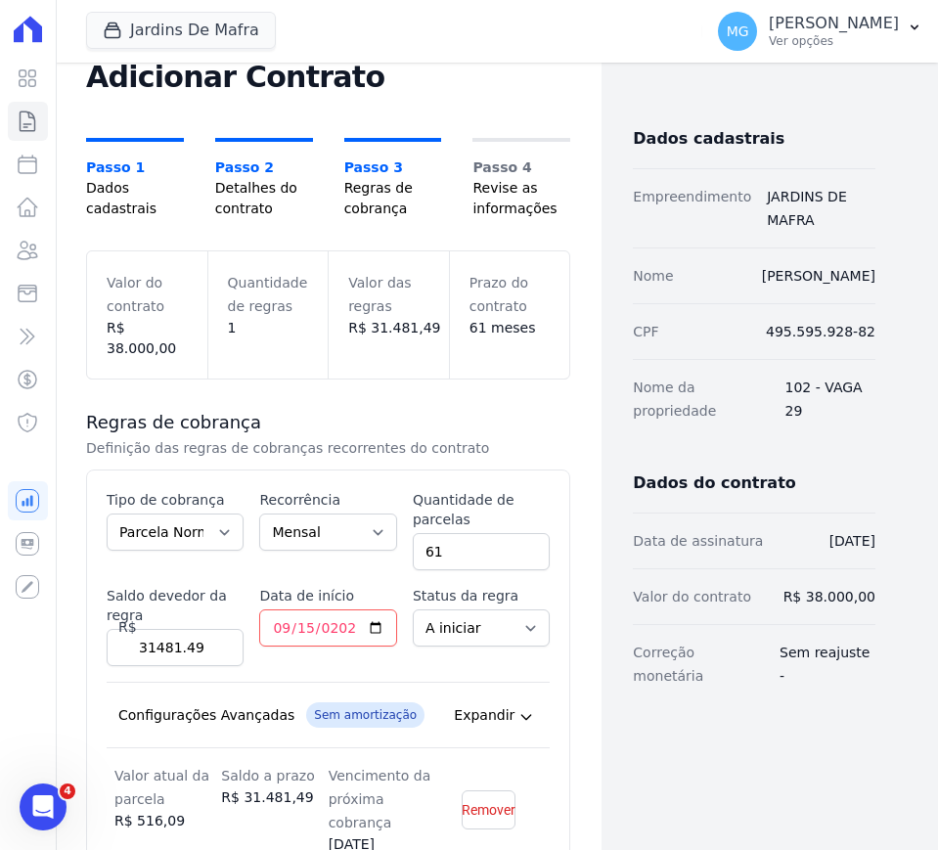
scroll to position [0, 0]
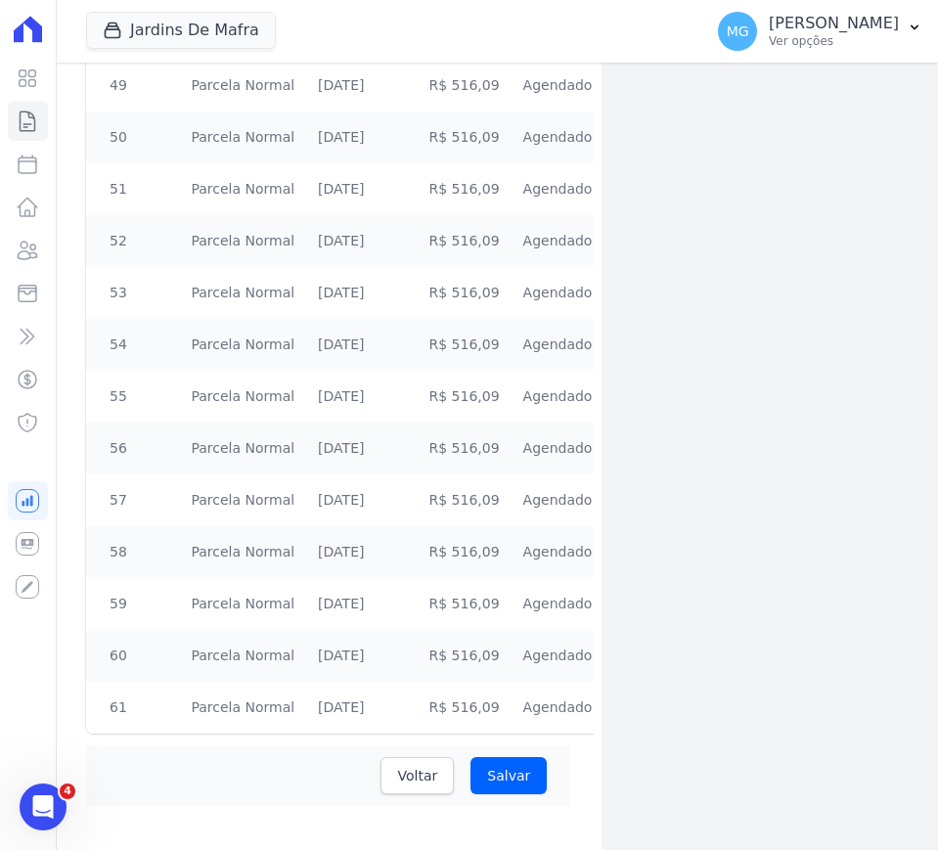
scroll to position [2901, 0]
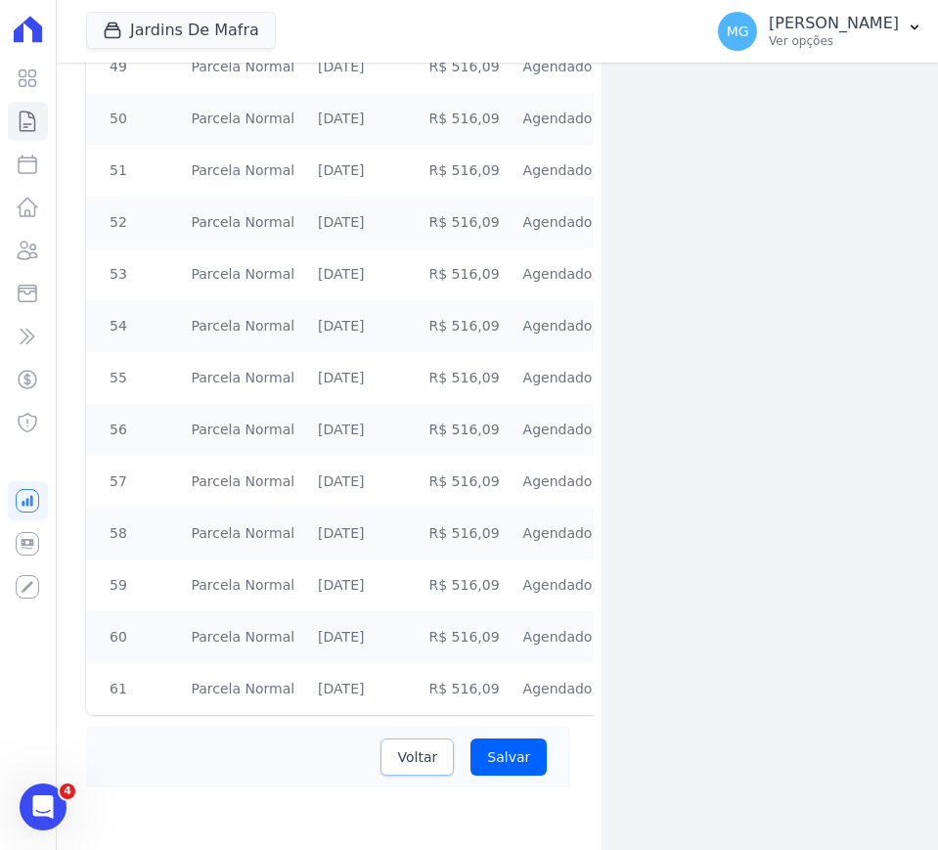
click at [410, 748] on span "Voltar" at bounding box center [417, 757] width 40 height 20
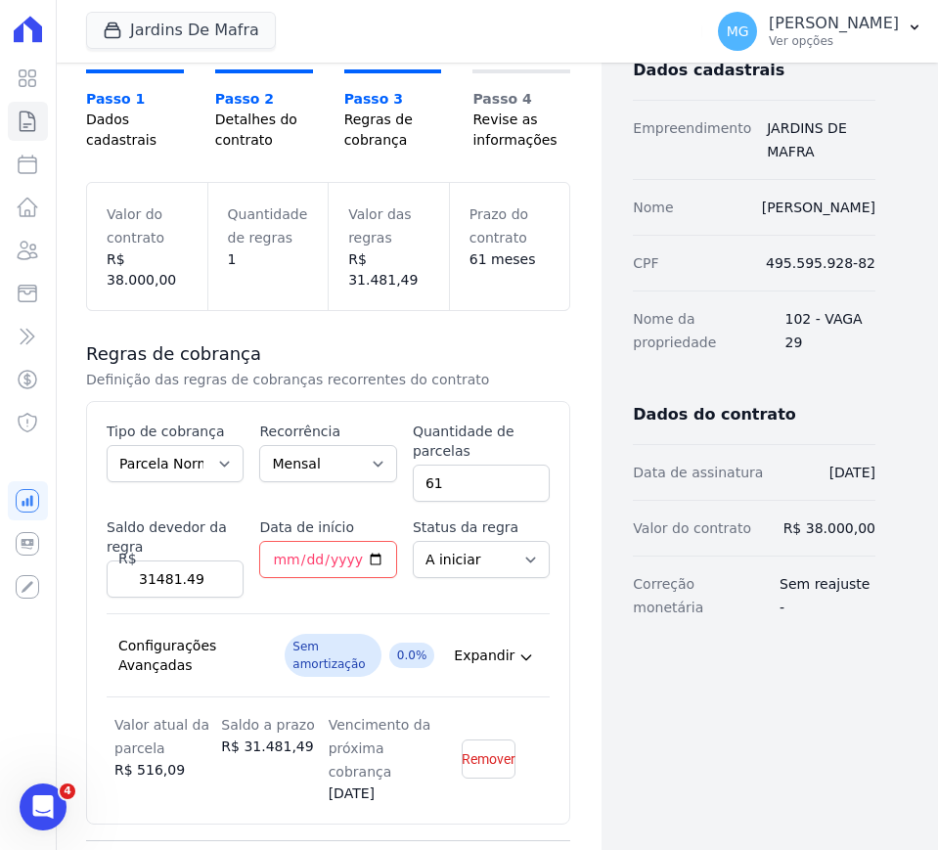
scroll to position [163, 0]
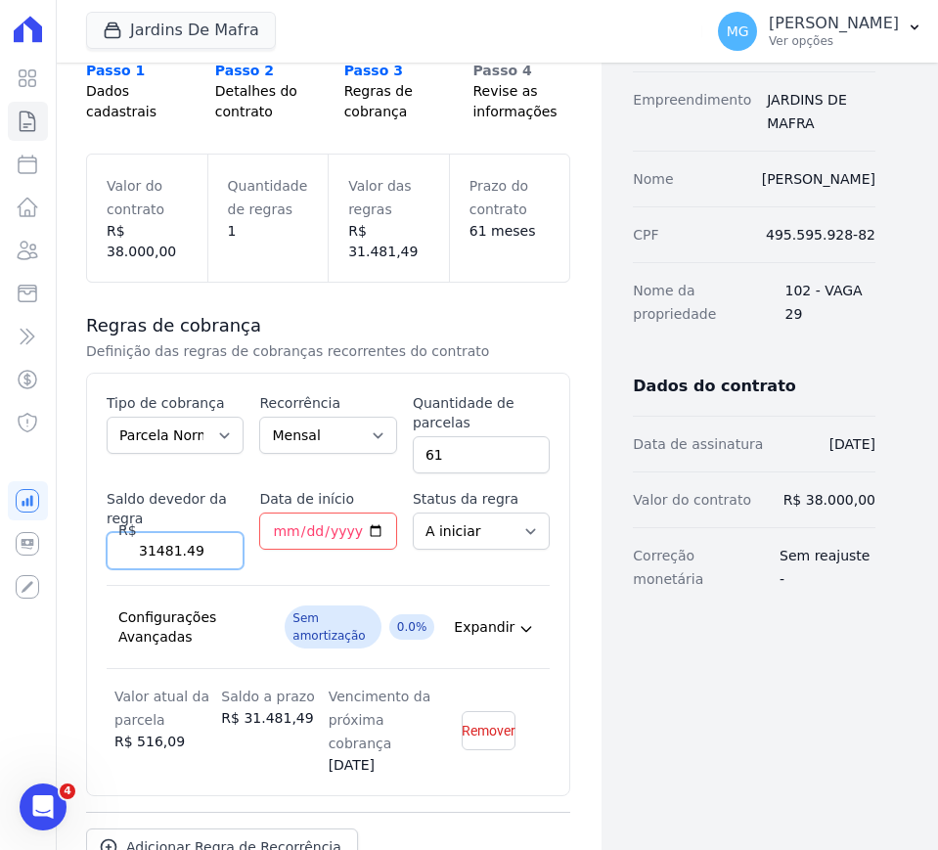
click at [198, 540] on input "31481.49" at bounding box center [175, 550] width 137 height 37
drag, startPoint x: 173, startPoint y: 543, endPoint x: 118, endPoint y: 537, distance: 55.1
click at [118, 537] on input "31481.49" at bounding box center [175, 550] width 137 height 37
type input "30965.4"
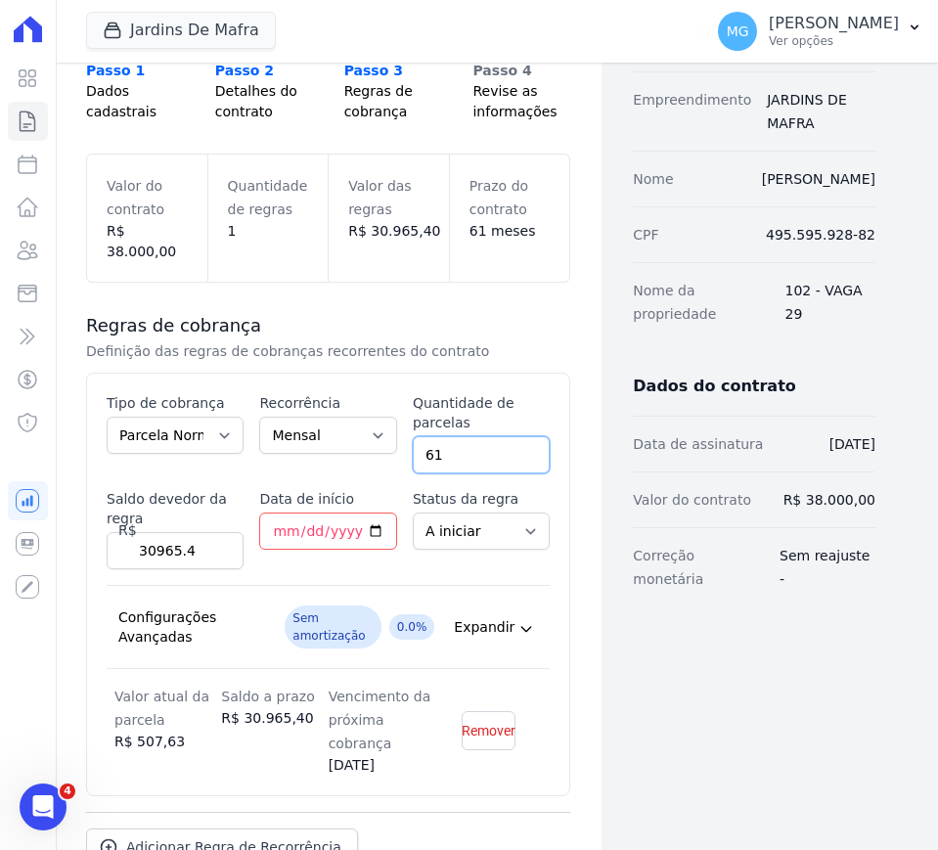
click at [438, 437] on input "61" at bounding box center [481, 454] width 137 height 37
type input "60"
click at [570, 544] on div "Contratos Adicionar Contrato Adicionar Contrato Passo 1 Dados cadastrais Passo …" at bounding box center [328, 443] width 546 height 1089
click at [282, 512] on input "[DATE]" at bounding box center [327, 530] width 137 height 37
click at [306, 512] on input "[DATE]" at bounding box center [327, 530] width 137 height 37
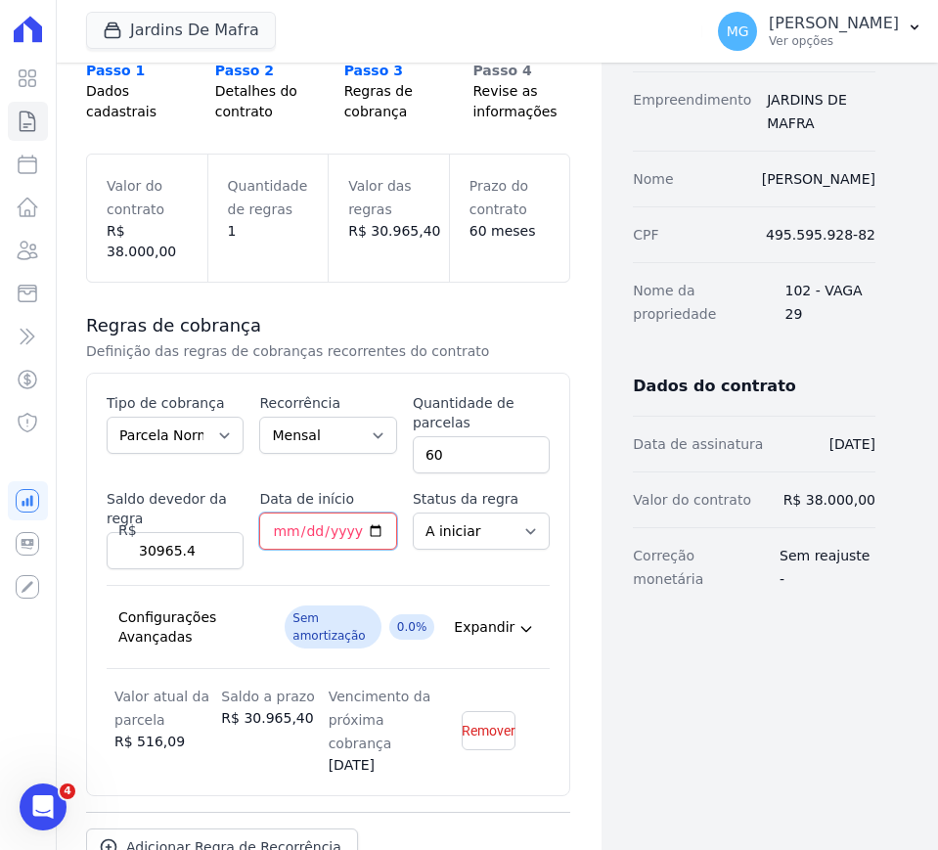
click at [292, 512] on input "[DATE]" at bounding box center [327, 530] width 137 height 37
type input "[DATE]"
click at [601, 550] on div "Dados do contrato Data de assinatura [DATE] Valor do contrato R$ 38.000,00 Corr…" at bounding box center [738, 473] width 274 height 265
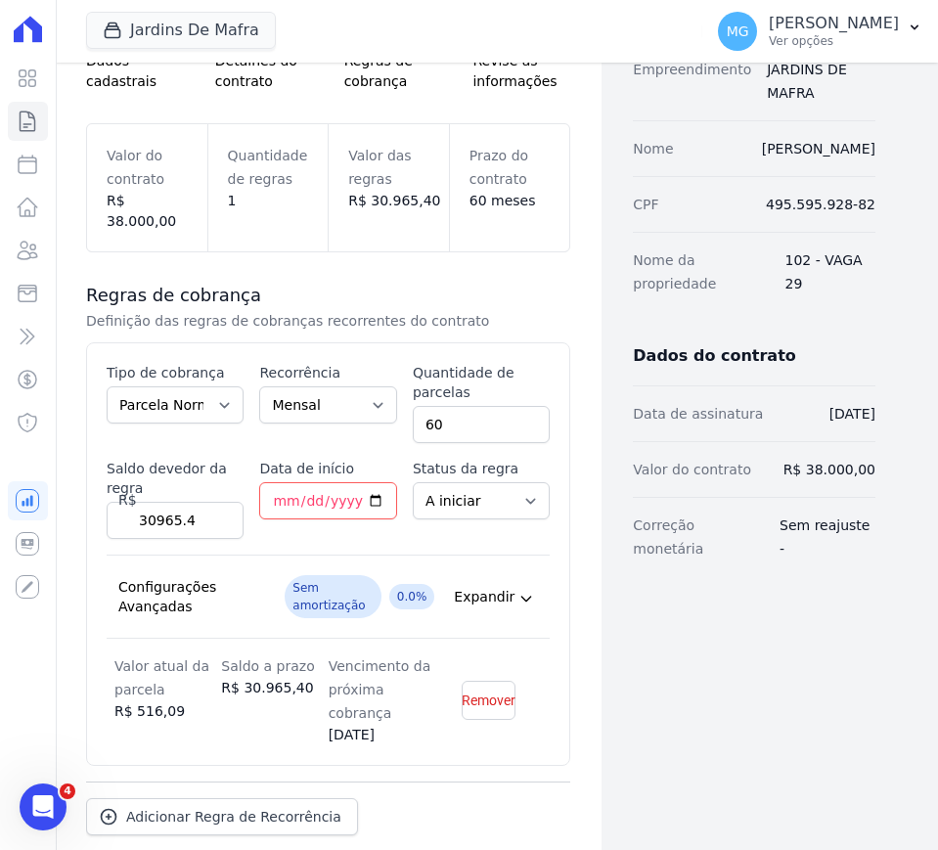
scroll to position [282, 0]
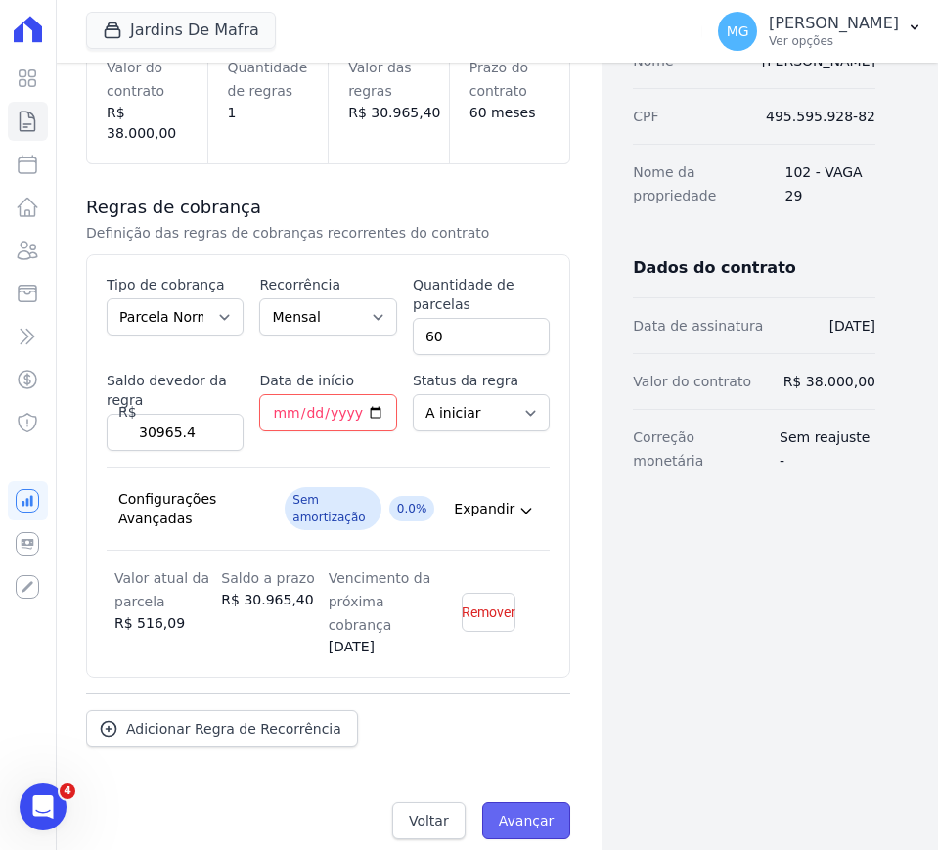
click at [517, 802] on input "Avançar" at bounding box center [526, 820] width 89 height 37
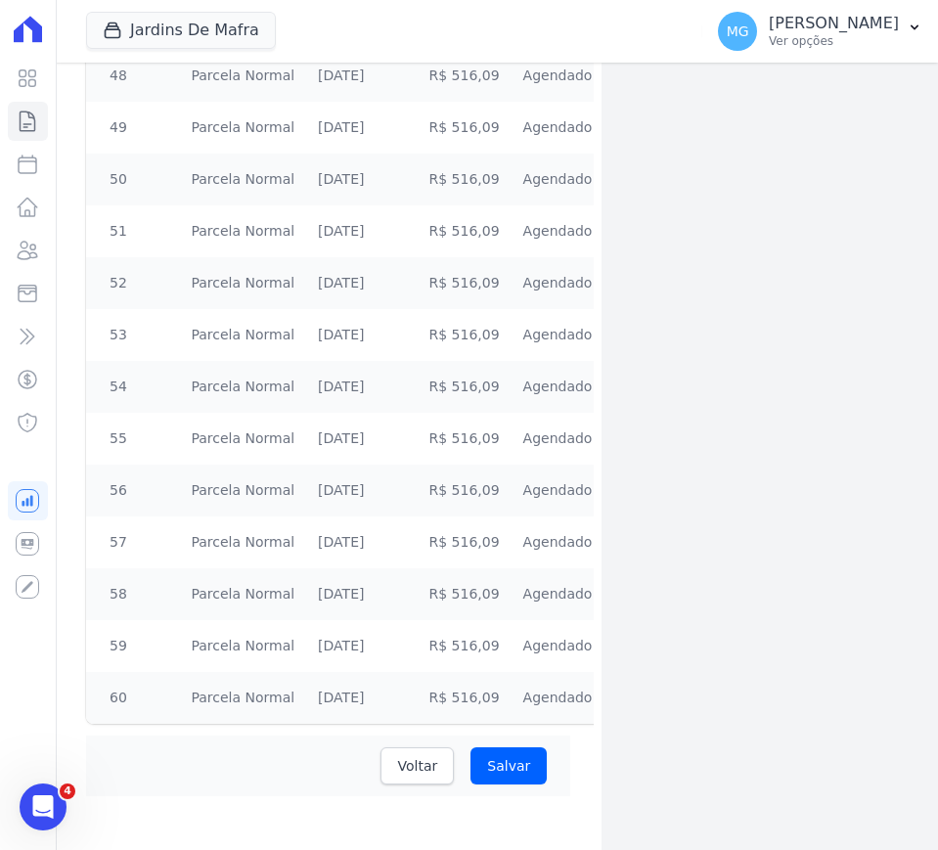
scroll to position [2849, 0]
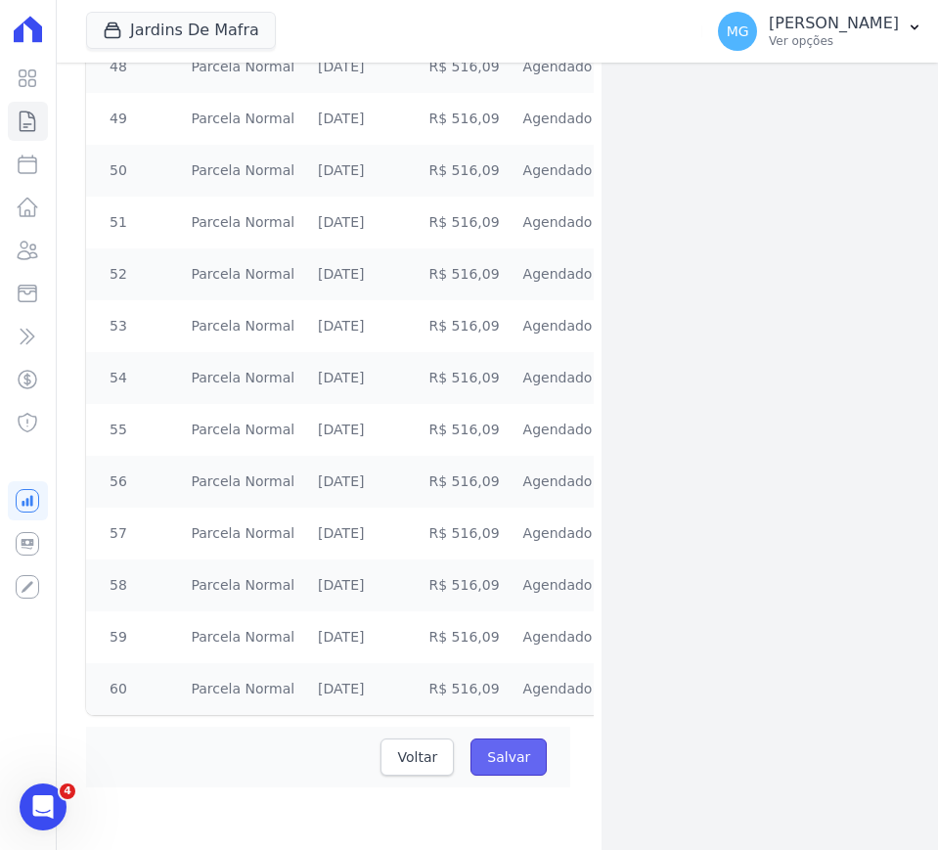
click at [508, 756] on input "Salvar" at bounding box center [508, 756] width 76 height 37
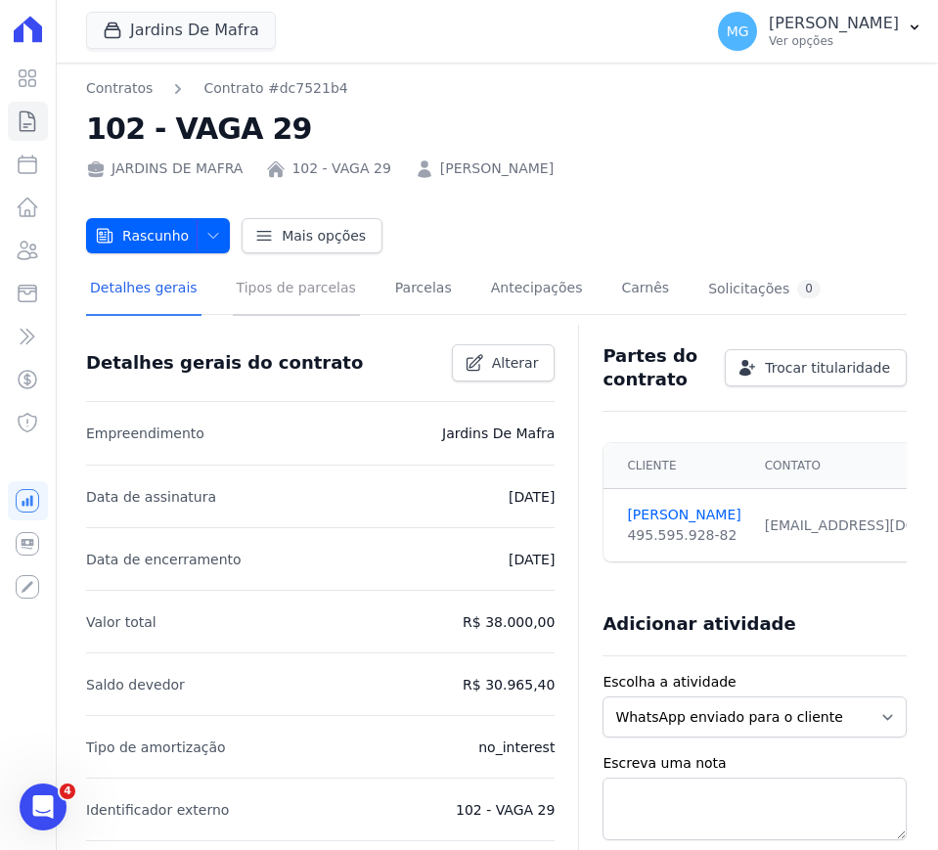
click at [297, 293] on link "Tipos de parcelas" at bounding box center [296, 290] width 127 height 52
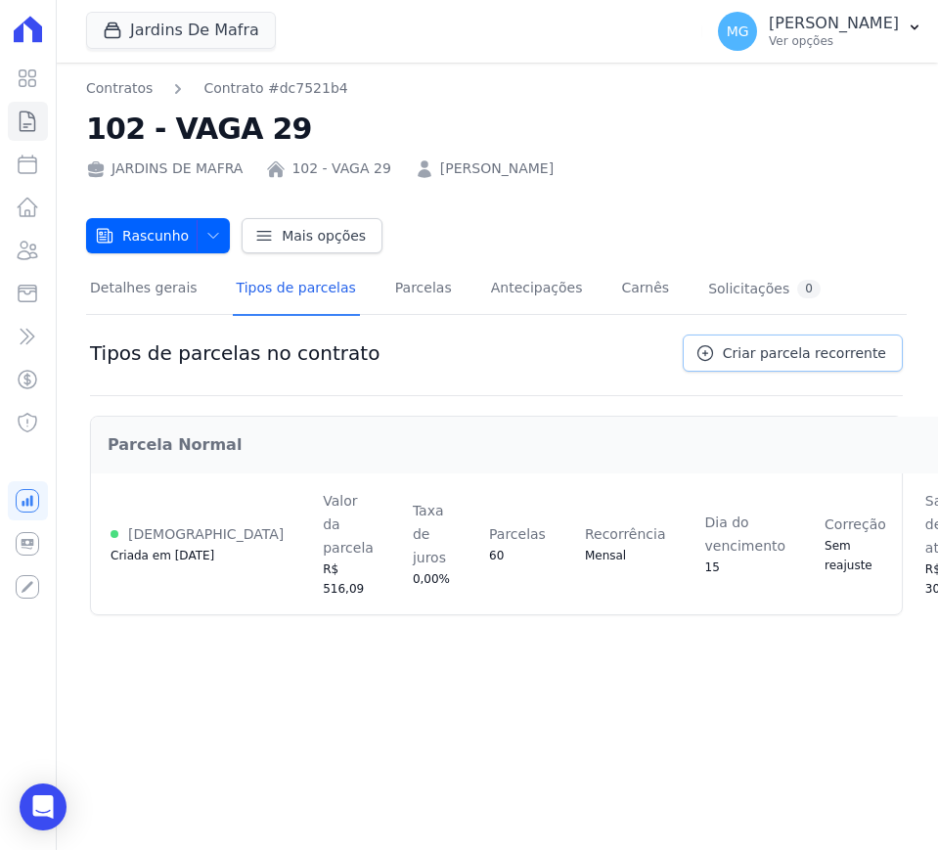
click at [753, 351] on span "Criar parcela recorrente" at bounding box center [803, 353] width 163 height 20
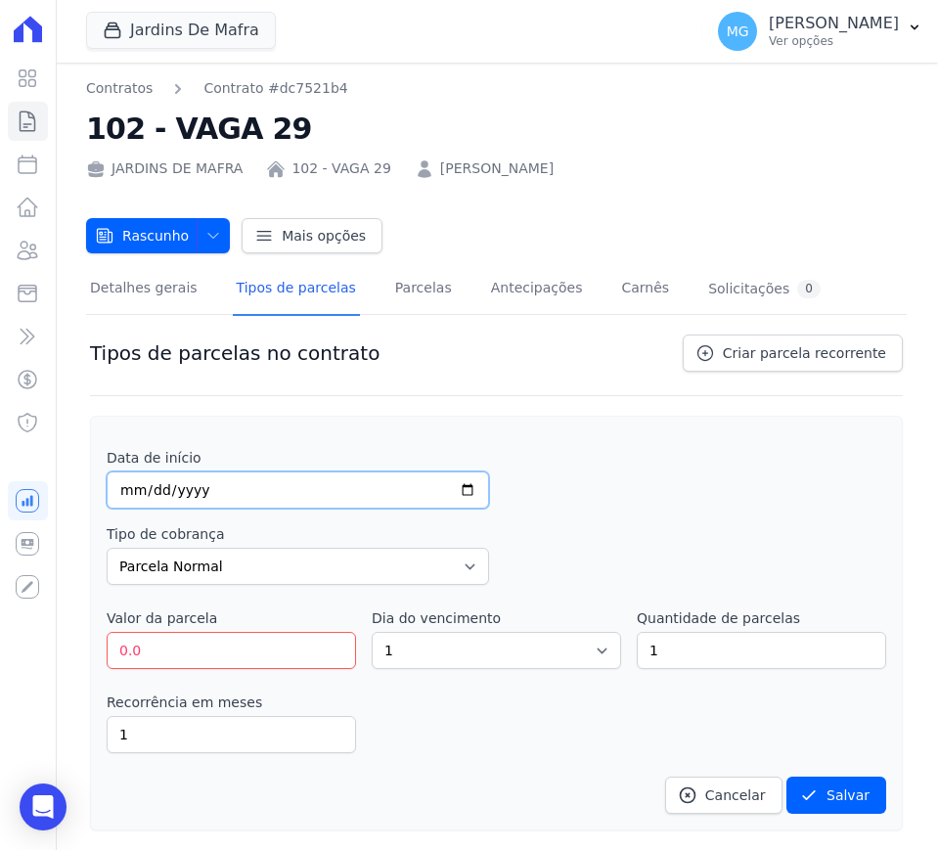
click at [126, 485] on input "date" at bounding box center [298, 489] width 382 height 37
type input "2026-12-20"
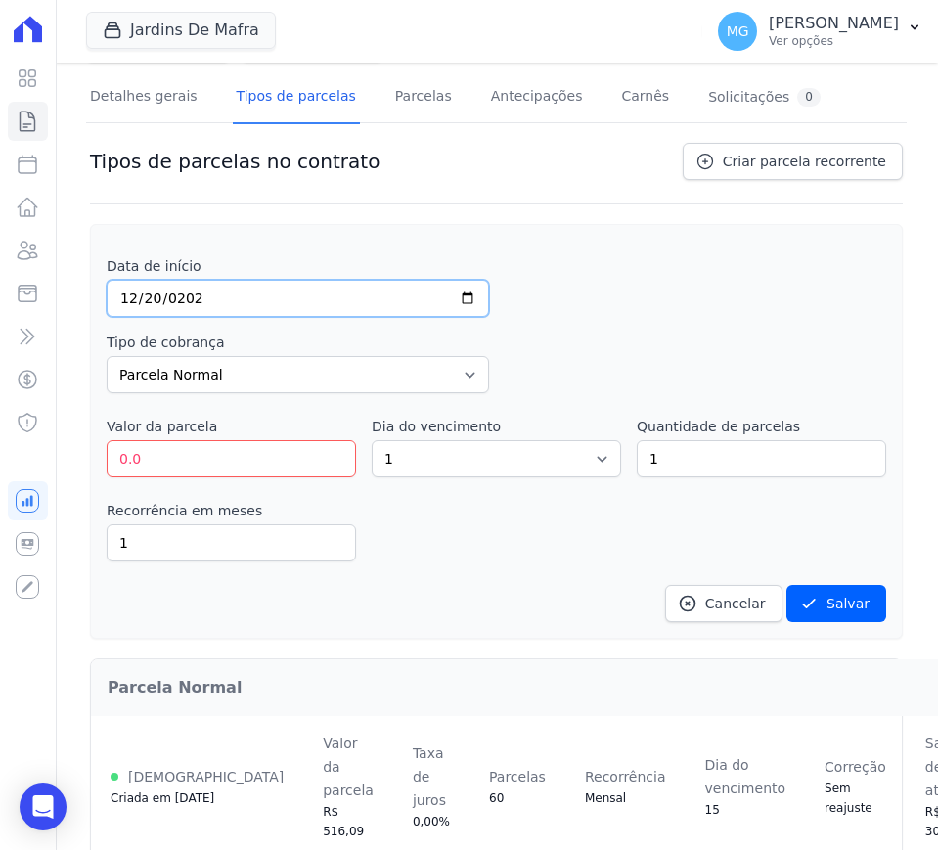
scroll to position [249, 0]
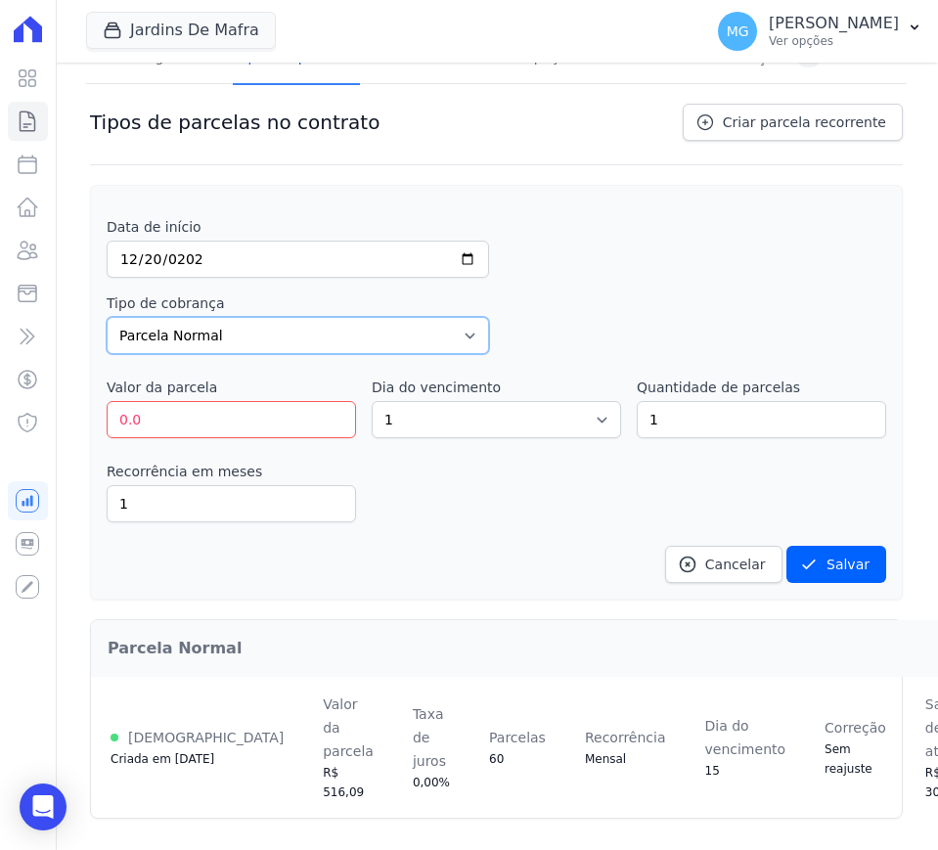
click at [244, 319] on select "Parcela Normal Entrada Sinal Intercalada Chaves Pré-chaves Pós-chaves Impostos …" at bounding box center [298, 335] width 382 height 37
select select "interleaved"
click at [107, 317] on select "Parcela Normal Entrada Sinal Intercalada Chaves Pré-chaves Pós-chaves Impostos …" at bounding box center [298, 335] width 382 height 37
click at [157, 405] on input "0.0" at bounding box center [231, 419] width 249 height 37
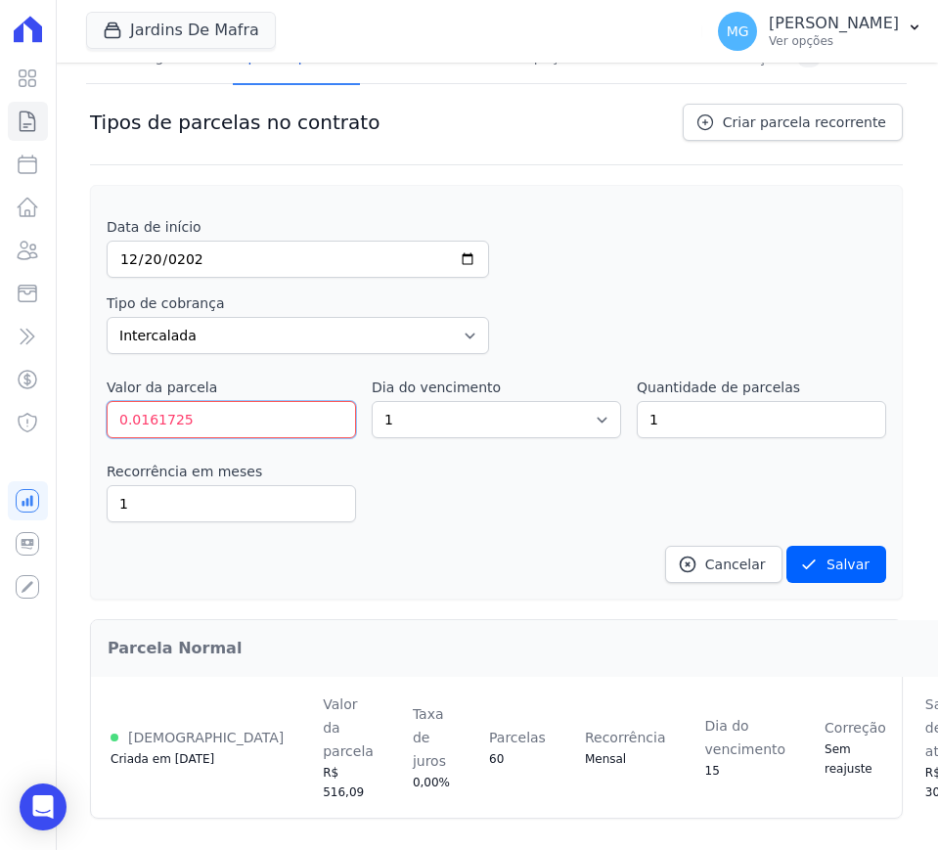
click at [137, 401] on input "0.0161725" at bounding box center [231, 419] width 249 height 37
click at [149, 401] on input "161725" at bounding box center [231, 419] width 249 height 37
type input "1617.25"
click at [531, 425] on div "Data de início 2026-12-20 Tipo de cobrança Parcela Normal Entrada Sinal Interca…" at bounding box center [496, 400] width 779 height 366
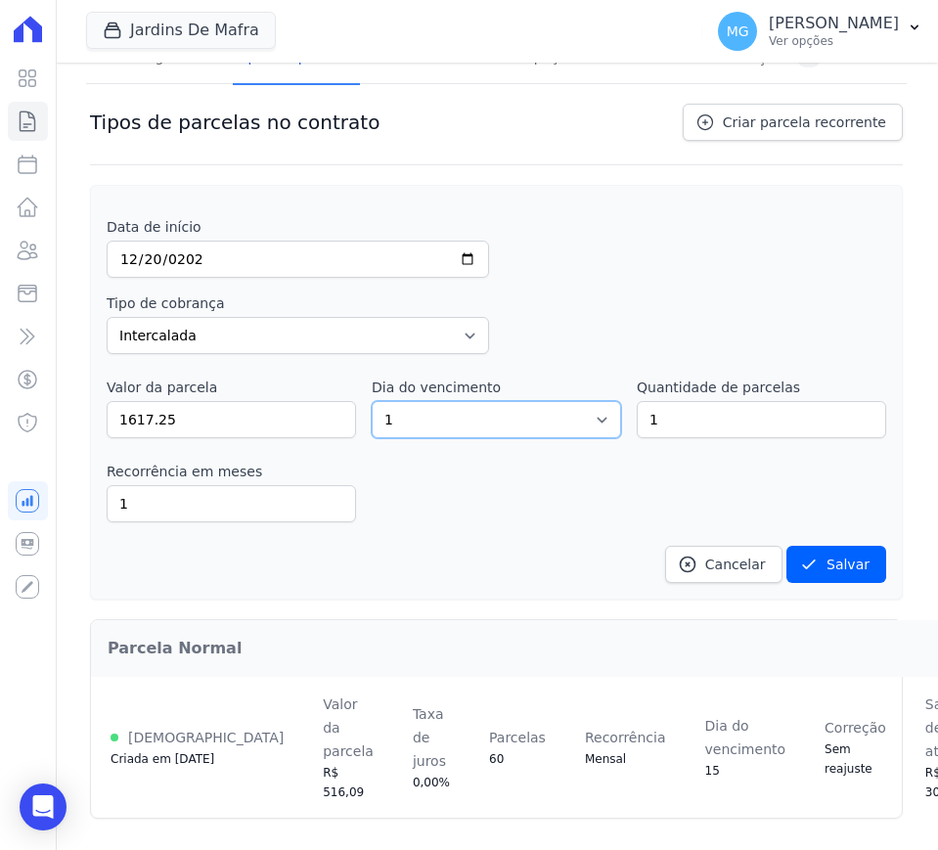
click at [589, 401] on select "1 2 3 4 5 6 7 8 9 10 11 12 13 14 15 16 17 18 19 20 21 22 23 24 25 26 27 28 29 3…" at bounding box center [495, 419] width 249 height 37
select select "20"
click at [371, 401] on select "1 2 3 4 5 6 7 8 9 10 11 12 13 14 15 16 17 18 19 20 21 22 23 24 25 26 27 28 29 3…" at bounding box center [495, 419] width 249 height 37
click at [703, 410] on input "1" at bounding box center [760, 419] width 249 height 37
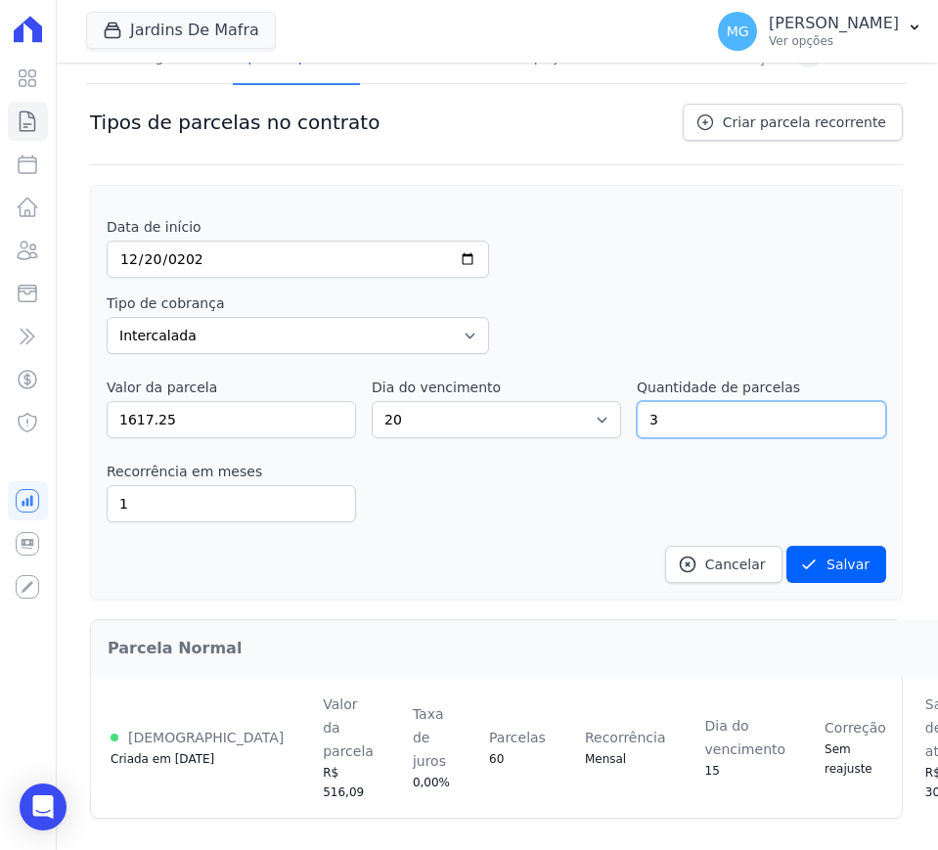
type input "3"
click at [176, 485] on input "1" at bounding box center [231, 503] width 249 height 37
type input "12"
click at [354, 500] on div "Recorrência em meses 12 in_advance" at bounding box center [496, 491] width 779 height 61
click at [828, 553] on button "Salvar" at bounding box center [836, 564] width 100 height 37
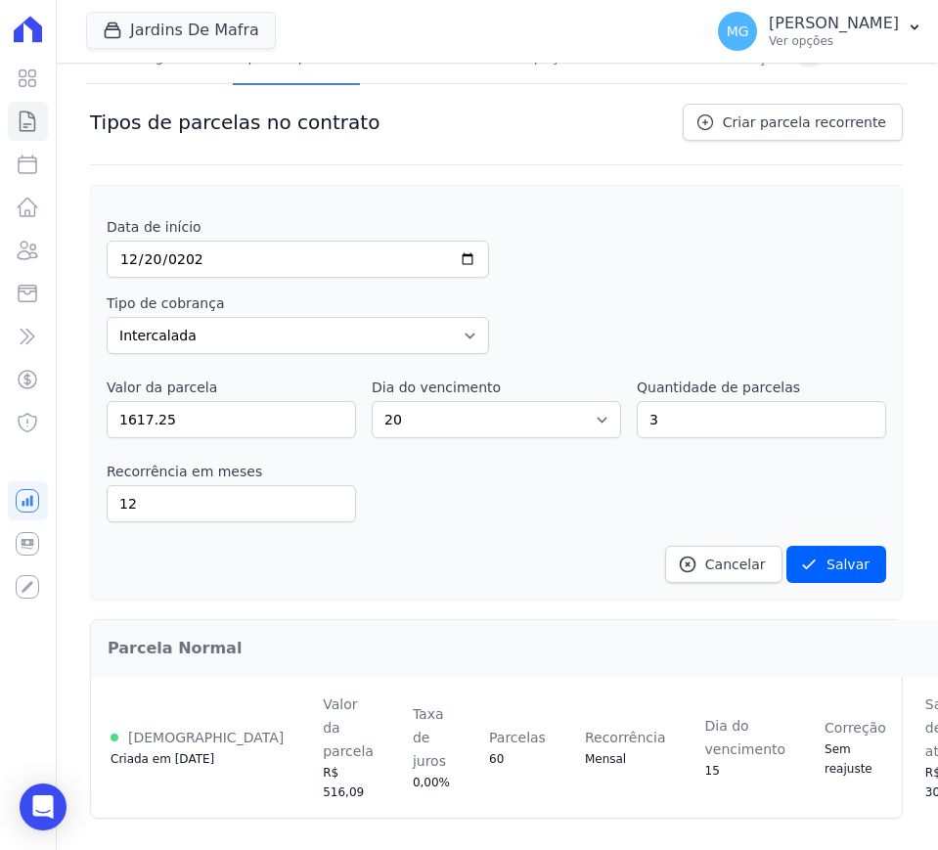
scroll to position [34, 0]
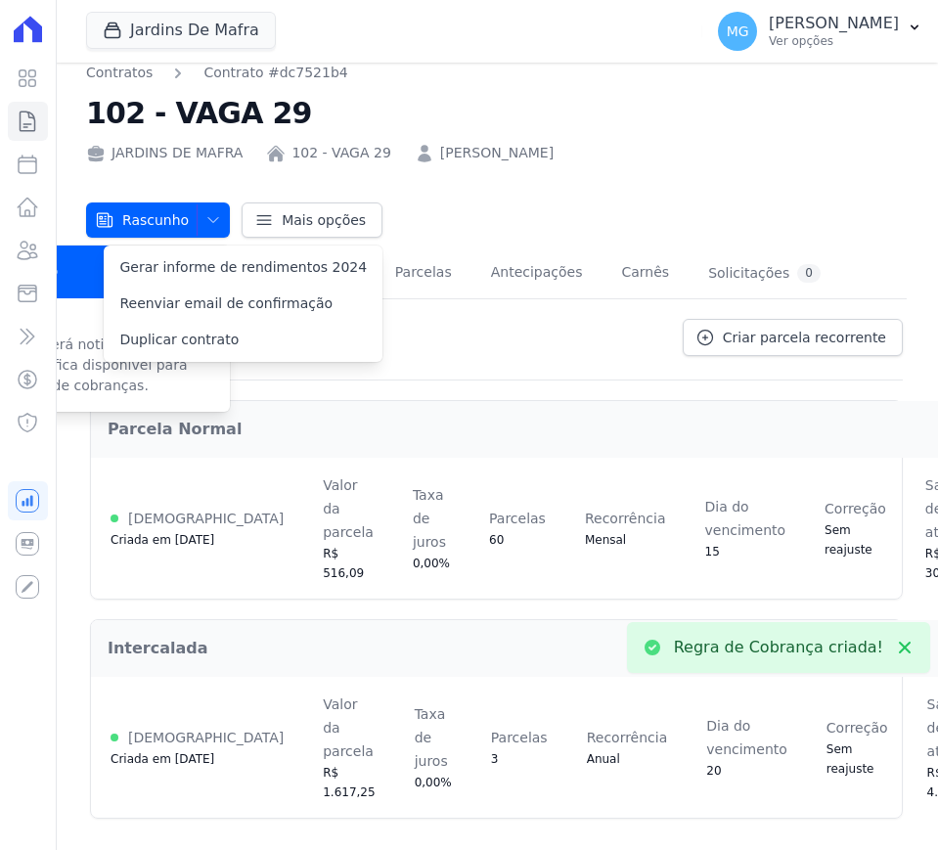
click at [558, 183] on div "Rascunho Rascunho Ativo Cliente será notificado e o contrato fica disponível pa…" at bounding box center [496, 210] width 820 height 55
click at [419, 380] on div "Parcela Normal Ativa Criada em 15/09/2025 Valor da parcela R$ 516,09 Taxa de ju…" at bounding box center [496, 607] width 812 height 454
click at [83, 253] on div "Rascunho" at bounding box center [89, 271] width 282 height 53
click at [402, 259] on link "Parcelas" at bounding box center [423, 274] width 65 height 52
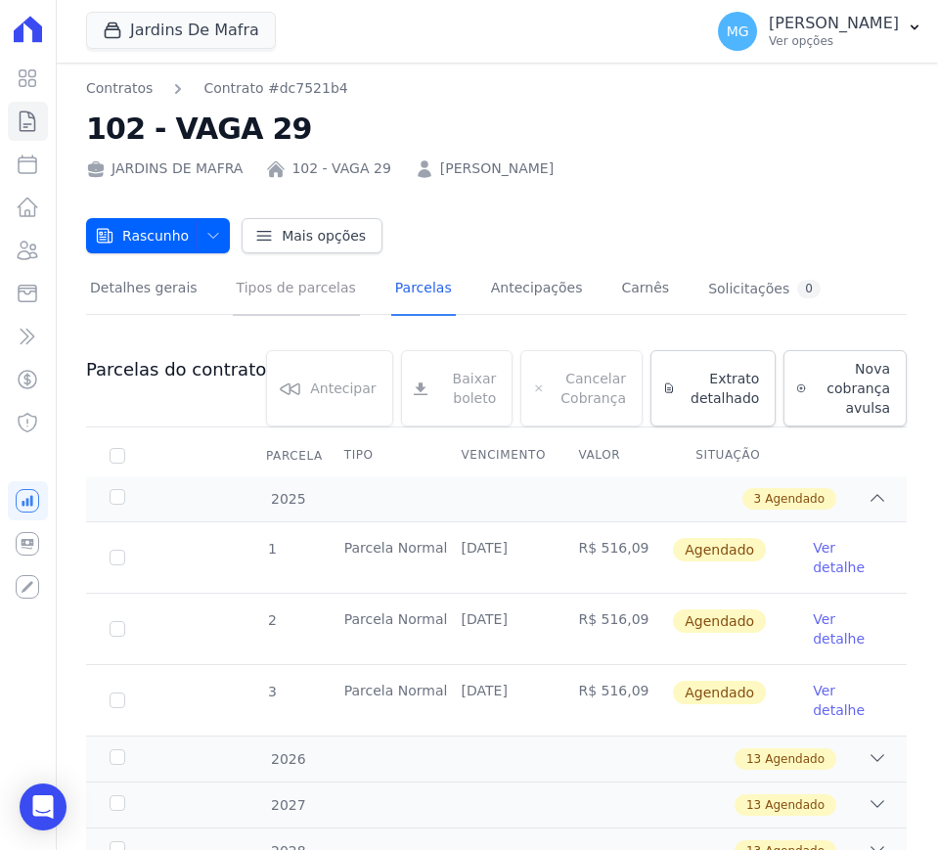
click at [294, 290] on link "Tipos de parcelas" at bounding box center [296, 290] width 127 height 52
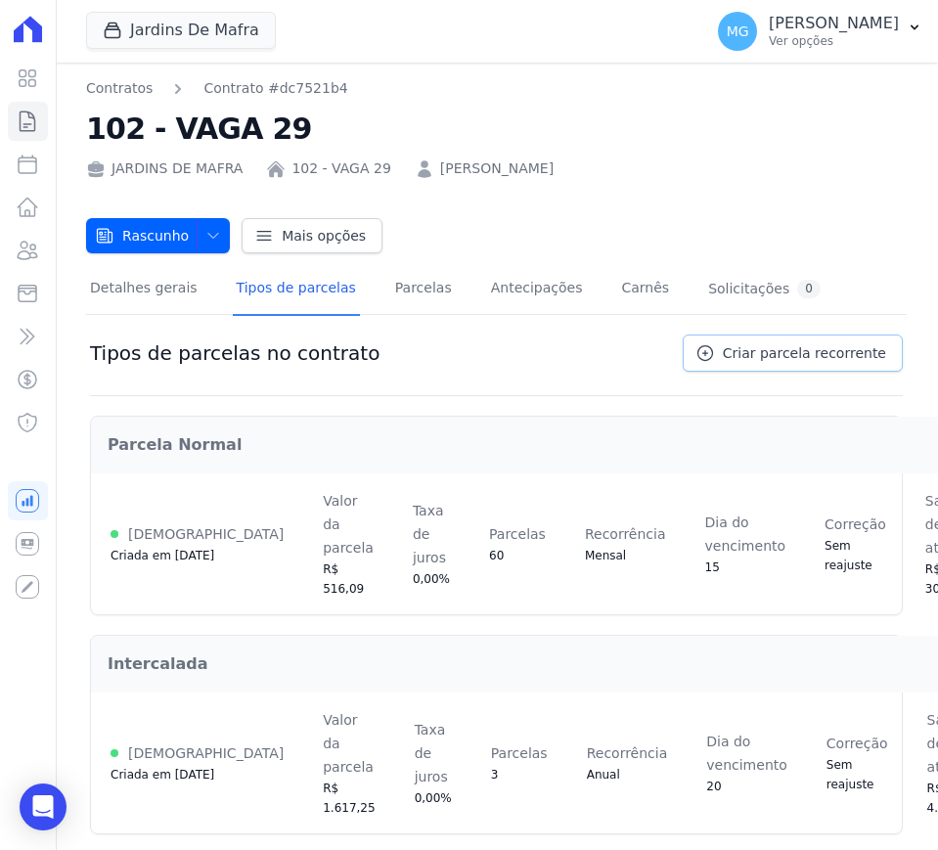
click at [746, 351] on span "Criar parcela recorrente" at bounding box center [803, 353] width 163 height 20
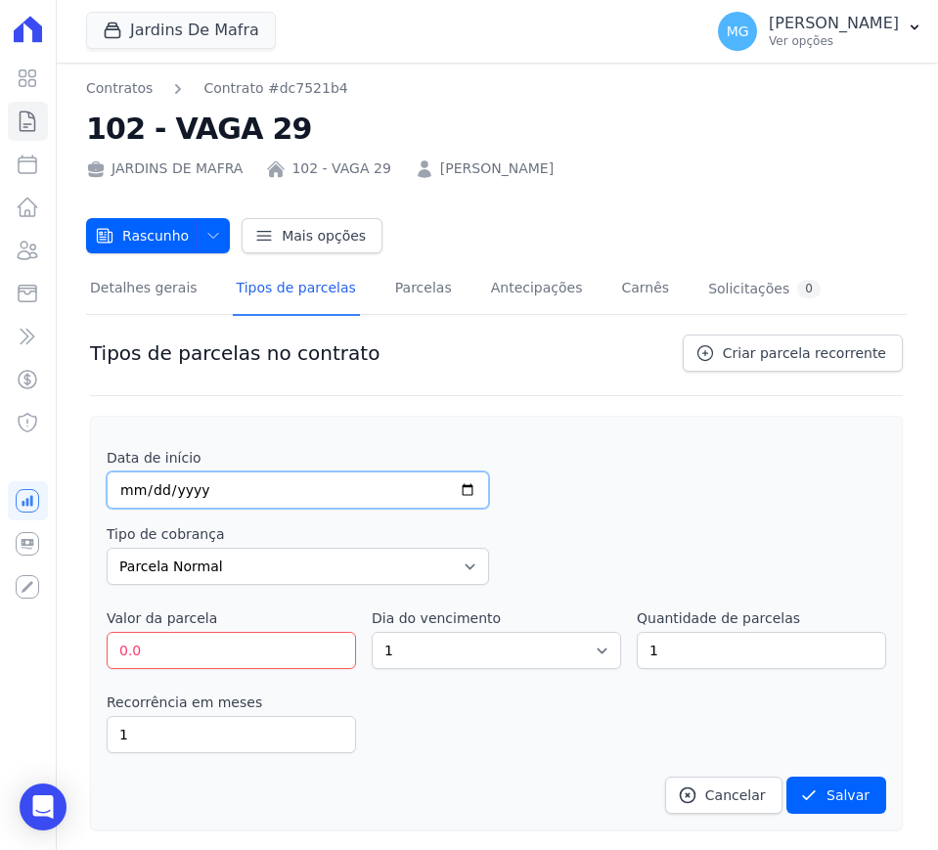
click at [246, 494] on input "date" at bounding box center [298, 489] width 382 height 37
type input "2025-09-10"
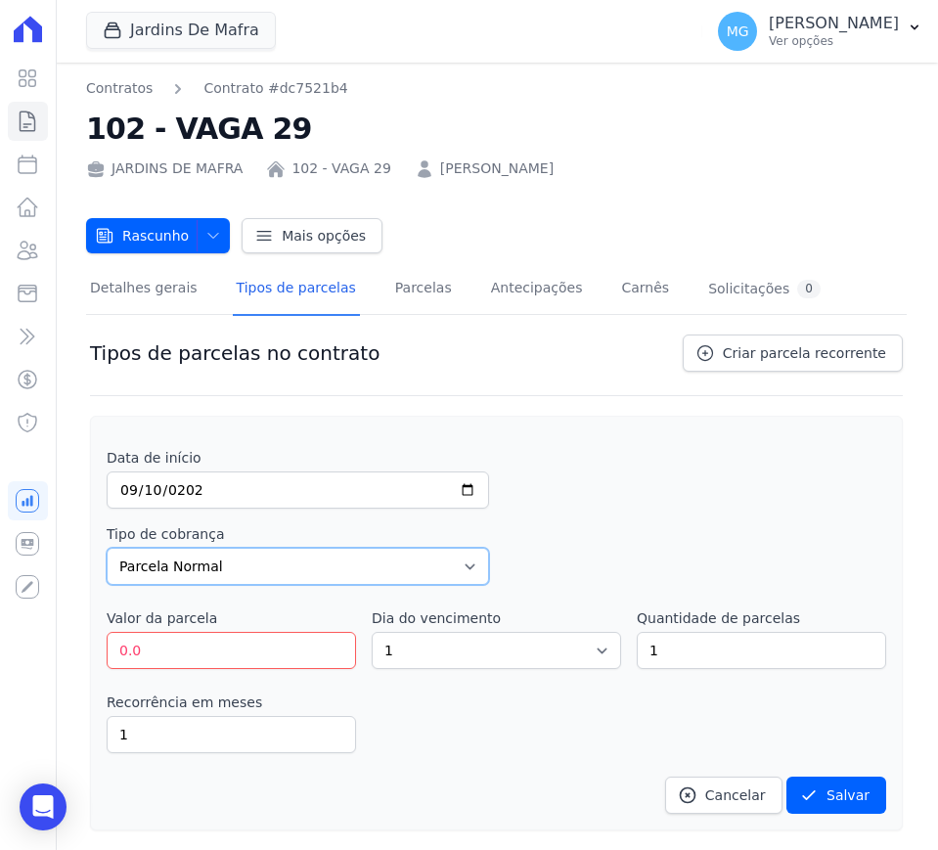
click at [268, 556] on select "Parcela Normal Entrada Sinal Intercalada Chaves Pré-chaves Pós-chaves Impostos …" at bounding box center [298, 565] width 382 height 37
select select "down_payment"
click at [107, 547] on select "Parcela Normal Entrada Sinal Intercalada Chaves Pré-chaves Pós-chaves Impostos …" at bounding box center [298, 565] width 382 height 37
click at [177, 639] on input "0.0" at bounding box center [231, 650] width 249 height 37
type input "0"
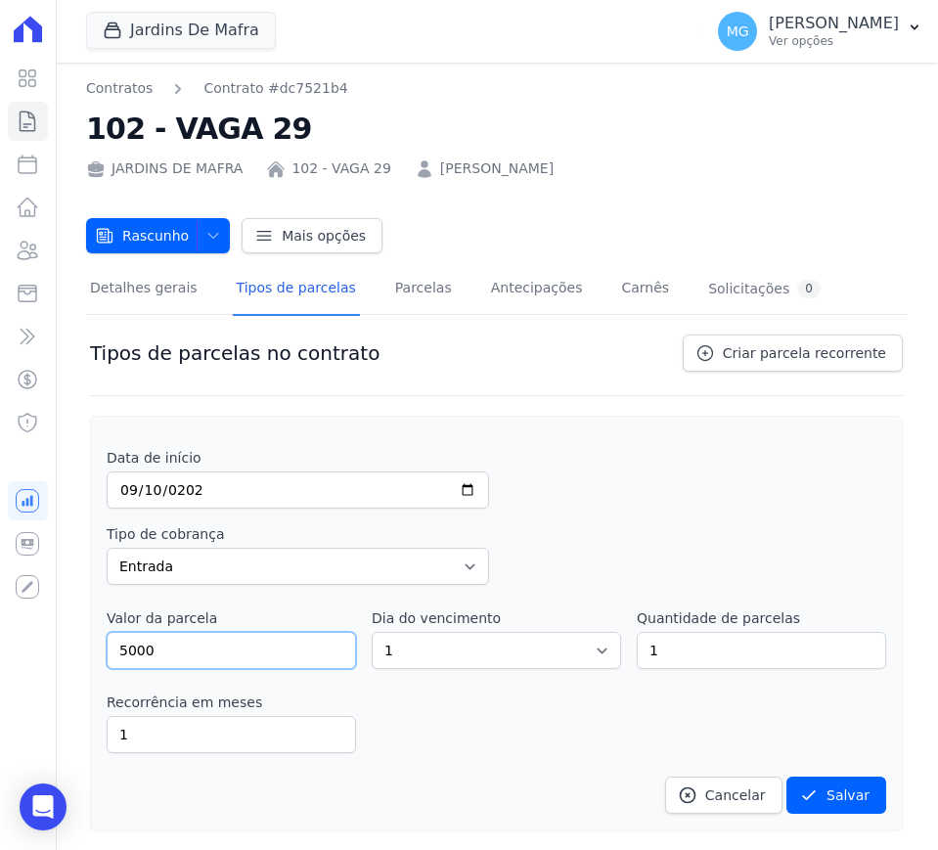
type input "5000"
click at [417, 639] on select "1 2 3 4 5 6 7 8 9 10 11 12 13 14 15 16 17 18 19 20 21 22 23 24 25 26 27 28 29 3…" at bounding box center [495, 650] width 249 height 37
click at [419, 643] on select "1 2 3 4 5 6 7 8 9 10 11 12 13 14 15 16 17 18 19 20 21 22 23 24 25 26 27 28 29 3…" at bounding box center [495, 650] width 249 height 37
select select "10"
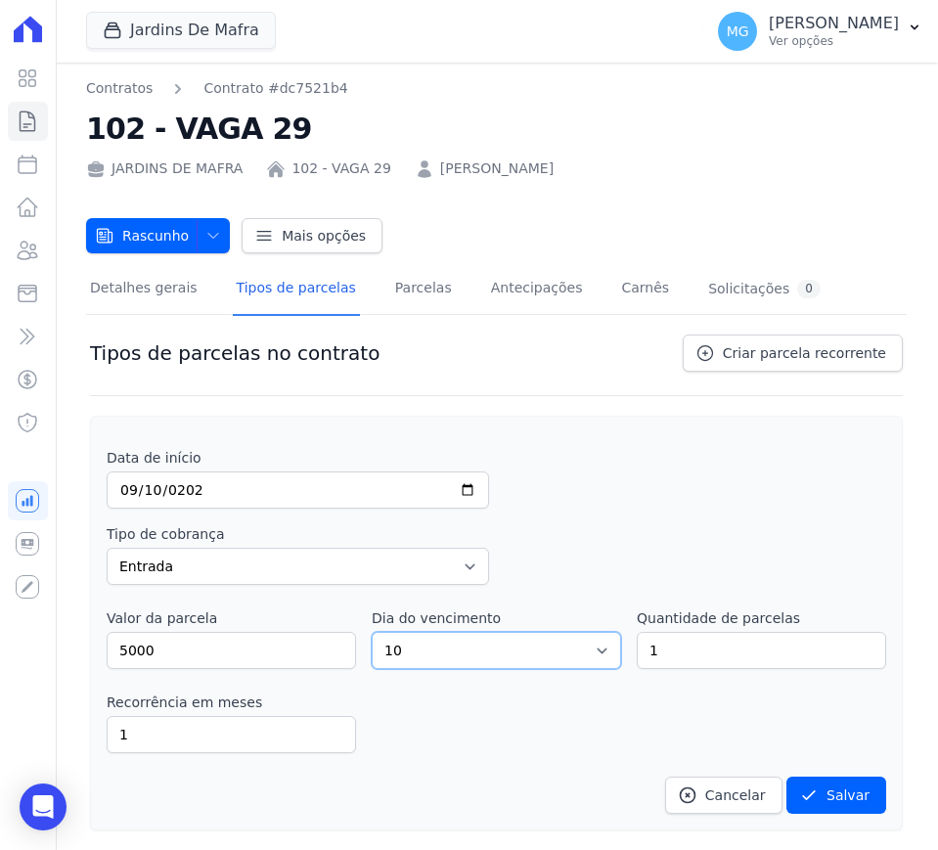
click at [371, 632] on select "1 2 3 4 5 6 7 8 9 10 11 12 13 14 15 16 17 18 19 20 21 22 23 24 25 26 27 28 29 3…" at bounding box center [495, 650] width 249 height 37
click at [697, 650] on input "1" at bounding box center [760, 650] width 249 height 37
click at [551, 718] on div "Recorrência em meses 1 in_advance" at bounding box center [496, 722] width 779 height 61
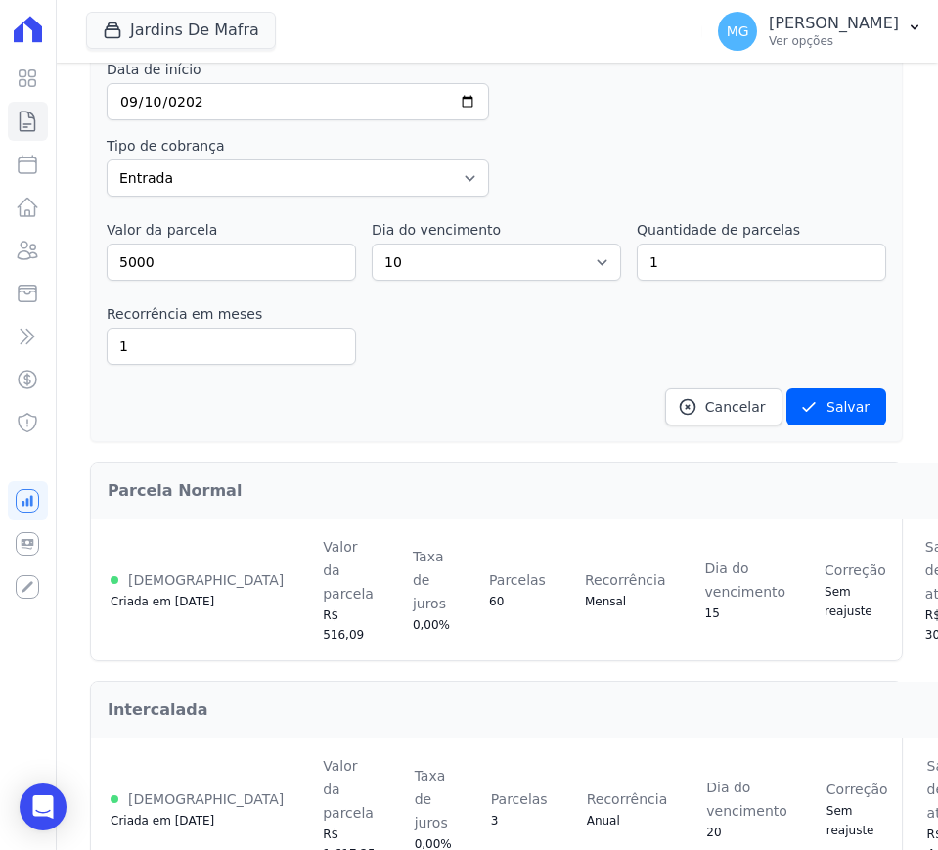
scroll to position [408, 0]
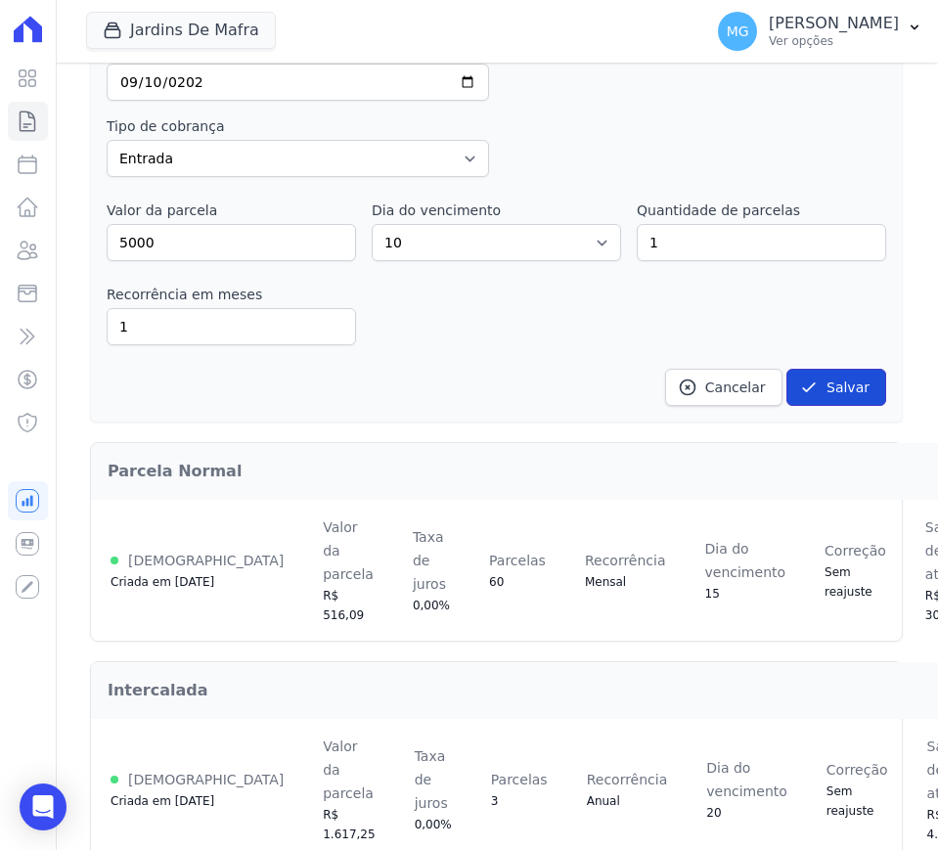
click at [821, 391] on button "Salvar" at bounding box center [836, 387] width 100 height 37
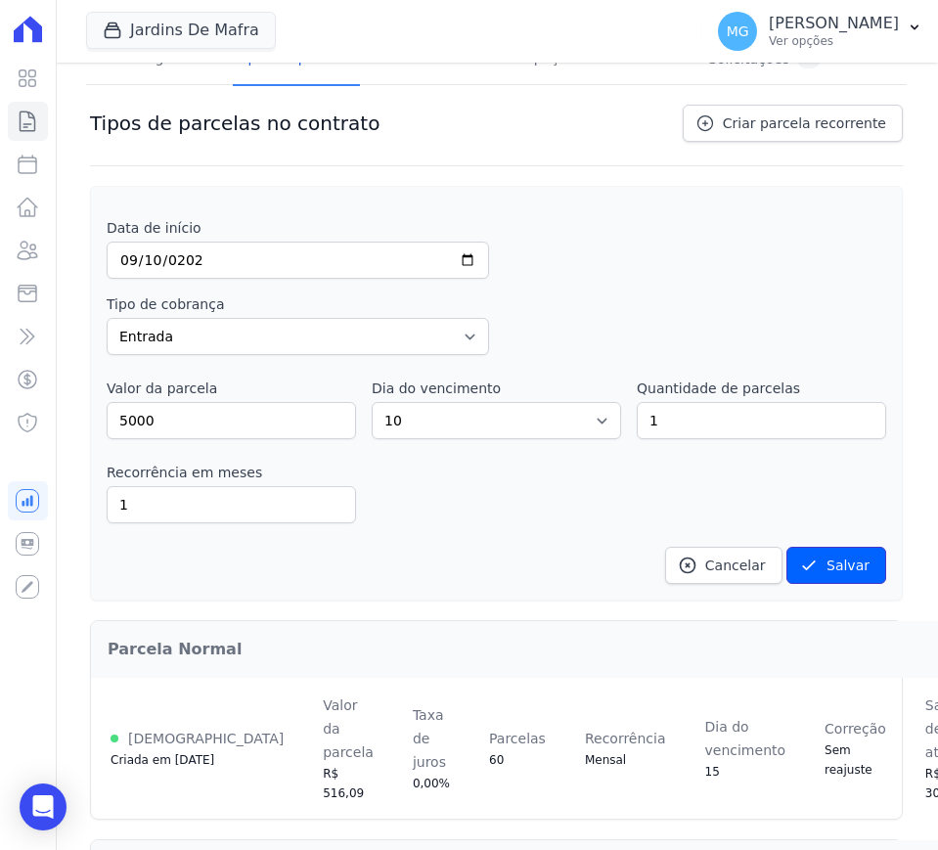
scroll to position [81, 0]
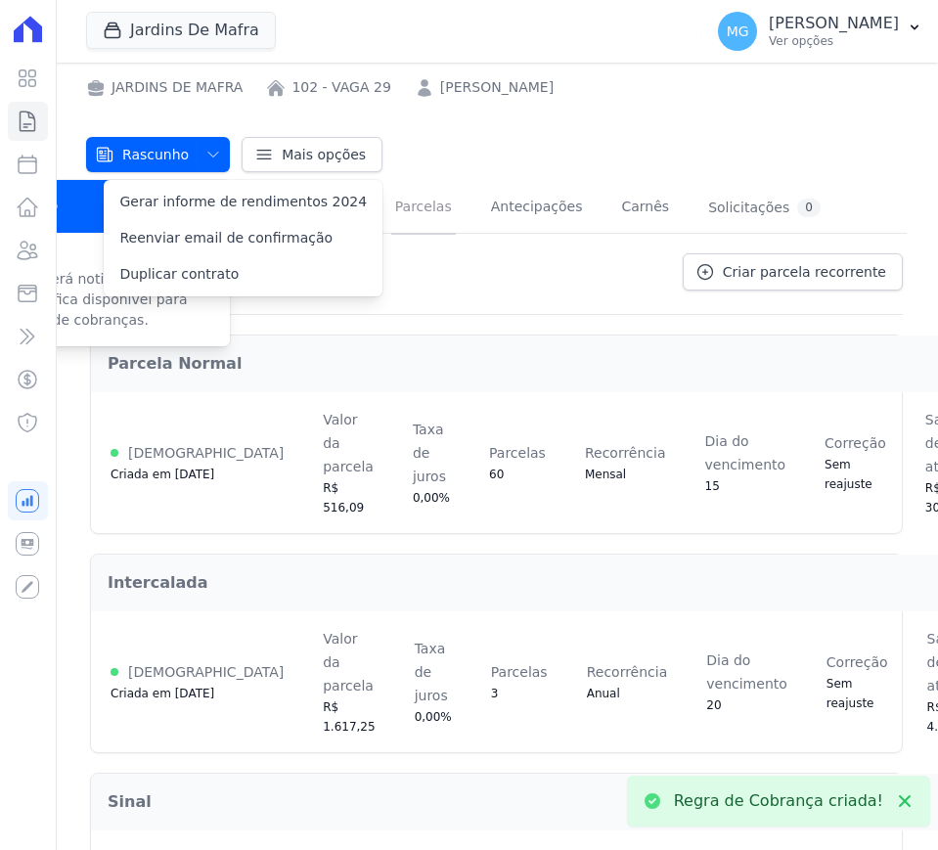
click at [399, 211] on link "Parcelas" at bounding box center [423, 209] width 65 height 52
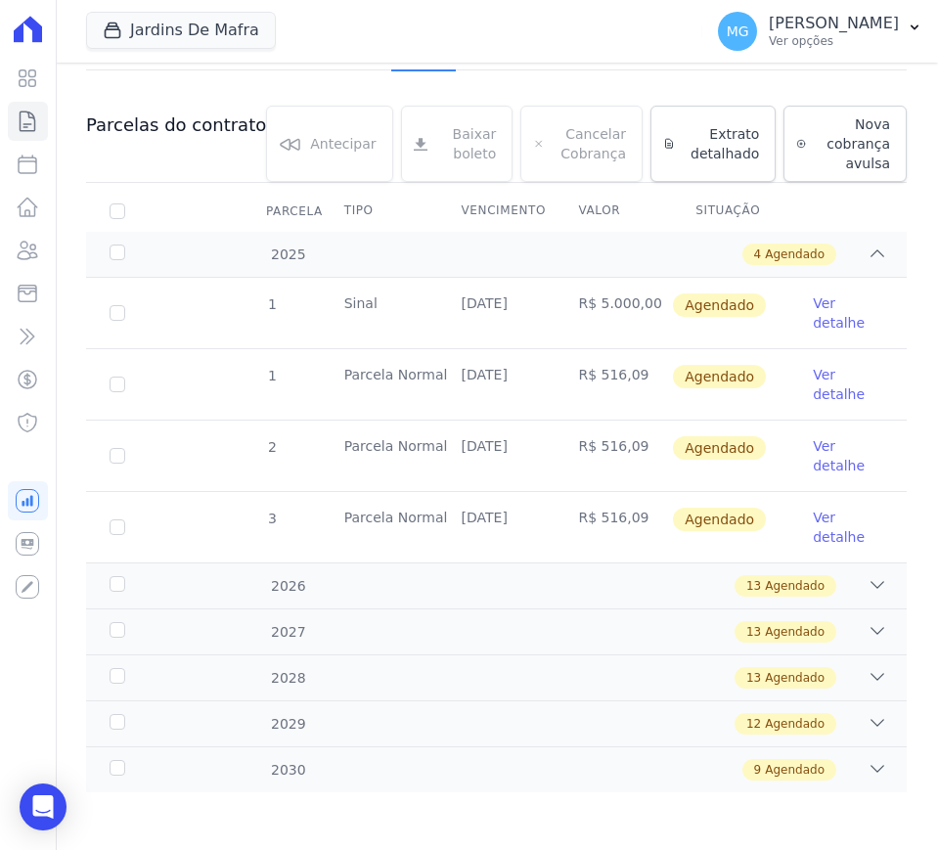
scroll to position [245, 0]
click at [213, 781] on div "2030 9 Agendado" at bounding box center [496, 768] width 820 height 46
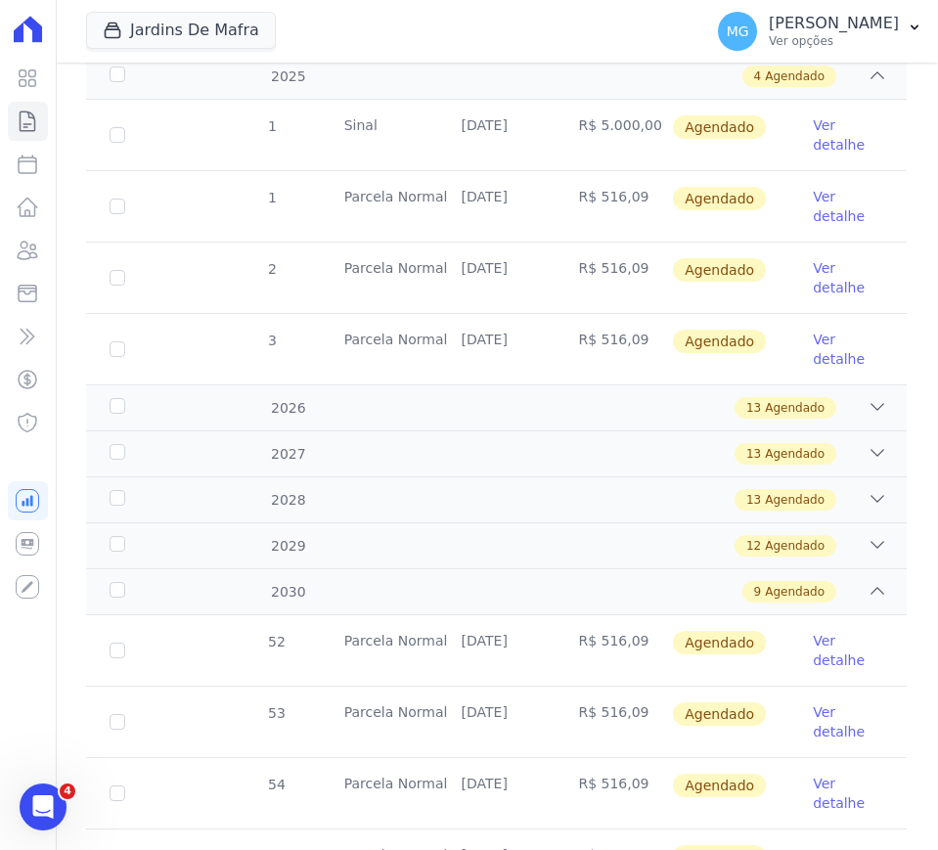
scroll to position [318, 0]
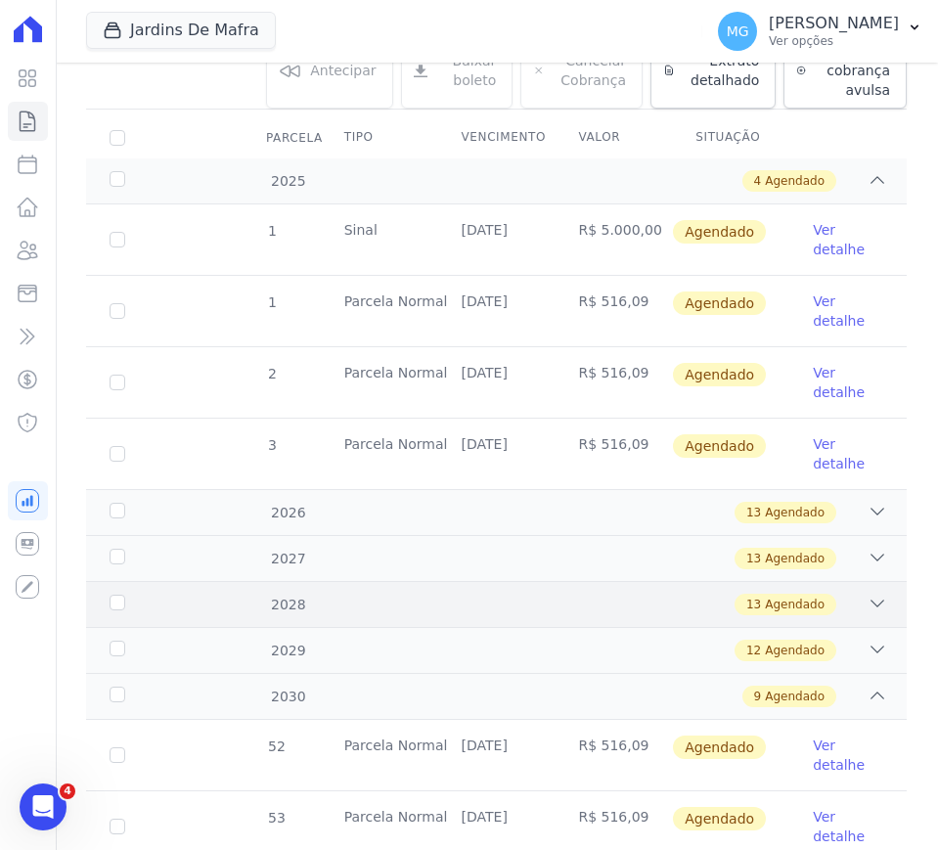
click at [521, 598] on div "13 Agendado" at bounding box center [536, 604] width 702 height 22
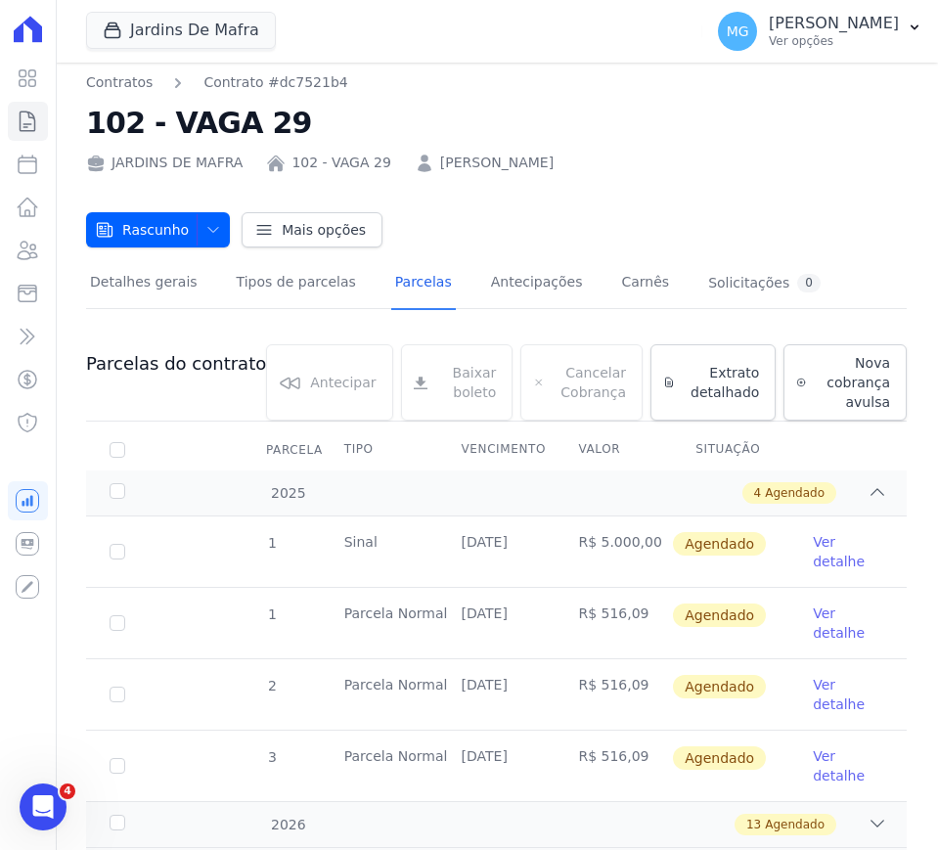
scroll to position [0, 0]
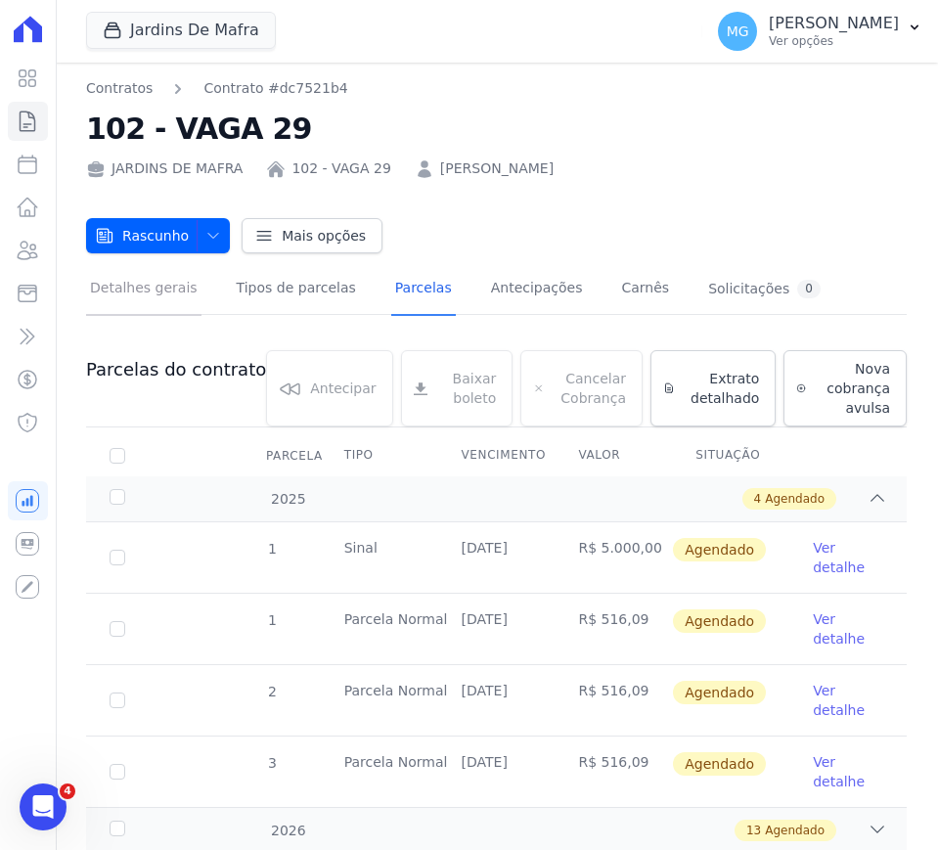
click at [137, 299] on link "Detalhes gerais" at bounding box center [143, 290] width 115 height 52
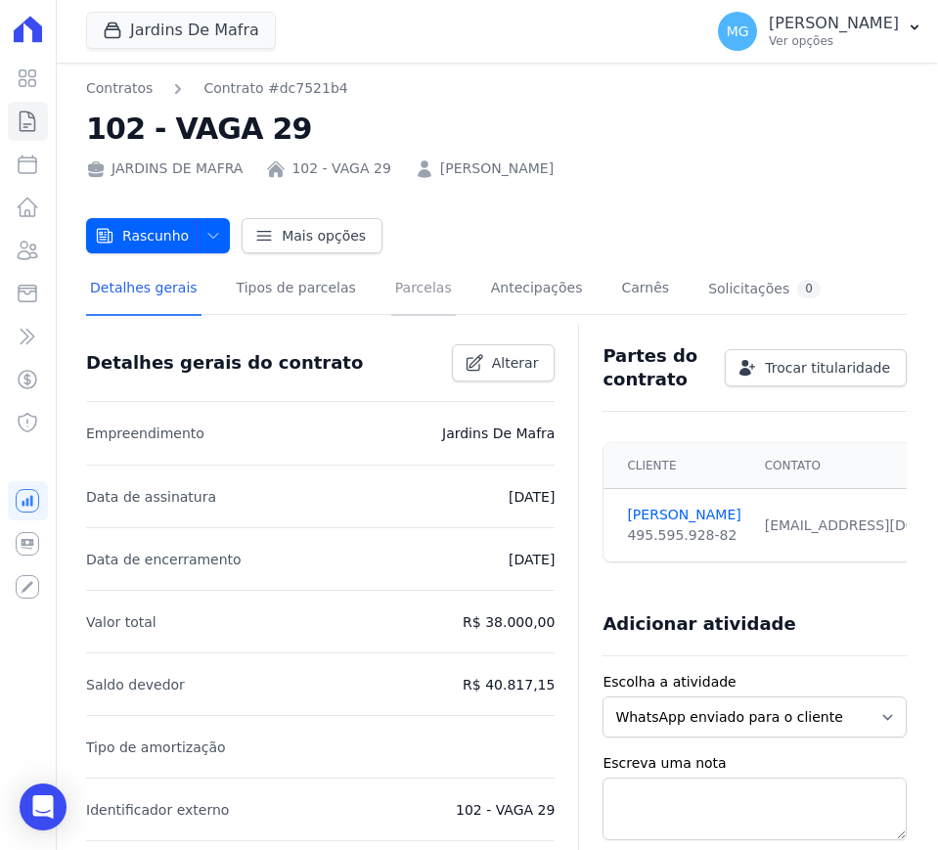
click at [391, 286] on link "Parcelas" at bounding box center [423, 290] width 65 height 52
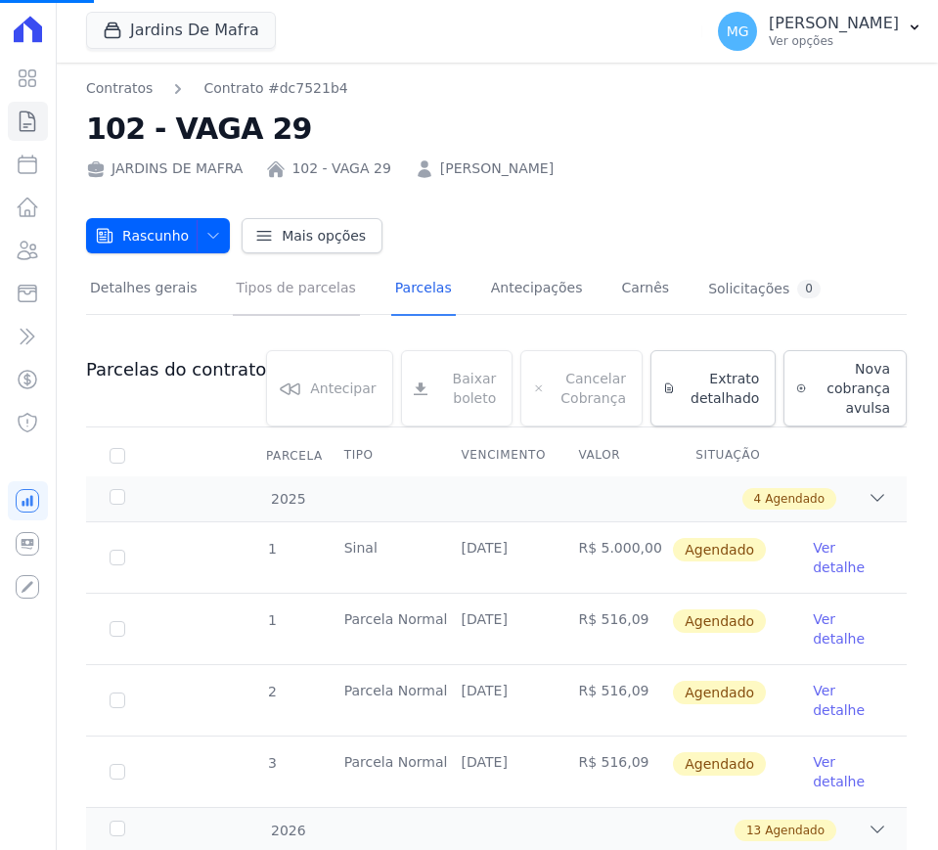
click at [304, 289] on link "Tipos de parcelas" at bounding box center [296, 290] width 127 height 52
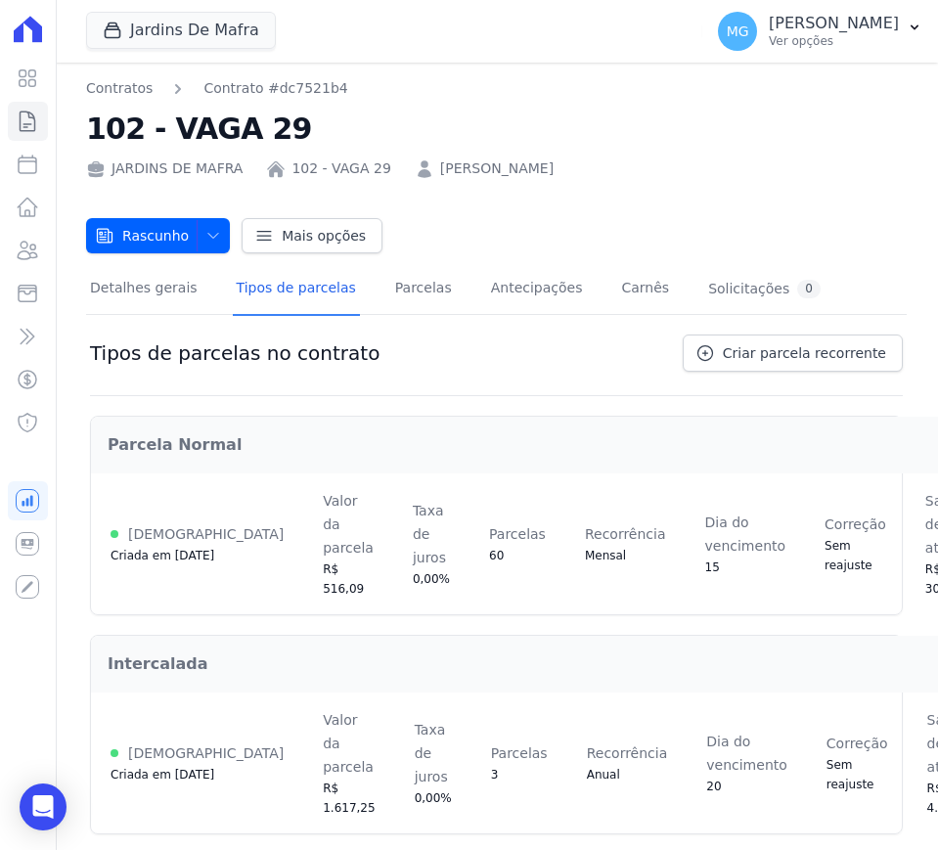
click at [222, 231] on div "Rascunho Rascunho Ativo Cliente será notificado e o contrato fica disponível pa…" at bounding box center [496, 225] width 820 height 55
click at [217, 231] on button "Rascunho" at bounding box center [158, 235] width 144 height 35
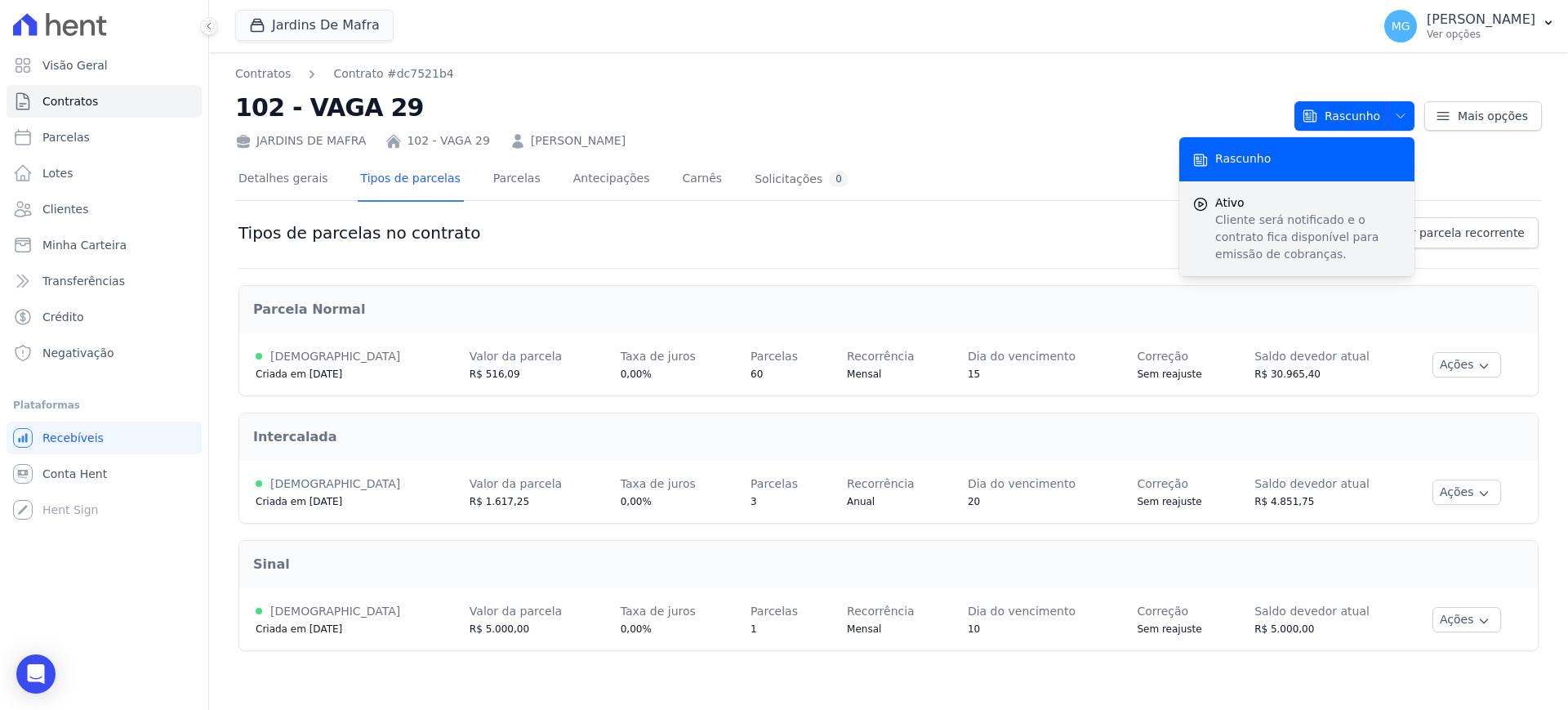
click at [783, 231] on p "Cliente será notificado e o contrato fica disponível para emissão de cobranças." at bounding box center [1308, 237] width 186 height 52
